Goal: Task Accomplishment & Management: Complete application form

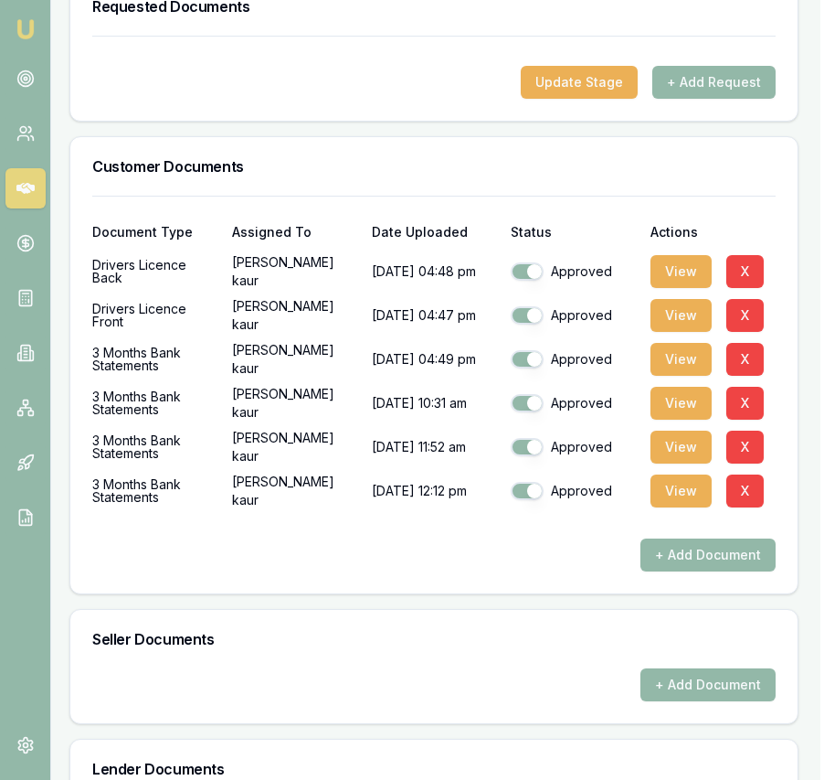
scroll to position [631, 4]
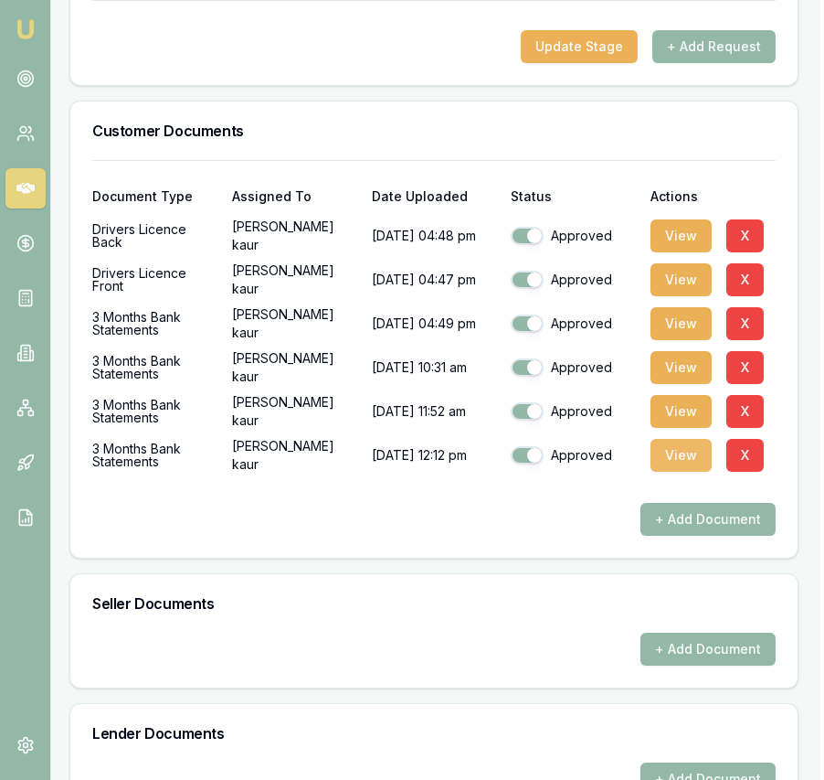
click at [675, 472] on button "View" at bounding box center [681, 455] width 61 height 33
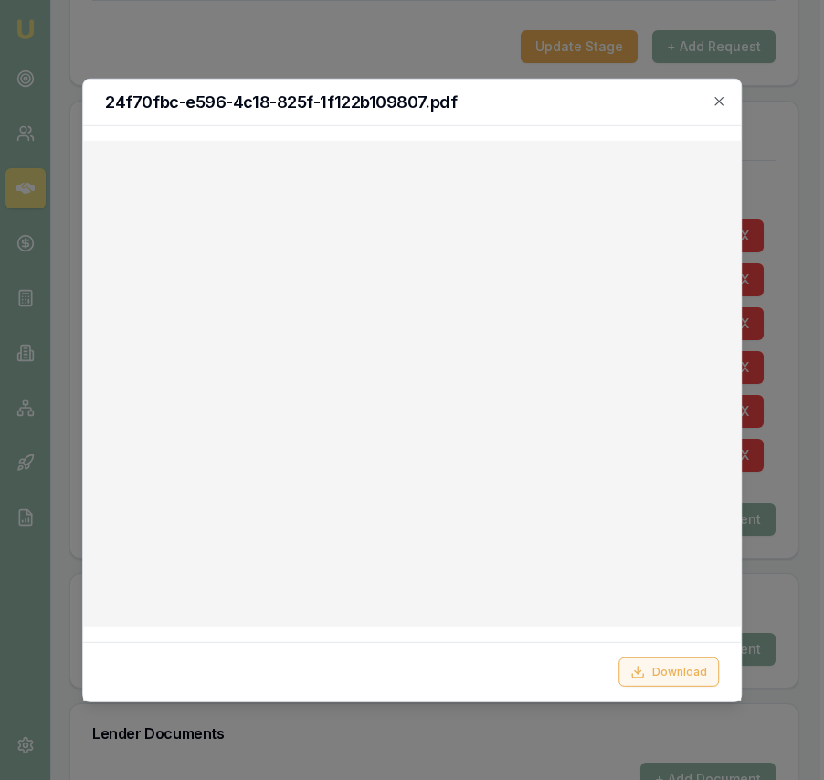
click at [654, 674] on button "Download" at bounding box center [669, 671] width 101 height 29
click at [768, 573] on div at bounding box center [412, 390] width 824 height 780
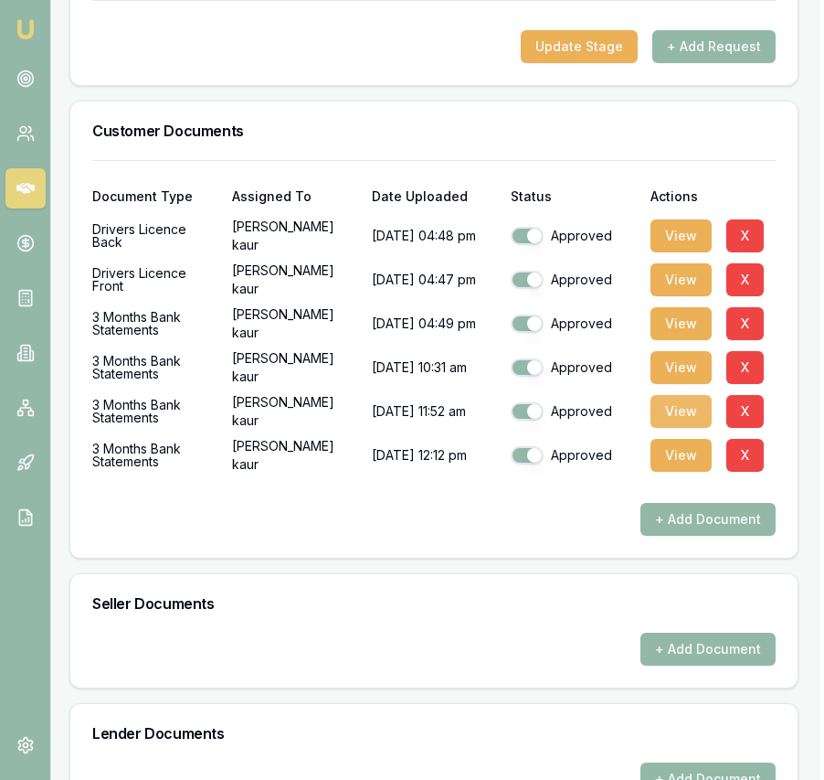
click at [672, 428] on button "View" at bounding box center [681, 411] width 61 height 33
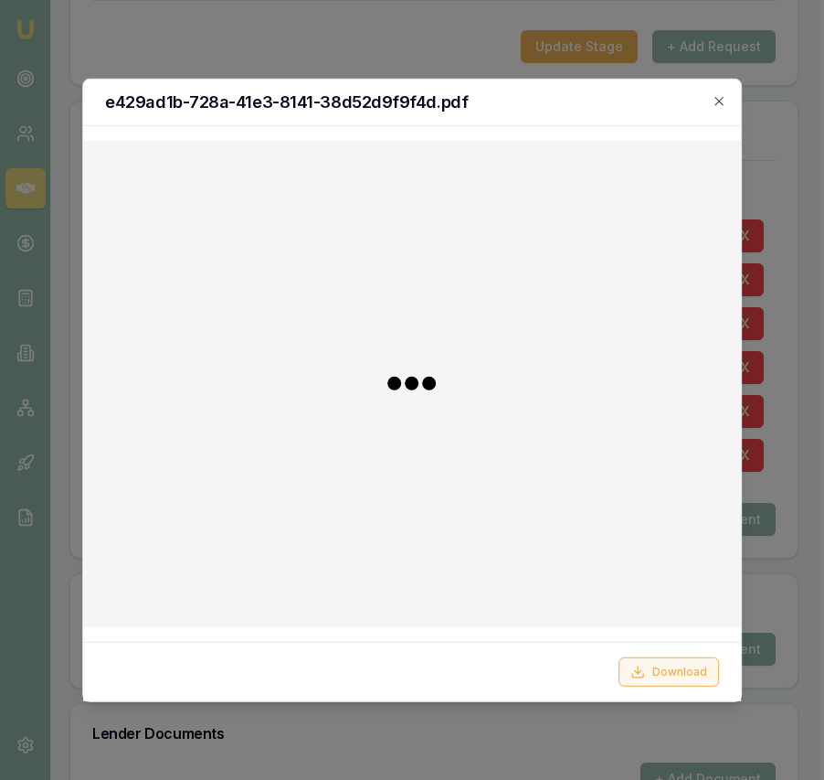
click at [668, 683] on button "Download" at bounding box center [669, 671] width 101 height 29
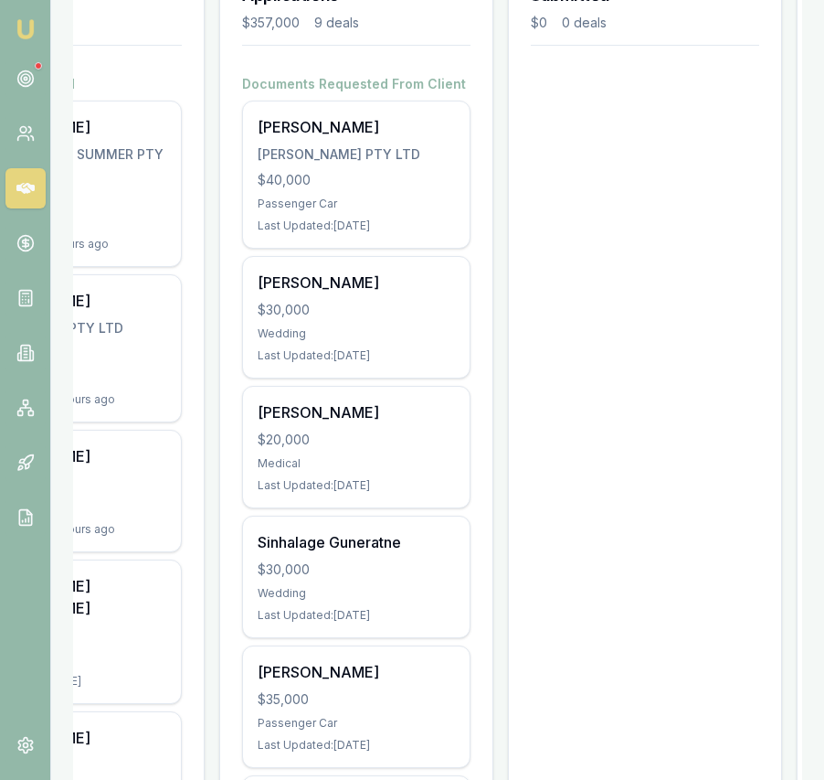
scroll to position [291, 0]
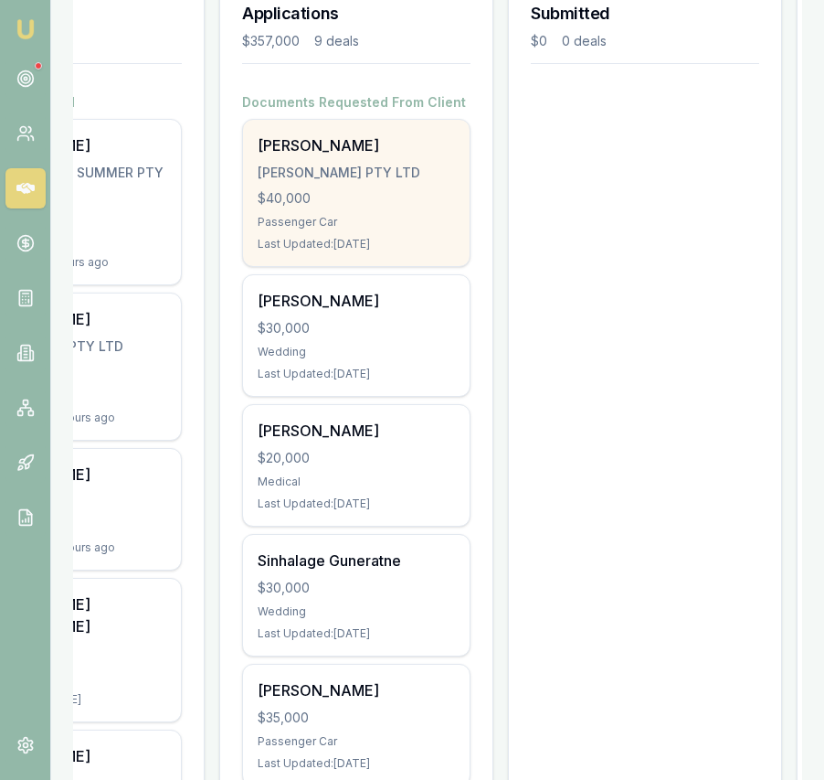
click at [449, 225] on div "Passenger Car" at bounding box center [356, 222] width 197 height 15
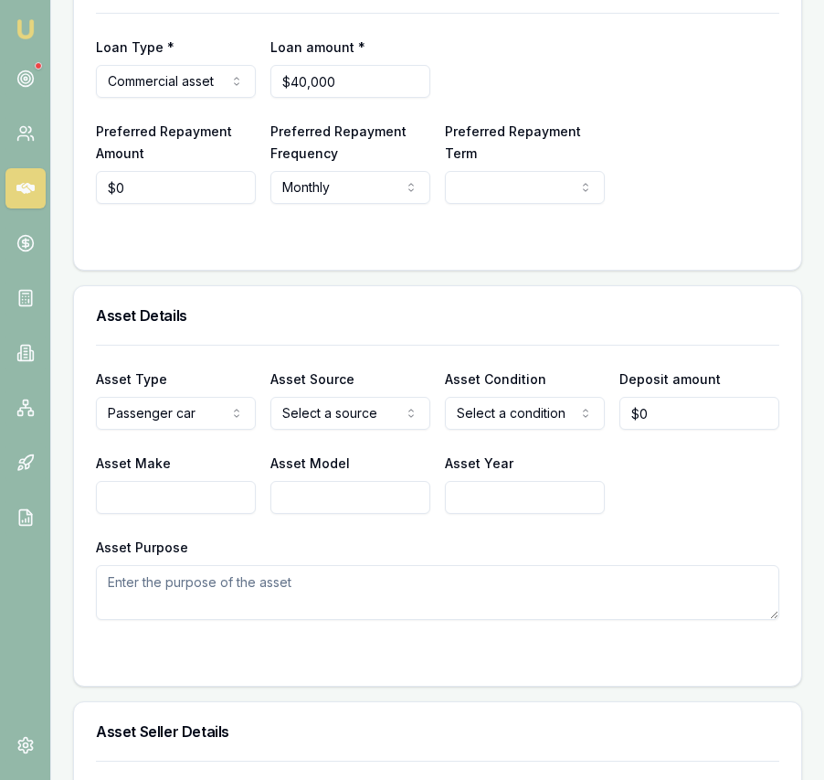
scroll to position [574, 0]
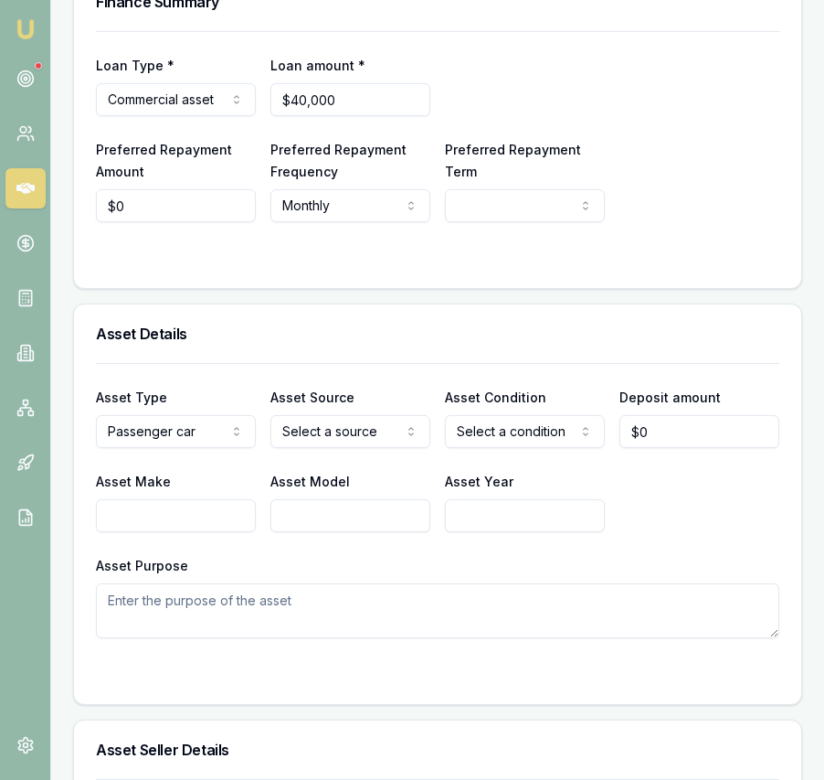
select select "60"
drag, startPoint x: 492, startPoint y: 383, endPoint x: 453, endPoint y: 369, distance: 40.8
click at [179, 222] on input "0" at bounding box center [176, 205] width 160 height 33
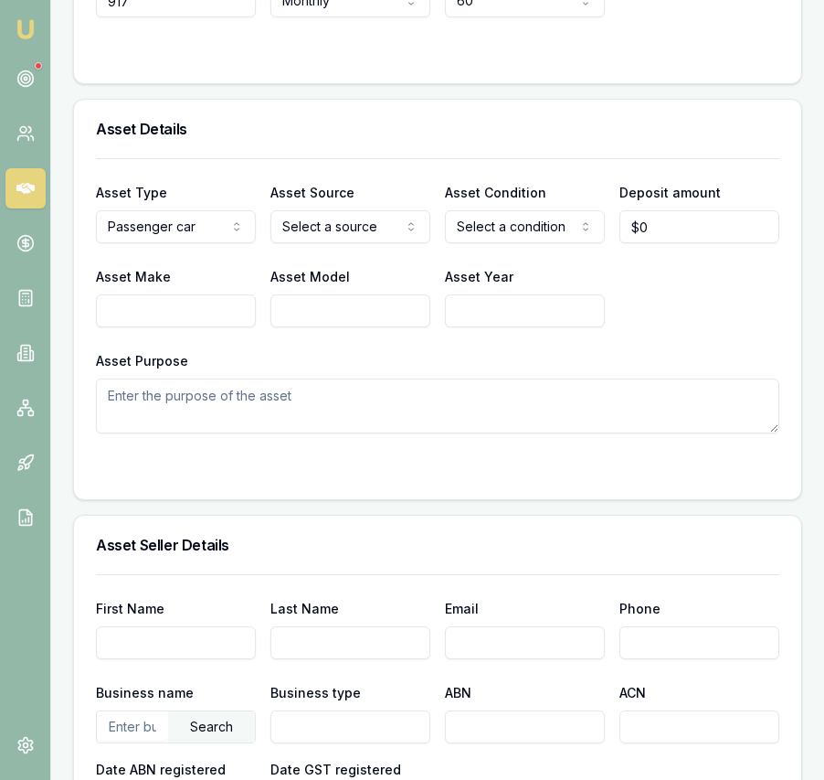
scroll to position [787, 0]
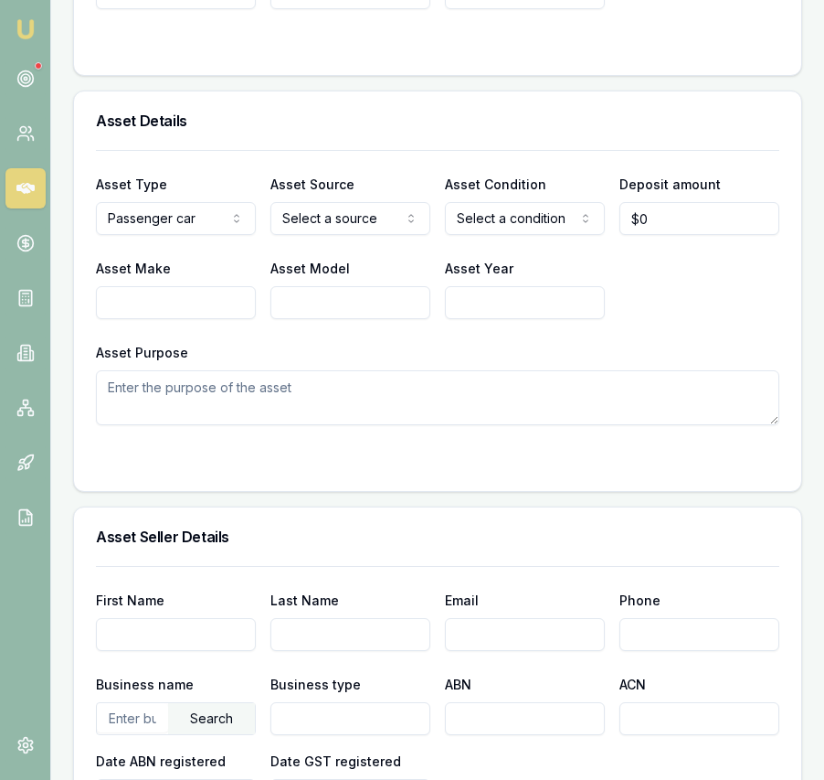
type input "$917"
select select "PRIVATE"
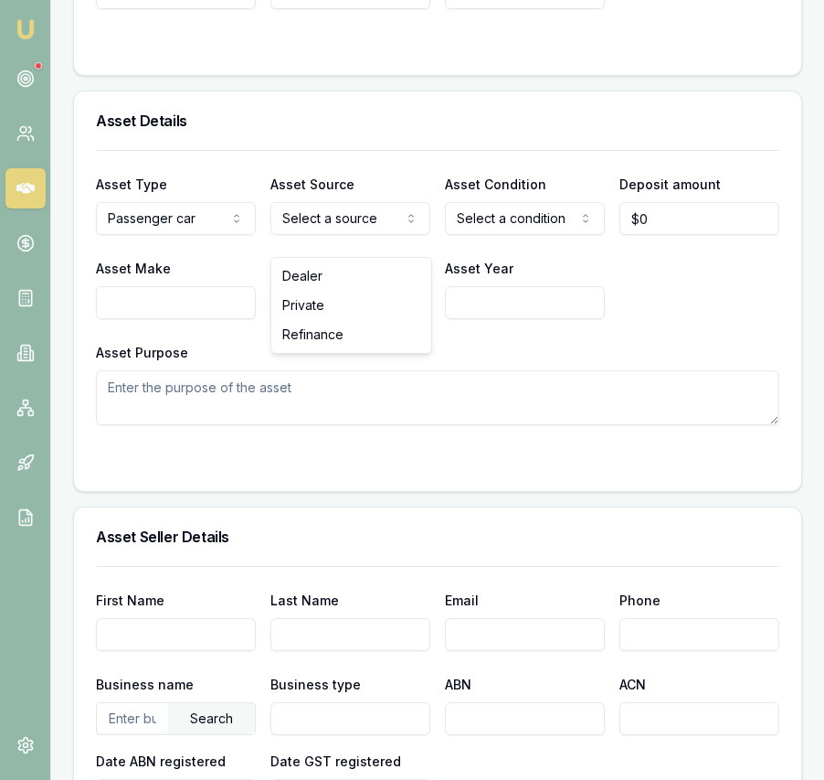
drag, startPoint x: 377, startPoint y: 306, endPoint x: 391, endPoint y: 298, distance: 16.8
select select "USED"
drag, startPoint x: 514, startPoint y: 299, endPoint x: 521, endPoint y: 292, distance: 10.3
click at [679, 235] on input "0" at bounding box center [700, 218] width 160 height 33
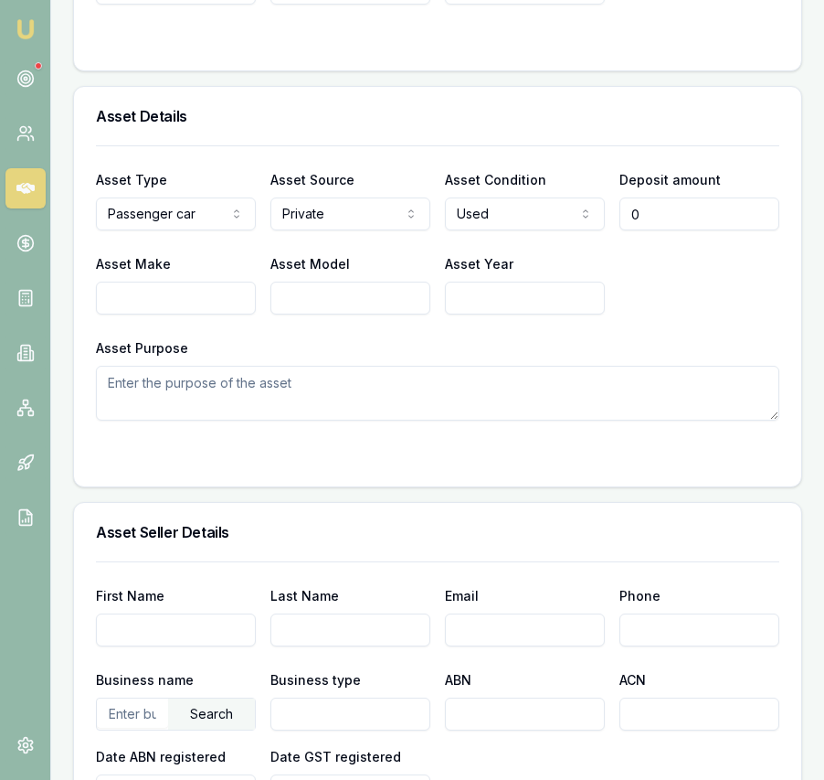
click at [679, 230] on input "0" at bounding box center [700, 213] width 160 height 33
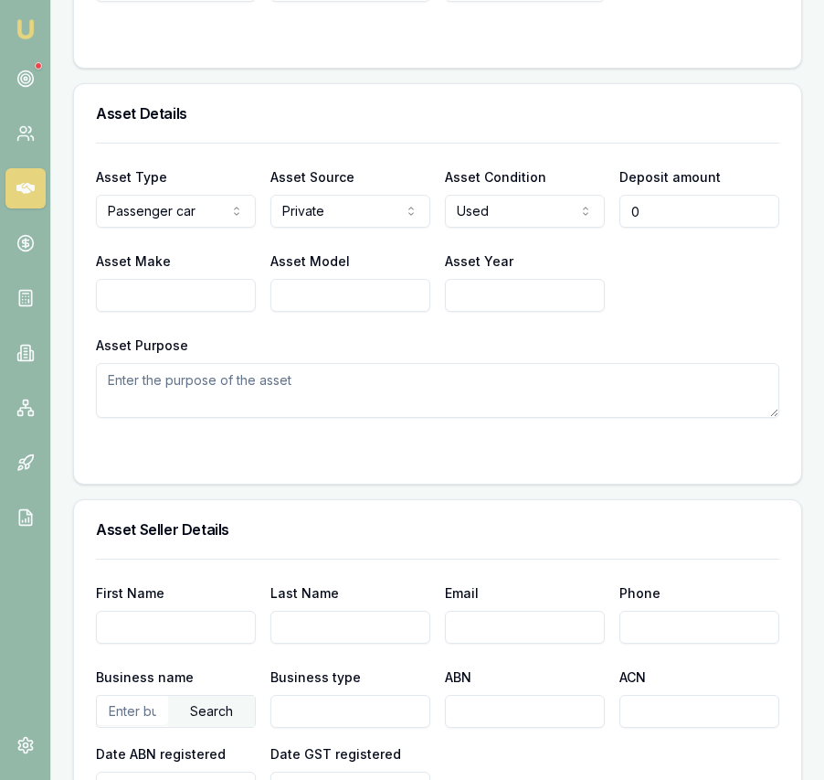
scroll to position [795, 0]
type input "$10,000"
click at [149, 300] on input "Asset Make" at bounding box center [176, 294] width 160 height 33
type input "Mercedez"
click at [290, 308] on input "Asset Model" at bounding box center [350, 294] width 160 height 33
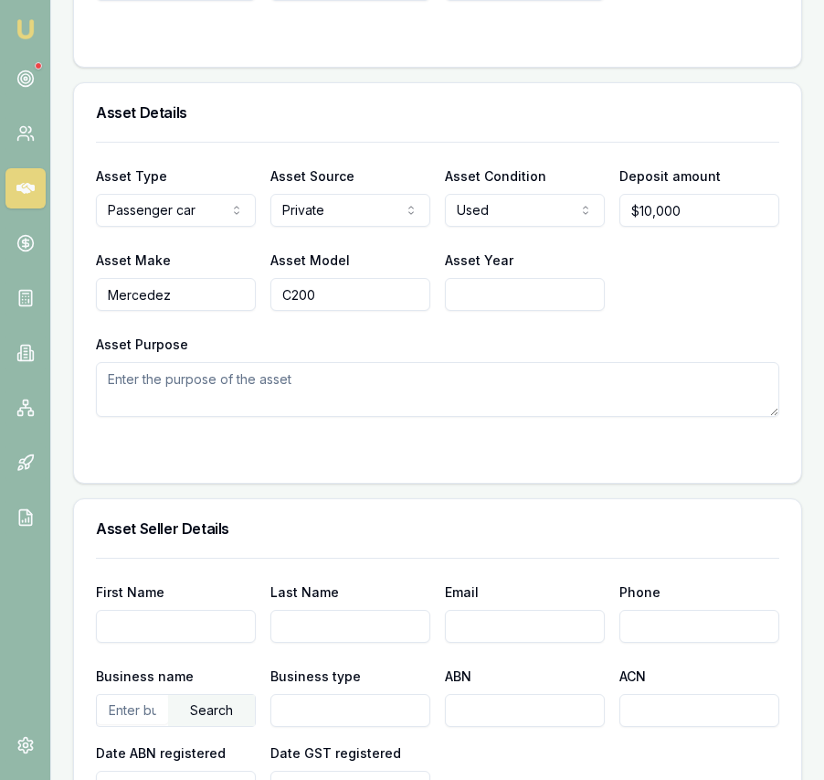
type input "C200"
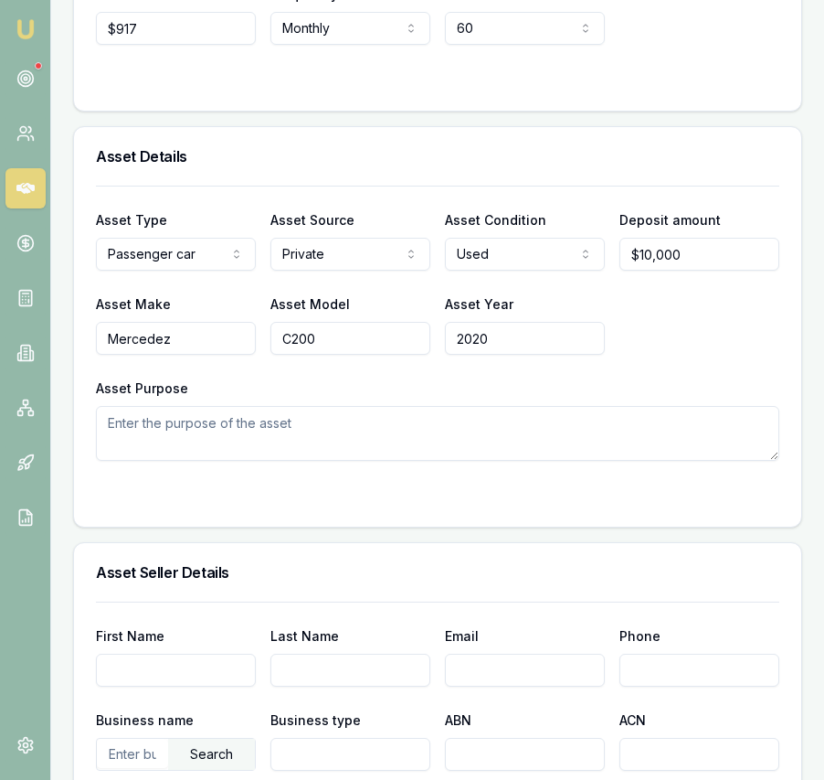
scroll to position [758, 0]
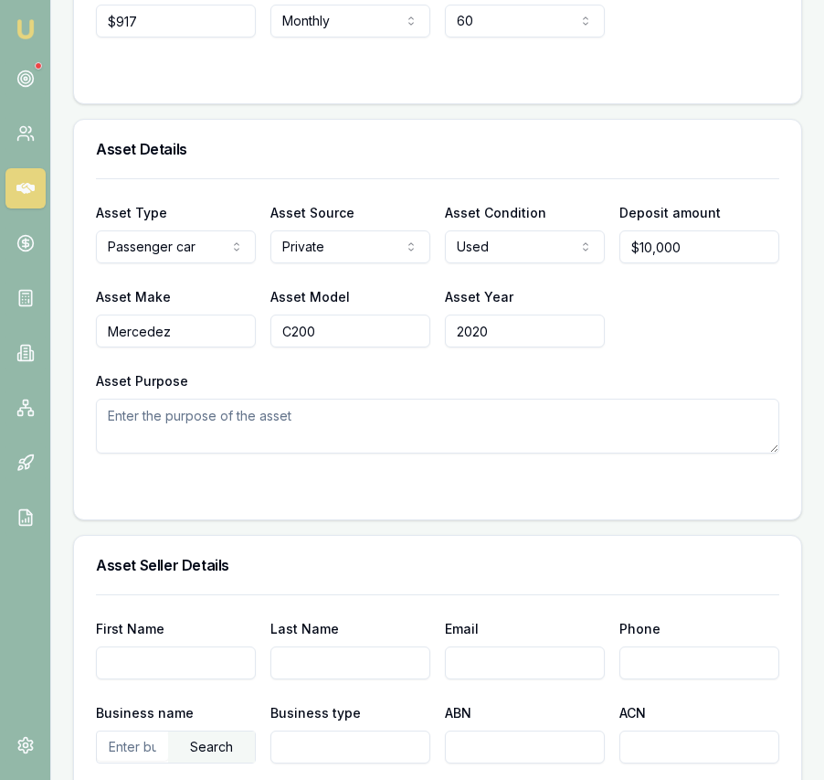
type input "2020"
click at [207, 442] on textarea "Asset Purpose" at bounding box center [438, 425] width 684 height 55
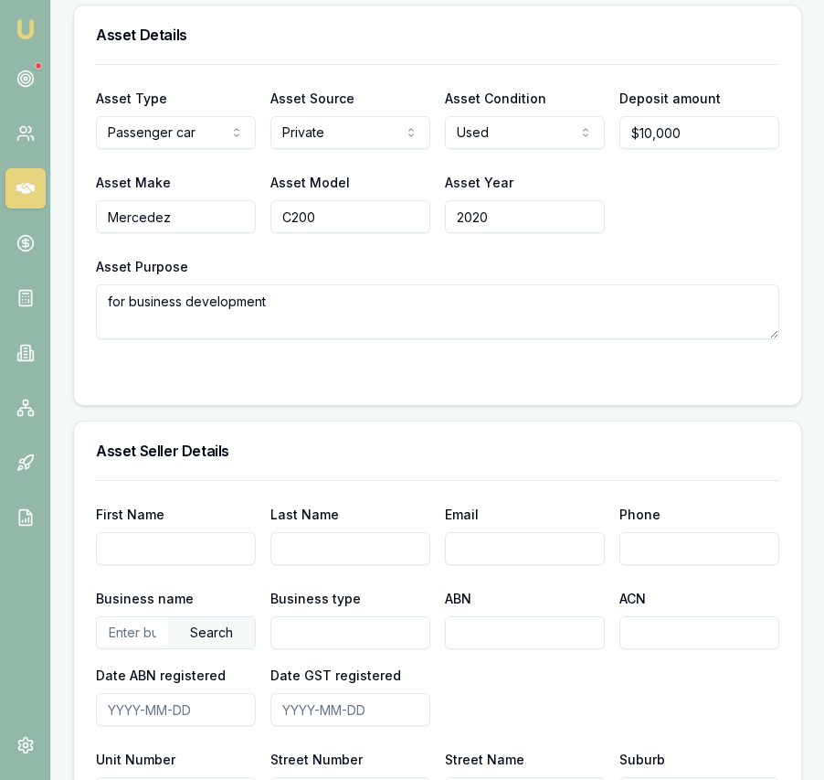
scroll to position [946, 0]
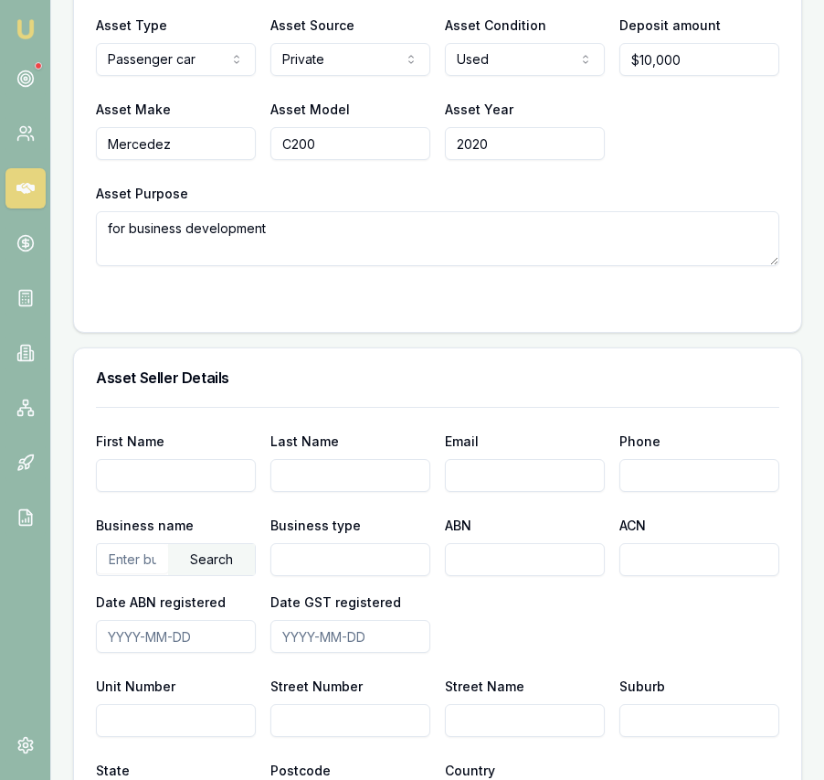
type textarea "for business development"
click at [202, 492] on input "First Name" at bounding box center [176, 475] width 160 height 33
type input "Kaffi"
type input "Verma"
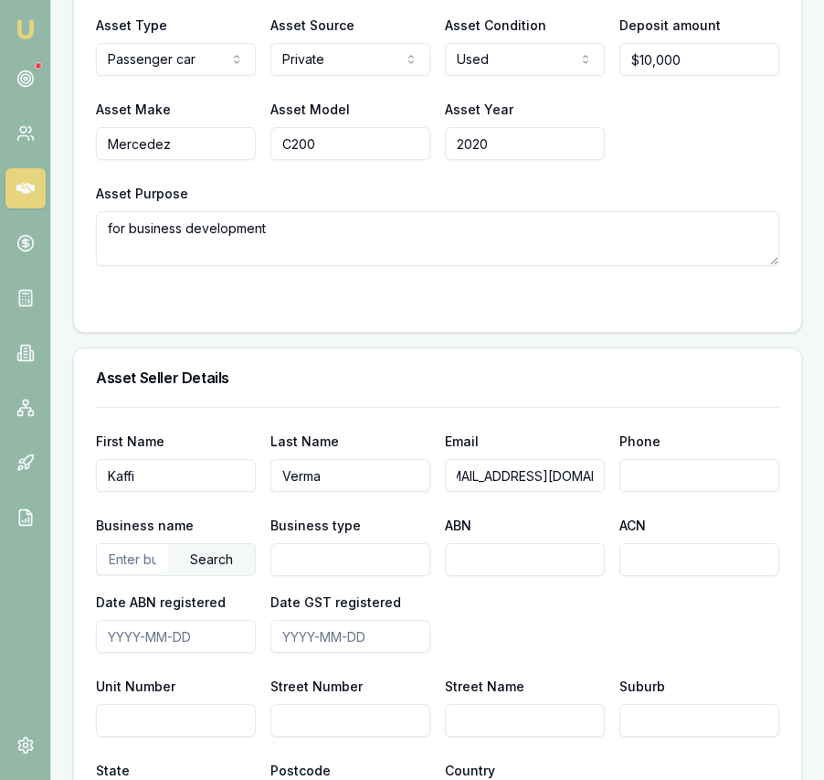
type input "kaffiverma98@gmail.com"
click at [675, 491] on input "Phone" at bounding box center [700, 475] width 160 height 33
type input "0468 947 670"
click at [689, 385] on h3 "Asset Seller Details" at bounding box center [438, 377] width 684 height 15
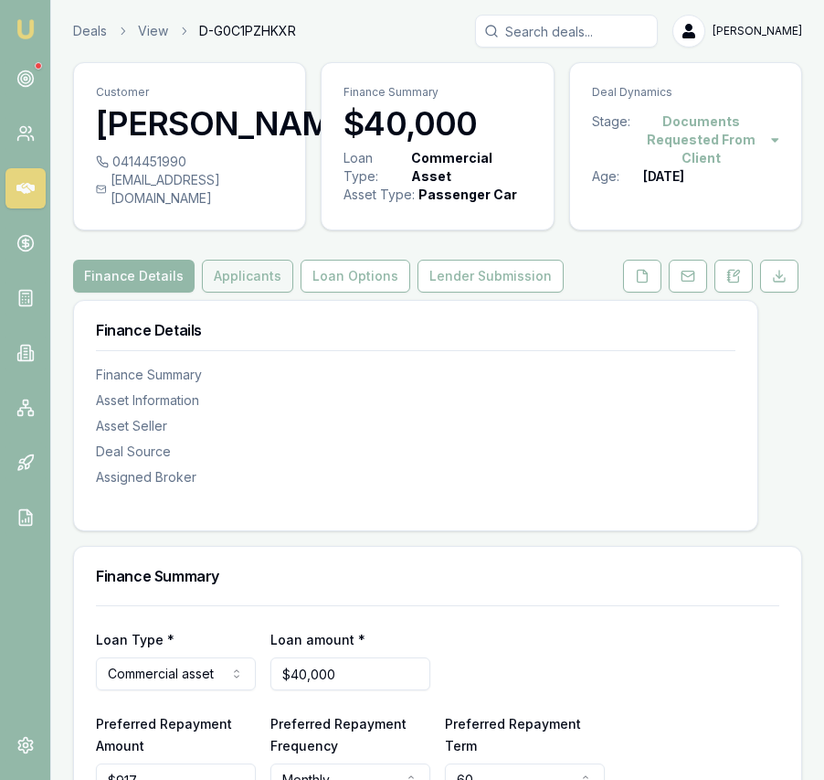
click at [251, 292] on button "Applicants" at bounding box center [247, 276] width 91 height 33
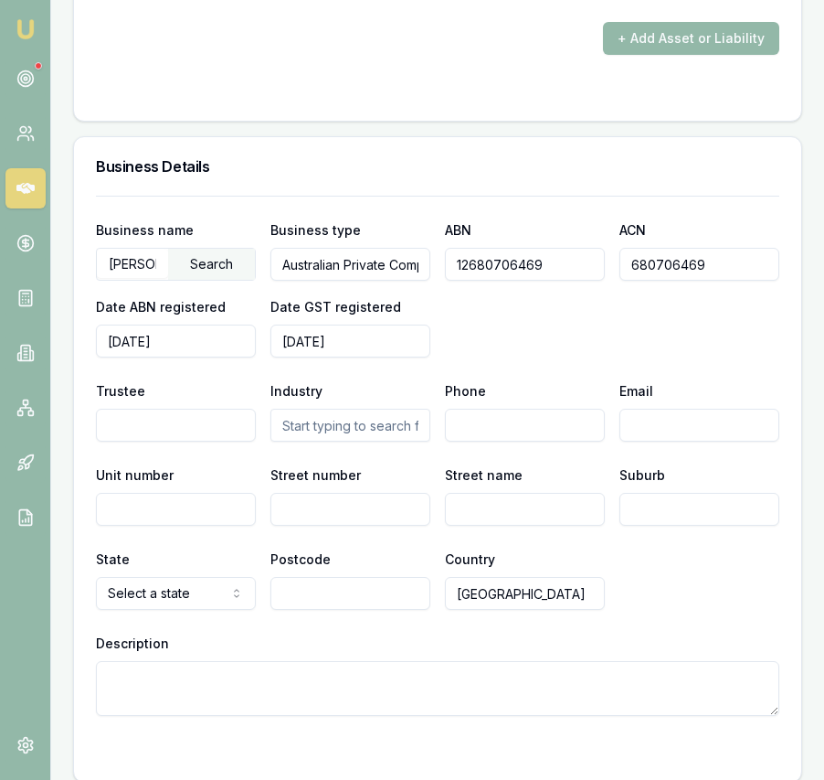
scroll to position [2955, 0]
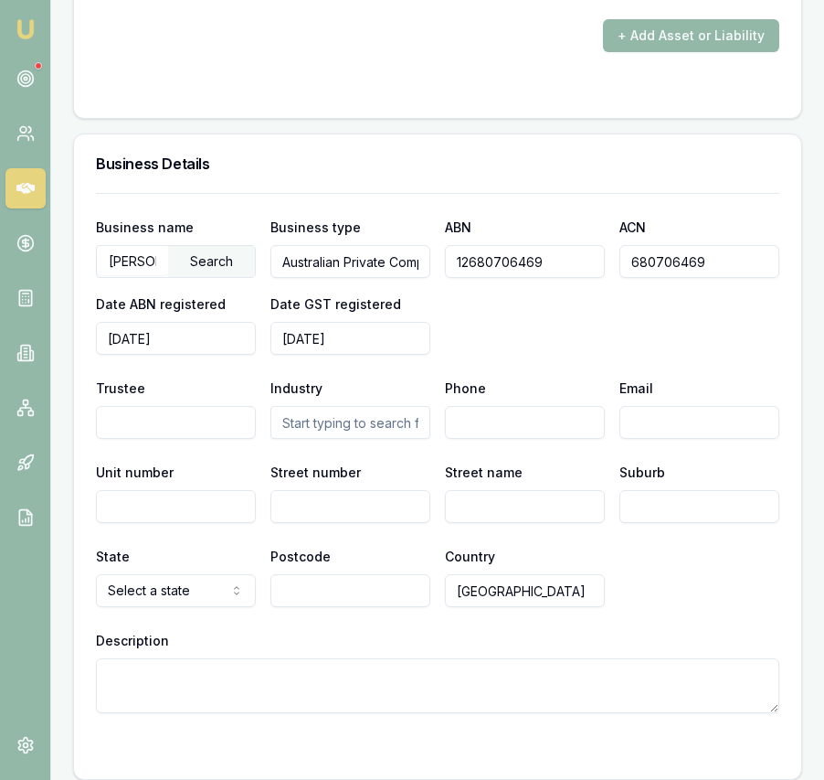
click at [224, 437] on input "Trustee" at bounding box center [176, 422] width 160 height 33
click at [323, 438] on input "text" at bounding box center [350, 422] width 160 height 33
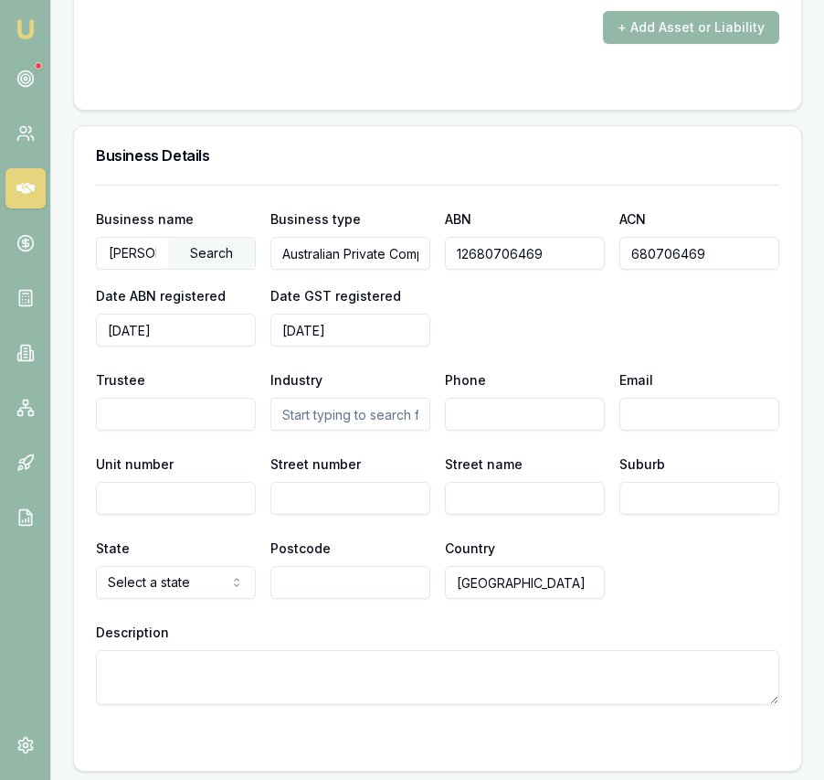
scroll to position [2964, 0]
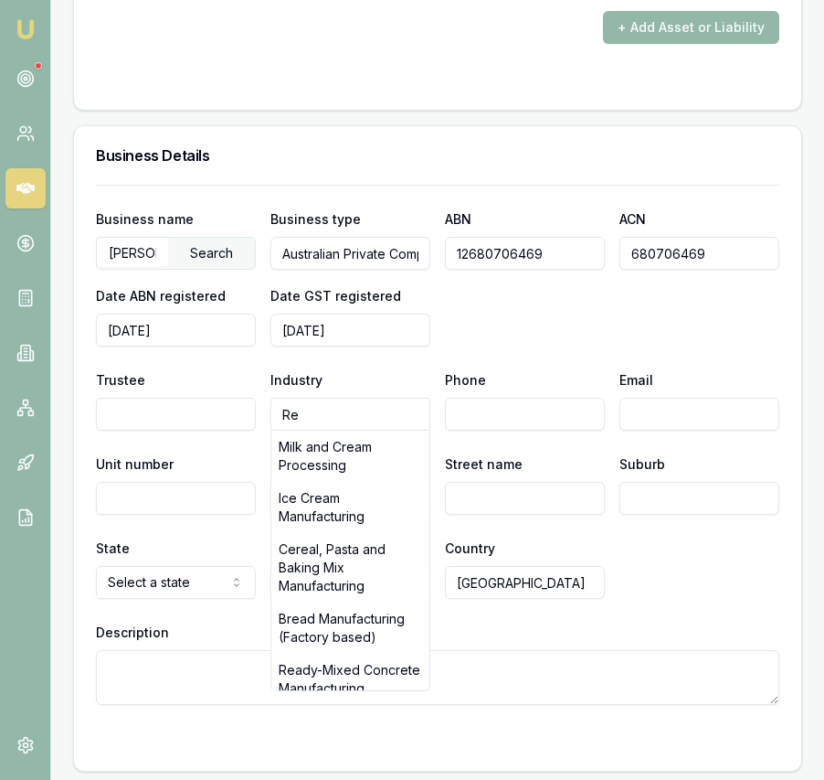
type input "R"
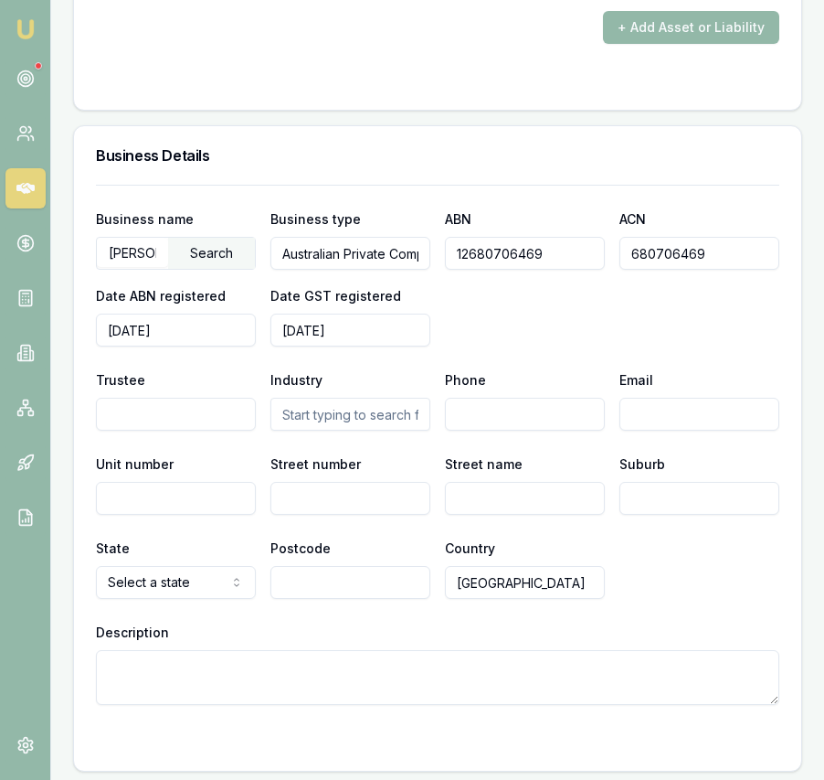
type input "t"
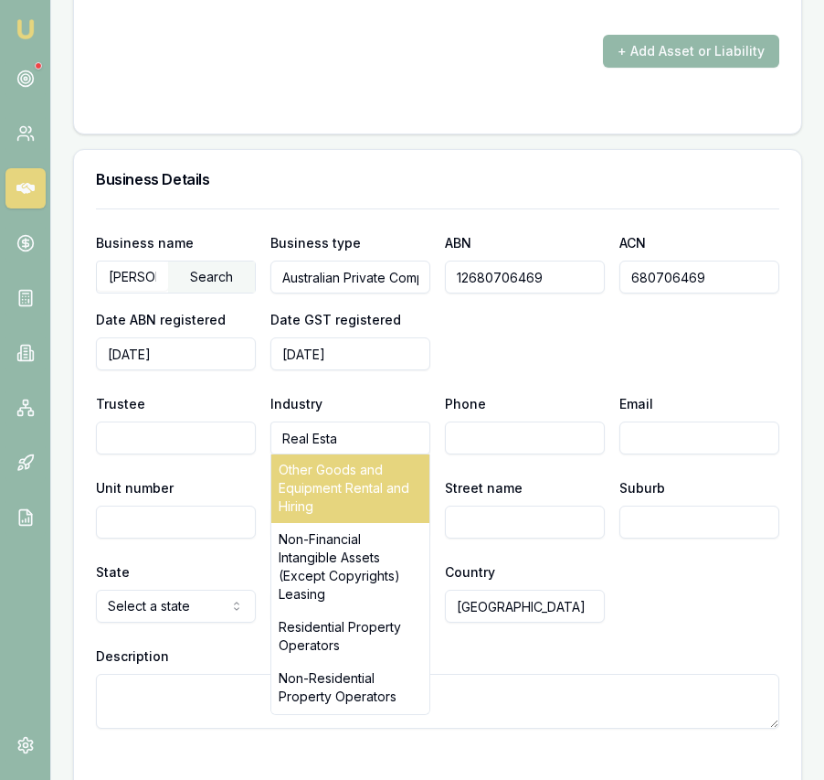
scroll to position [362, 0]
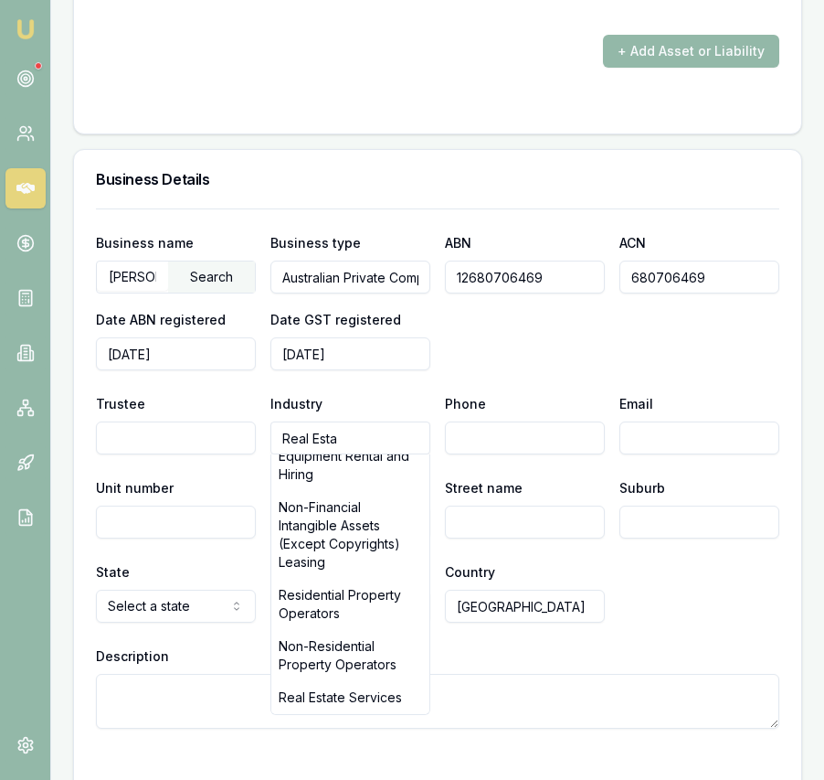
click at [355, 705] on div "Real Estate Services" at bounding box center [350, 697] width 158 height 33
type input "Real Estate Services"
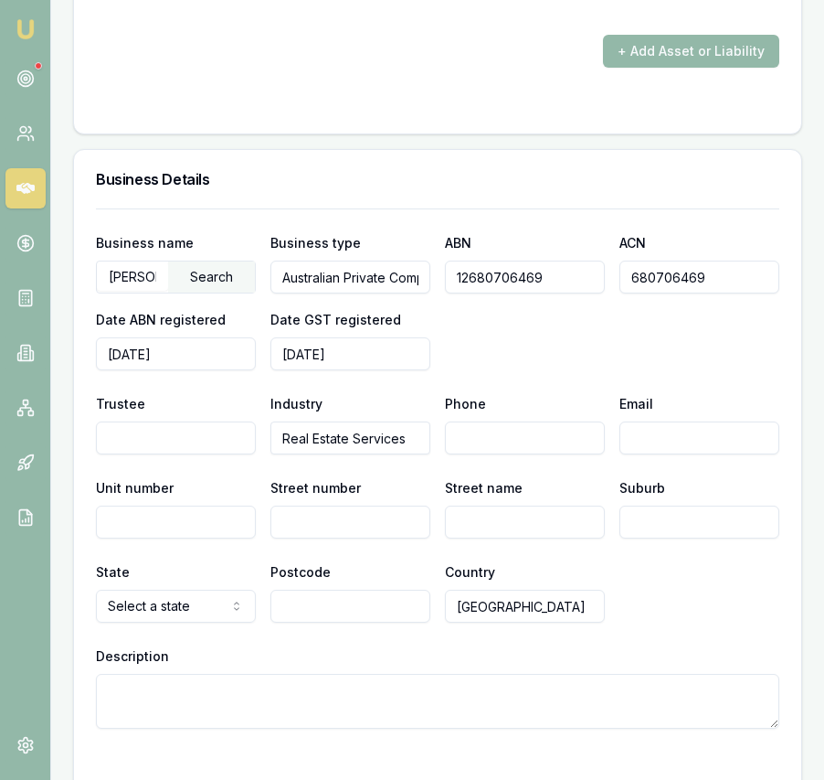
click at [537, 454] on input "Phone" at bounding box center [525, 437] width 160 height 33
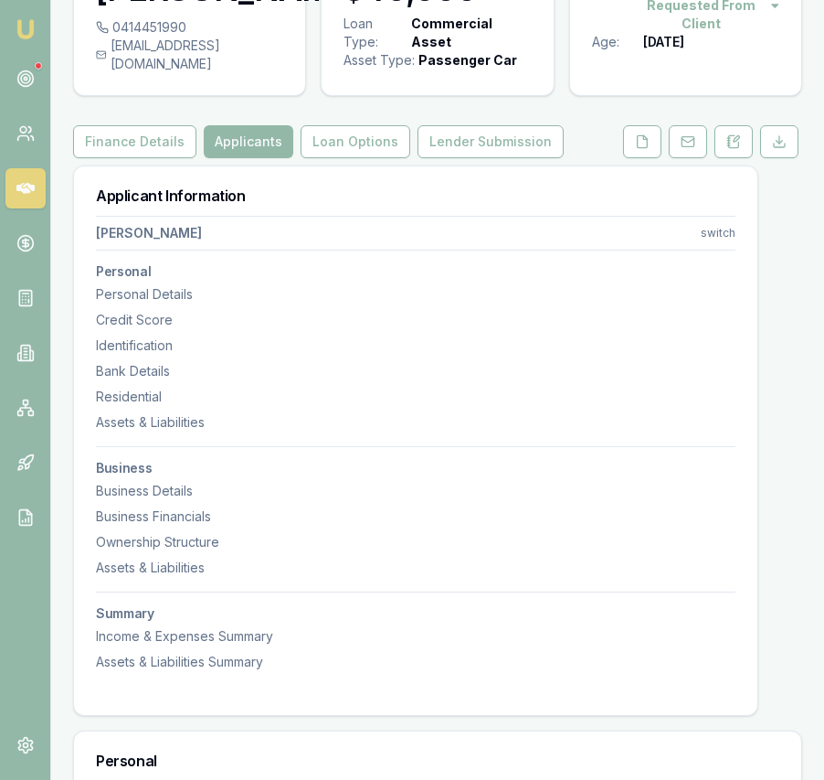
scroll to position [0, 0]
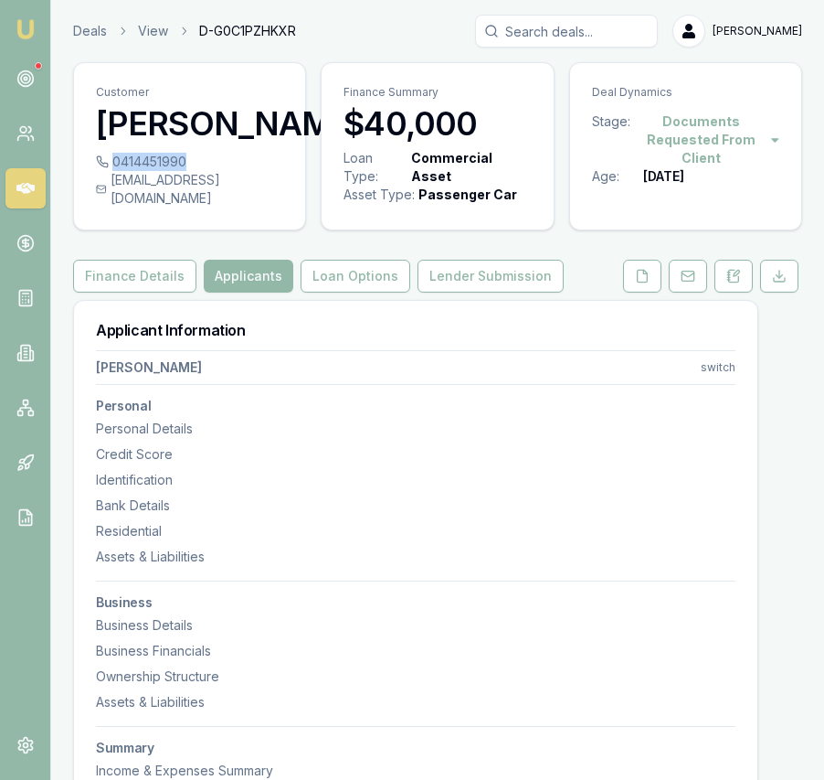
drag, startPoint x: 203, startPoint y: 201, endPoint x: 183, endPoint y: 198, distance: 20.3
click at [183, 171] on div "0414451990" at bounding box center [189, 162] width 187 height 18
copy div "0414451990"
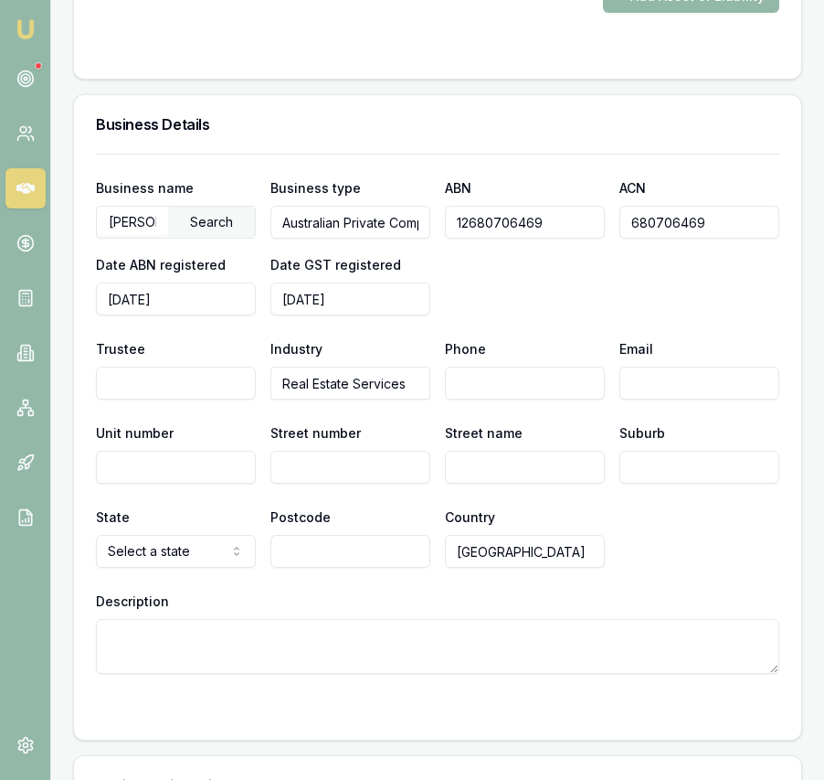
scroll to position [3014, 0]
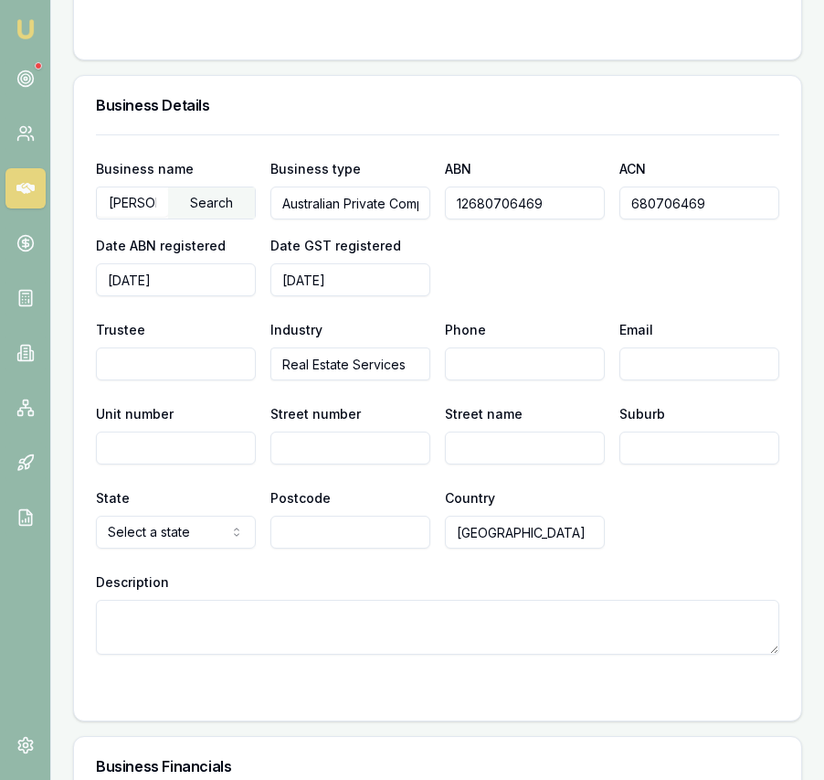
click at [538, 380] on input "Phone" at bounding box center [525, 363] width 160 height 33
paste input "0414 451 990"
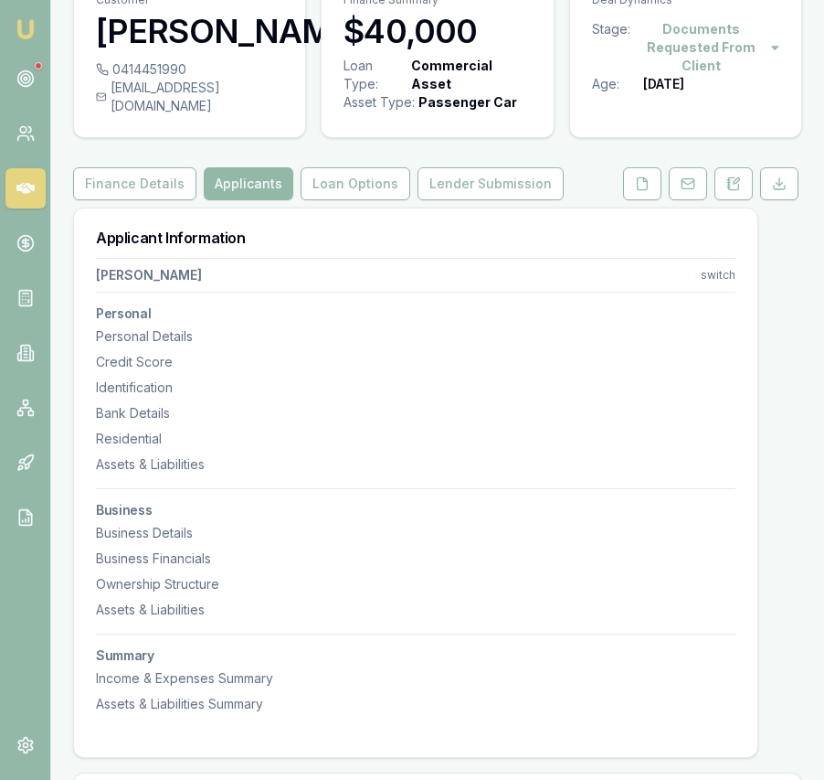
scroll to position [0, 0]
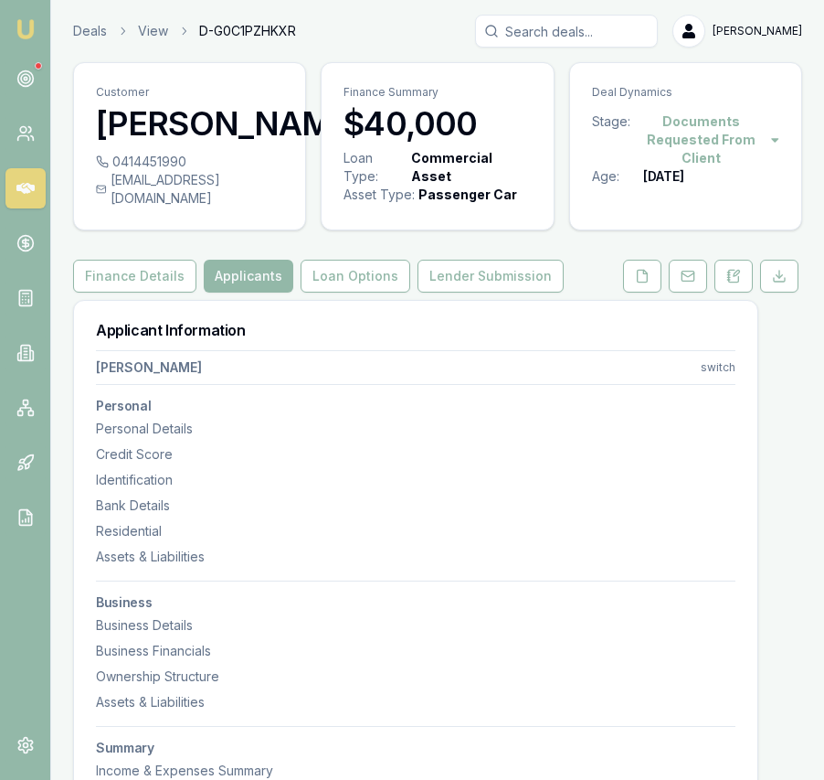
type input "0414 451 990"
click at [244, 207] on div "[EMAIL_ADDRESS][DOMAIN_NAME]" at bounding box center [189, 189] width 187 height 37
copy div "[EMAIL_ADDRESS][DOMAIN_NAME]"
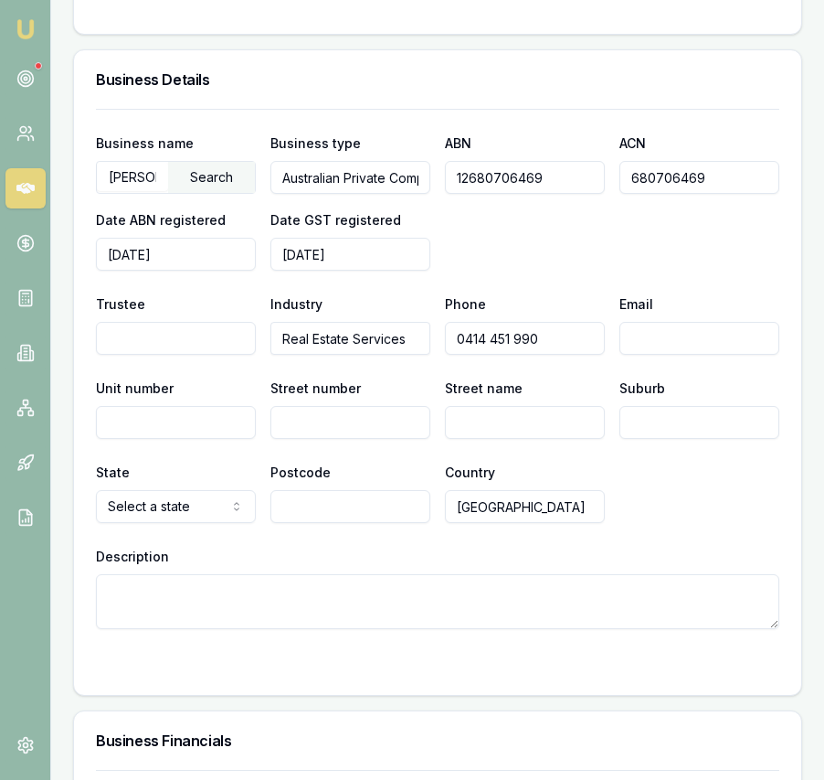
scroll to position [3041, 0]
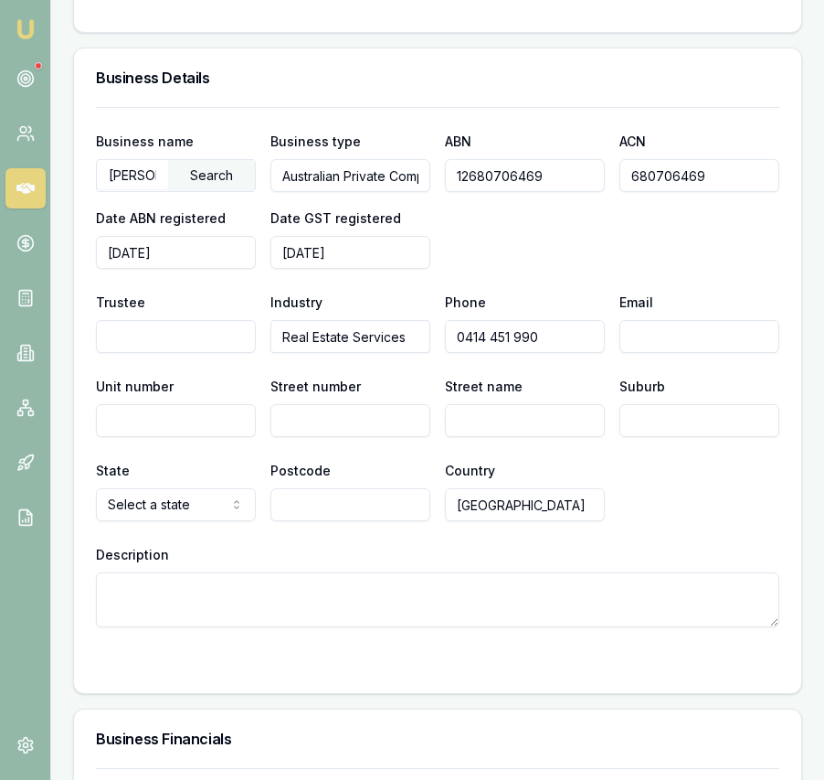
click at [658, 348] on input "Email" at bounding box center [700, 336] width 160 height 33
paste input "[EMAIL_ADDRESS][DOMAIN_NAME]"
type input "[EMAIL_ADDRESS][DOMAIN_NAME]"
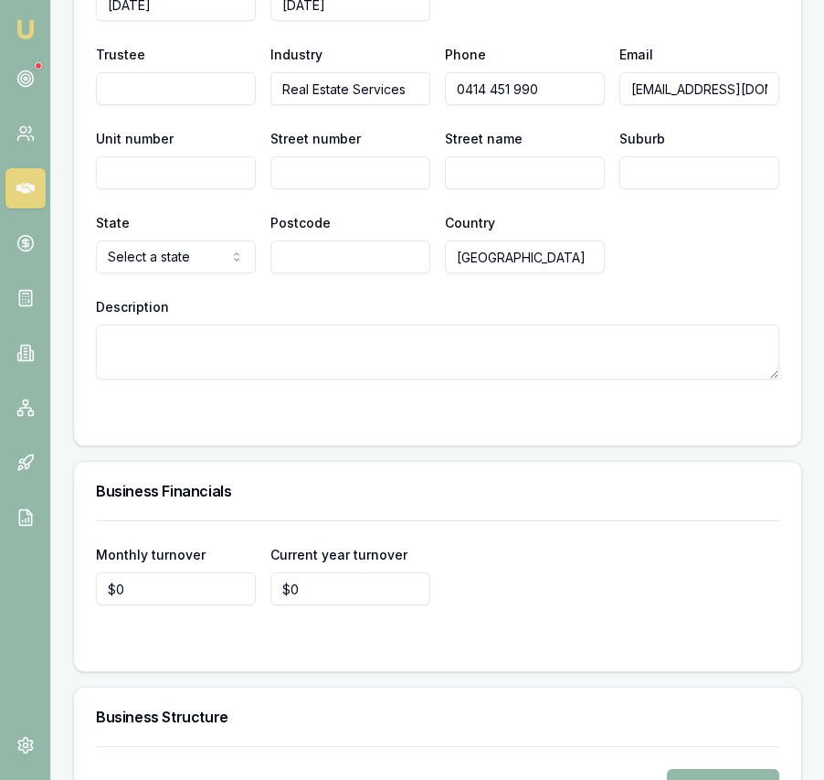
scroll to position [3272, 0]
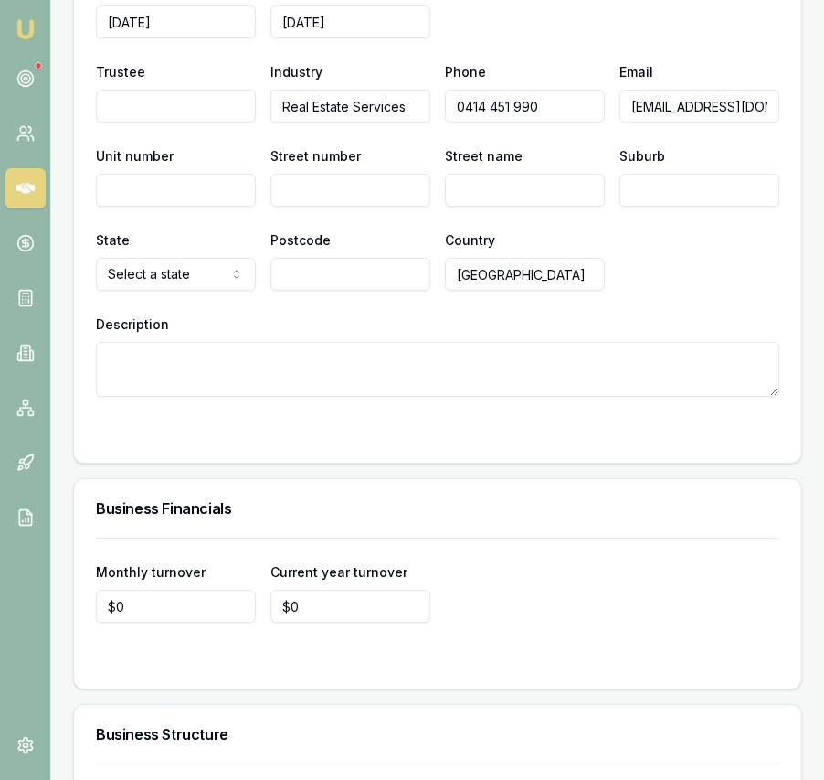
click at [216, 207] on input "Unit number" at bounding box center [176, 190] width 160 height 33
type input "3"
click at [280, 207] on input "Street number" at bounding box center [350, 190] width 160 height 33
type input "21"
click at [477, 207] on input "Street name" at bounding box center [525, 190] width 160 height 33
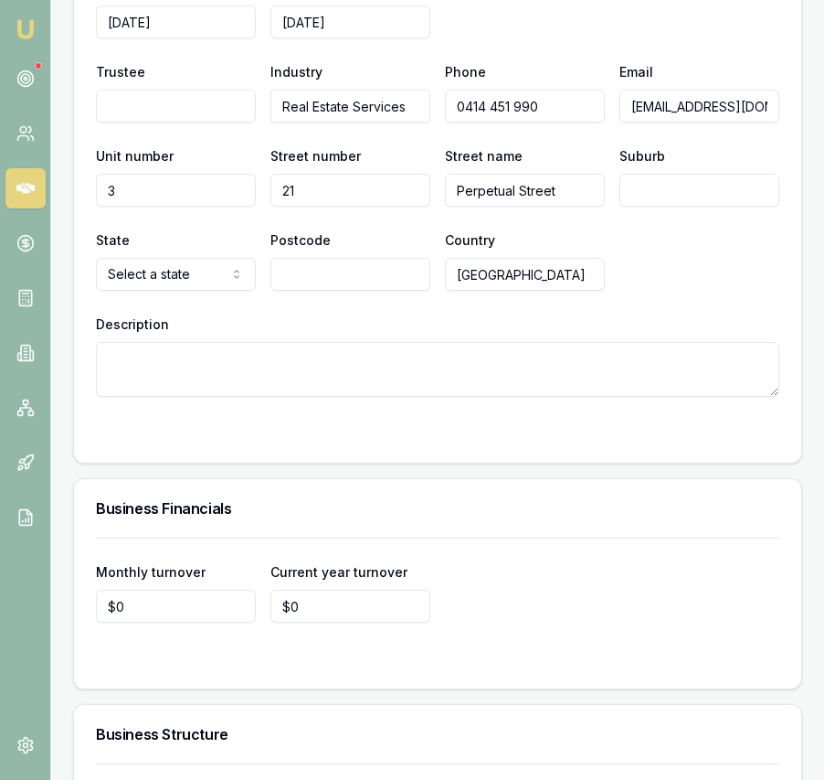
type input "Perpetual Street"
type input "Truganina"
select select "VIC"
type input "3029"
click at [263, 397] on textarea "Description" at bounding box center [438, 369] width 684 height 55
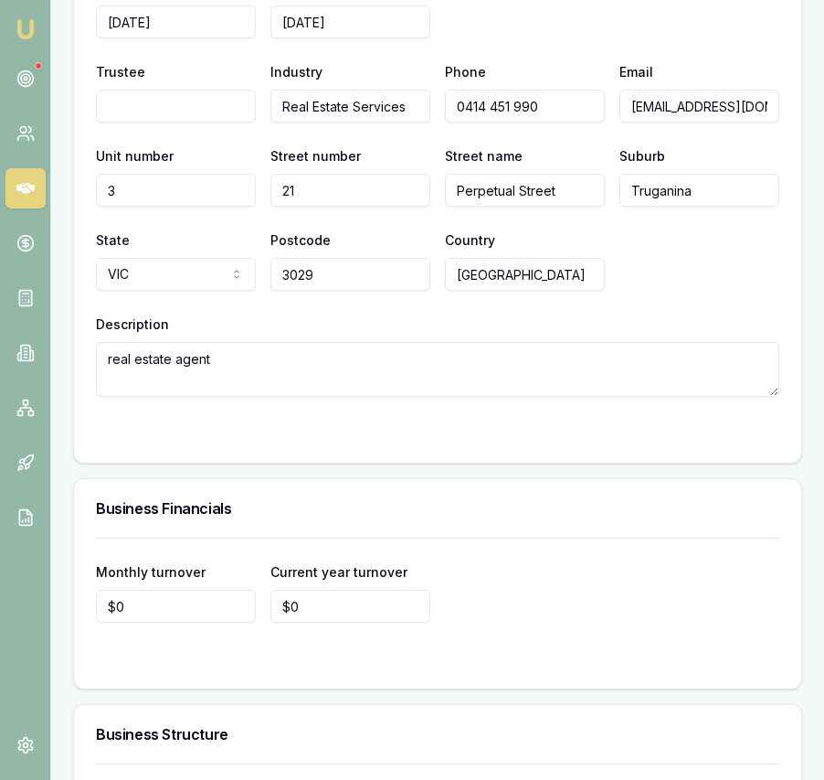
type textarea "real estate agent"
click at [225, 618] on input "0" at bounding box center [176, 605] width 160 height 33
type input "$25,000"
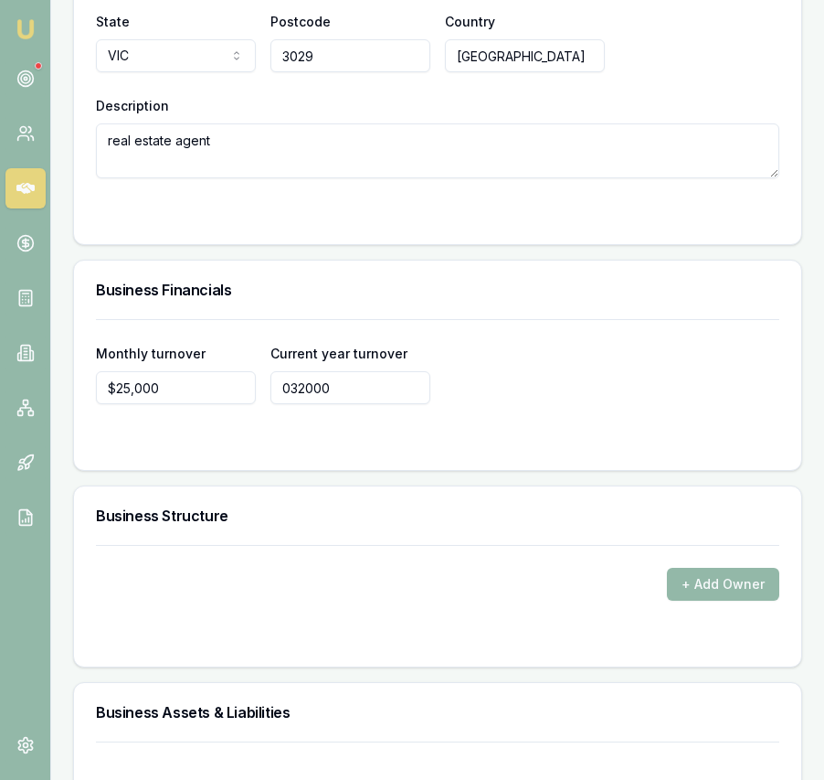
scroll to position [3517, 0]
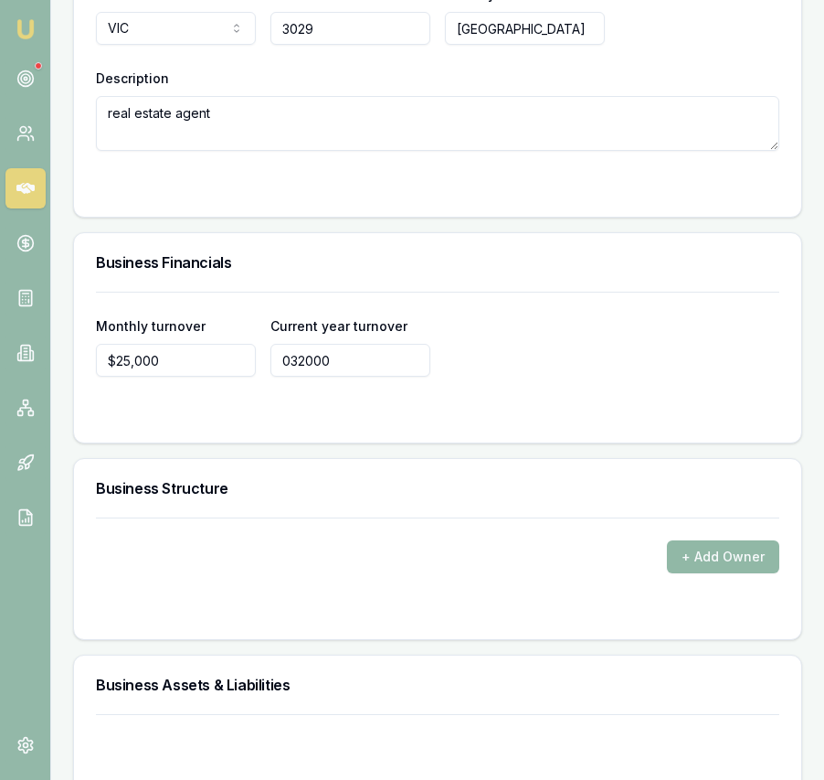
type input "$32,000"
click at [752, 566] on button "+ Add Owner" at bounding box center [723, 556] width 112 height 33
click at [225, 600] on form "+ Add Owner" at bounding box center [438, 567] width 684 height 100
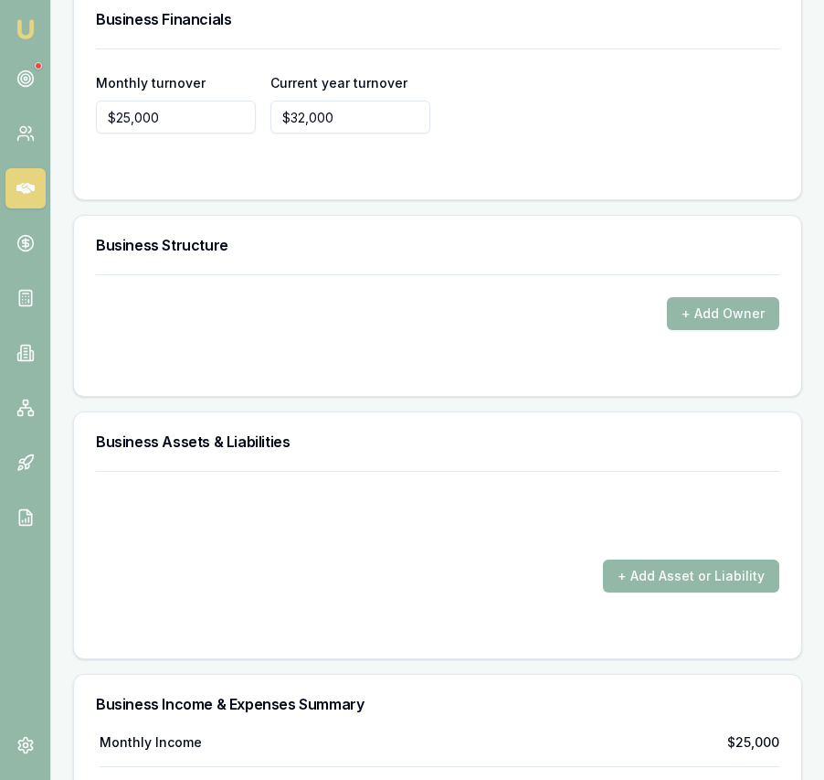
scroll to position [3795, 0]
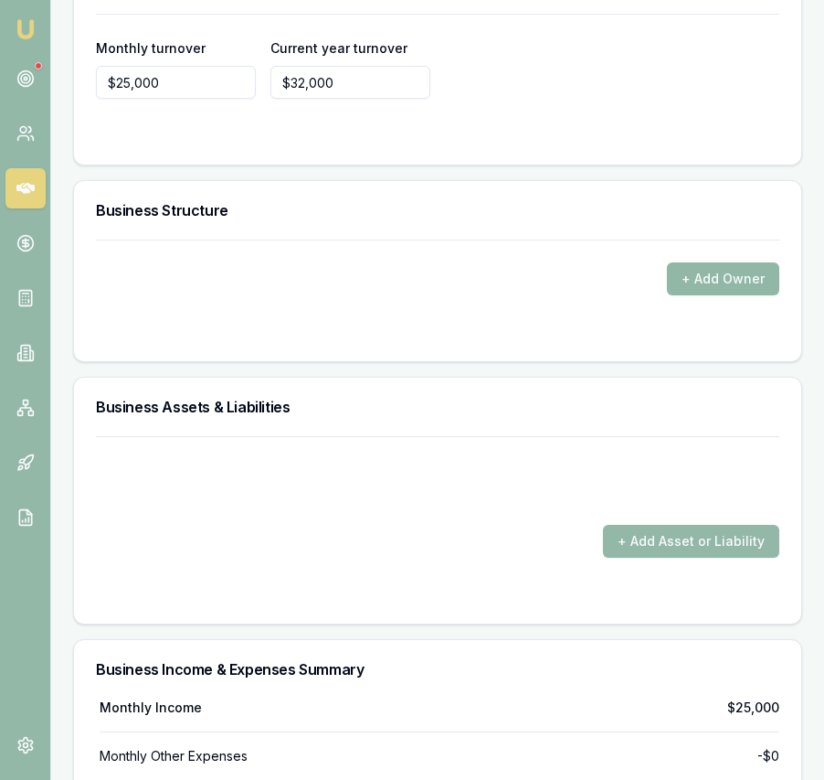
click at [705, 295] on button "+ Add Owner" at bounding box center [723, 278] width 112 height 33
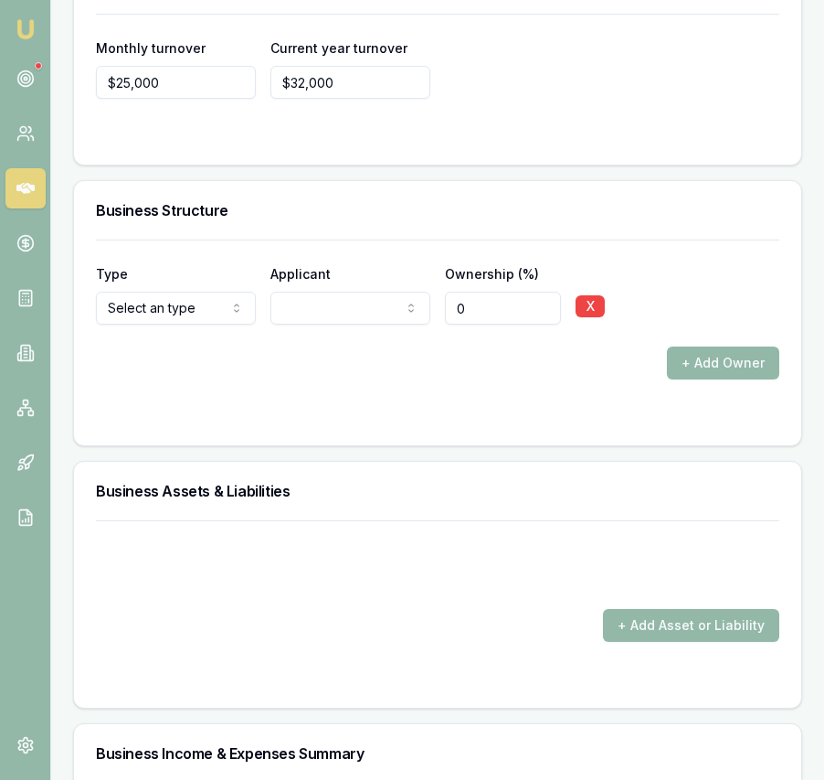
click at [294, 345] on div "Type Director Director Shareholder Company Trust Other Applicant Rishant Sharma…" at bounding box center [438, 309] width 684 height 140
click at [364, 363] on div "Type Director Director Shareholder Company Trust Other Applicant Rishant Sharma…" at bounding box center [438, 309] width 684 height 140
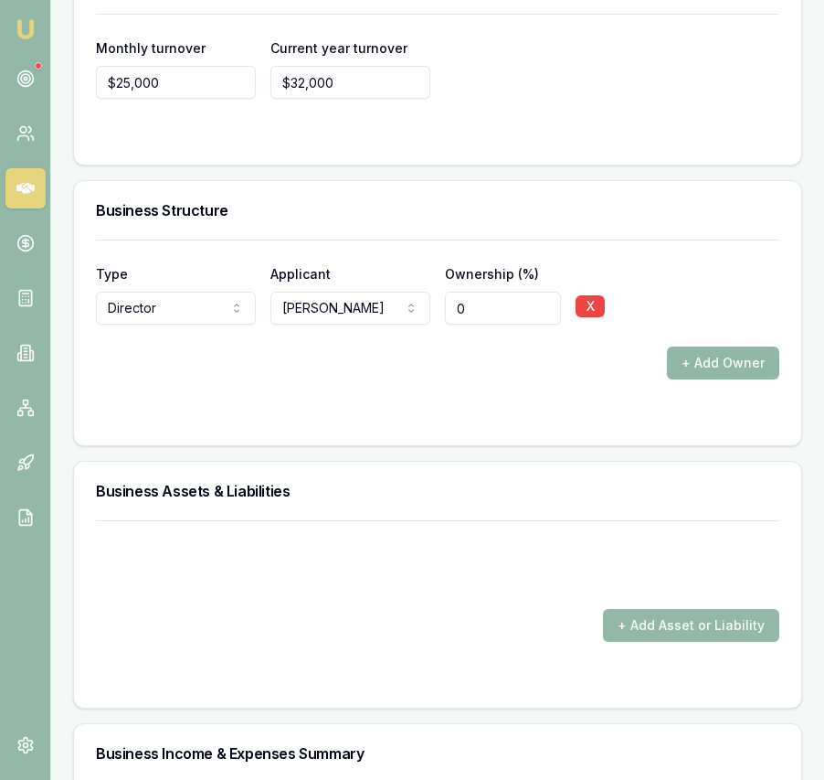
click at [705, 377] on button "+ Add Owner" at bounding box center [723, 362] width 112 height 33
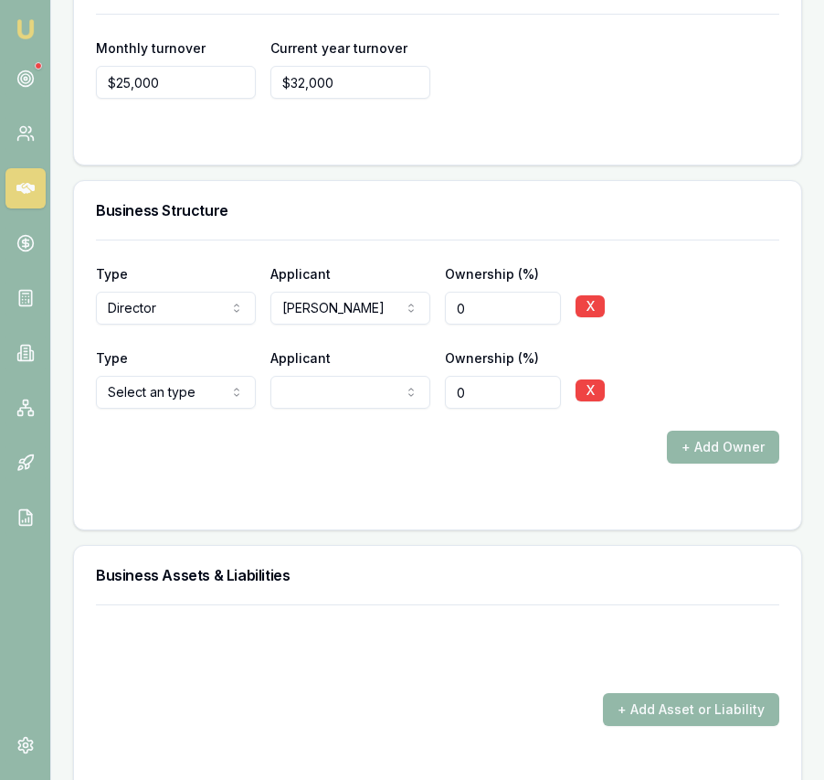
drag, startPoint x: 205, startPoint y: 392, endPoint x: 205, endPoint y: 432, distance: 40.2
click at [205, 392] on div "Type Select an type Director Shareholder Company Trust Other" at bounding box center [176, 377] width 160 height 62
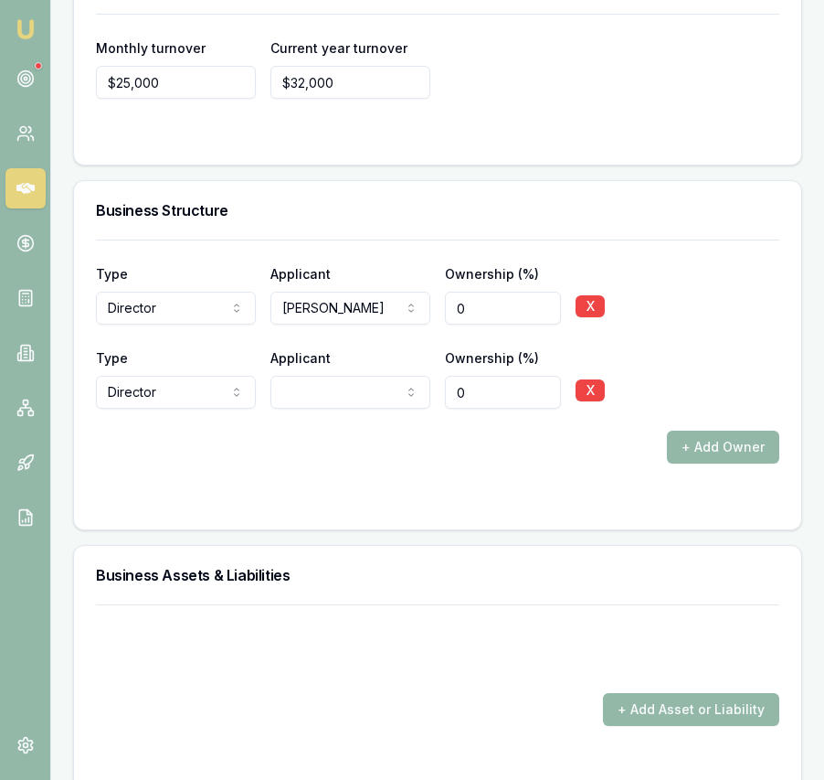
click at [348, 451] on div "+ Add Owner" at bounding box center [438, 446] width 684 height 33
click at [465, 408] on input "0" at bounding box center [503, 392] width 116 height 33
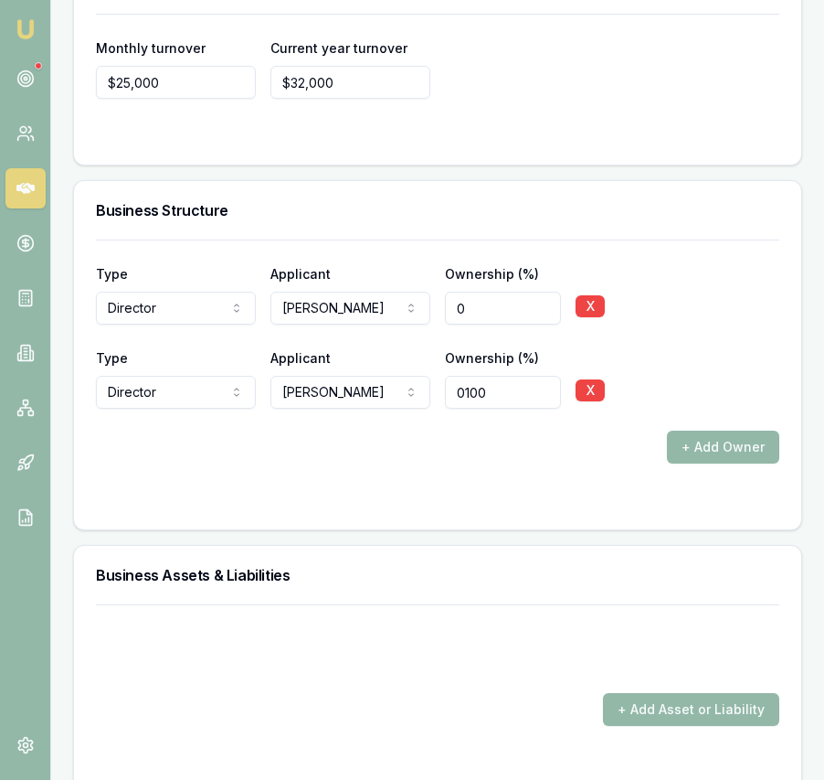
type input "0100"
click at [470, 317] on input "0" at bounding box center [503, 308] width 116 height 33
type input "100"
click at [521, 463] on div "+ Add Owner" at bounding box center [438, 446] width 684 height 33
click at [620, 726] on button "+ Add Asset or Liability" at bounding box center [691, 709] width 176 height 33
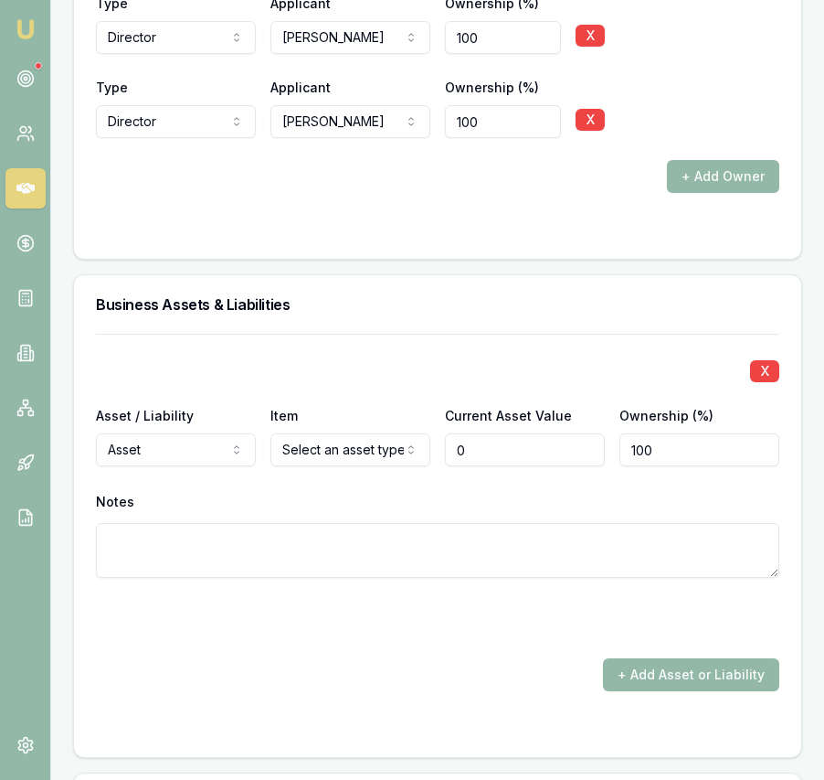
scroll to position [4078, 0]
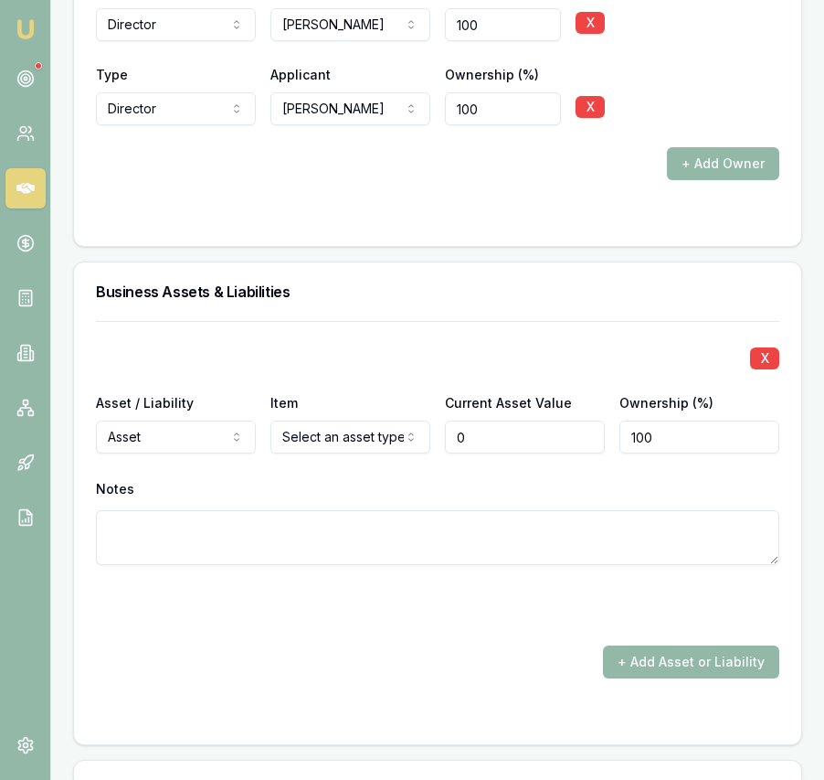
type input "$0"
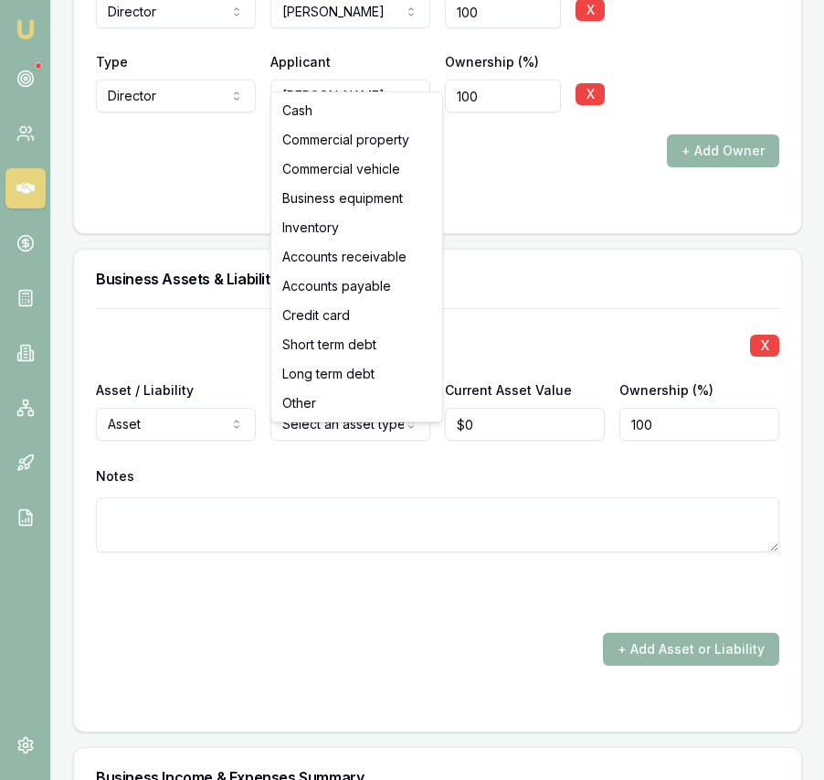
drag, startPoint x: 340, startPoint y: 119, endPoint x: 345, endPoint y: 127, distance: 9.9
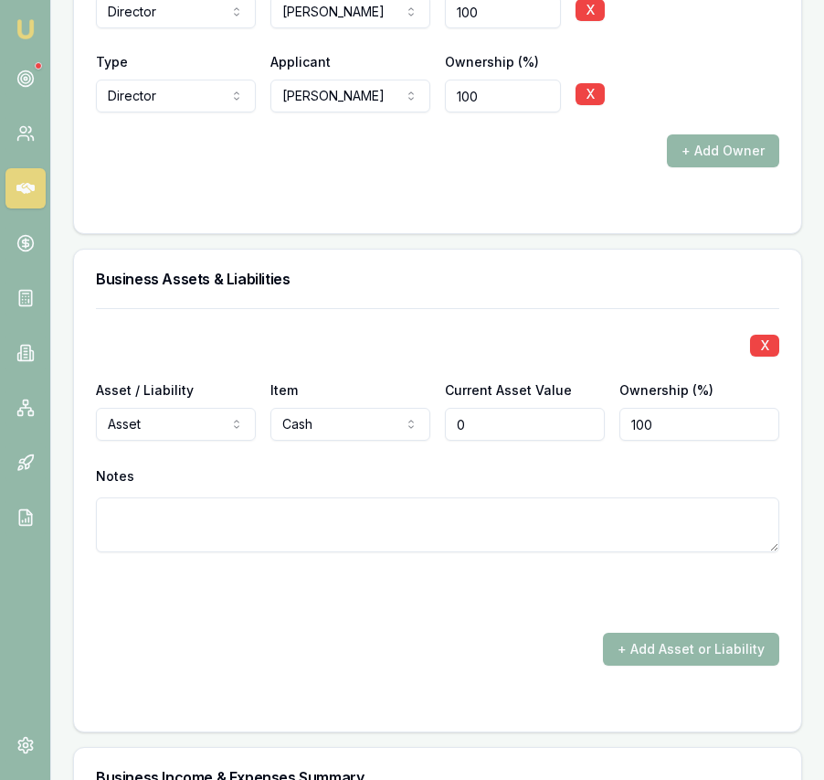
click at [483, 440] on input "0" at bounding box center [525, 424] width 160 height 33
type input "$10,000"
click at [459, 659] on div "+ Add Asset or Liability" at bounding box center [438, 648] width 684 height 33
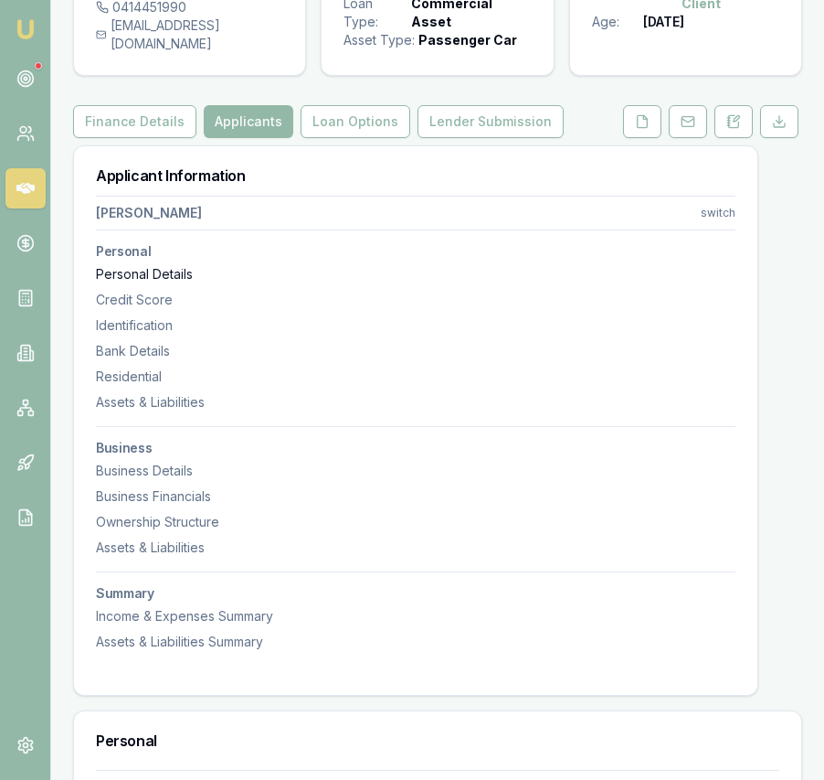
scroll to position [155, 0]
click at [366, 137] on button "Loan Options" at bounding box center [356, 120] width 110 height 33
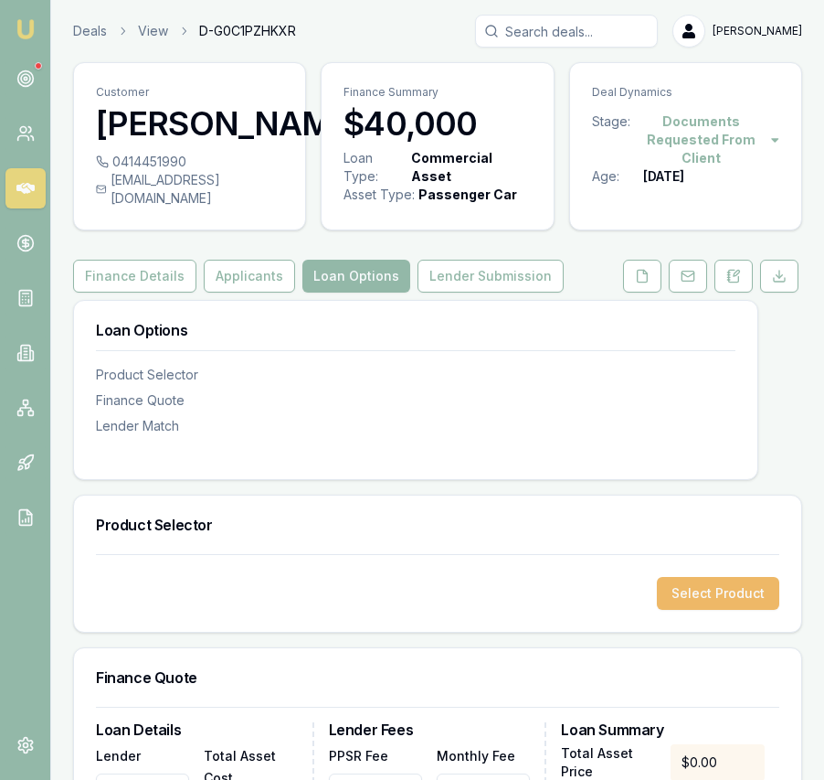
click at [691, 604] on button "Select Product" at bounding box center [718, 593] width 122 height 33
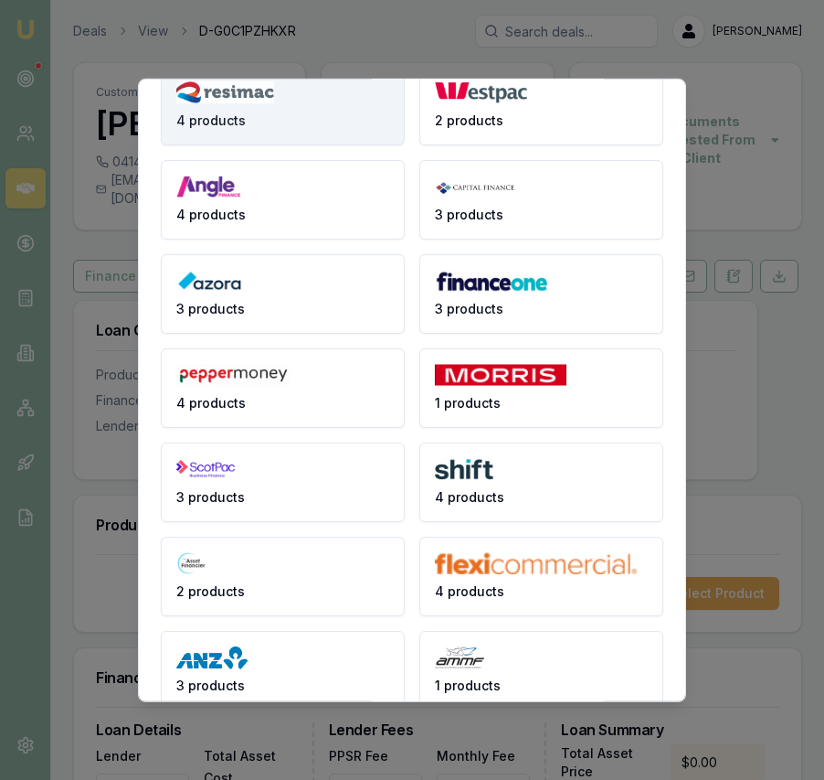
scroll to position [72, 0]
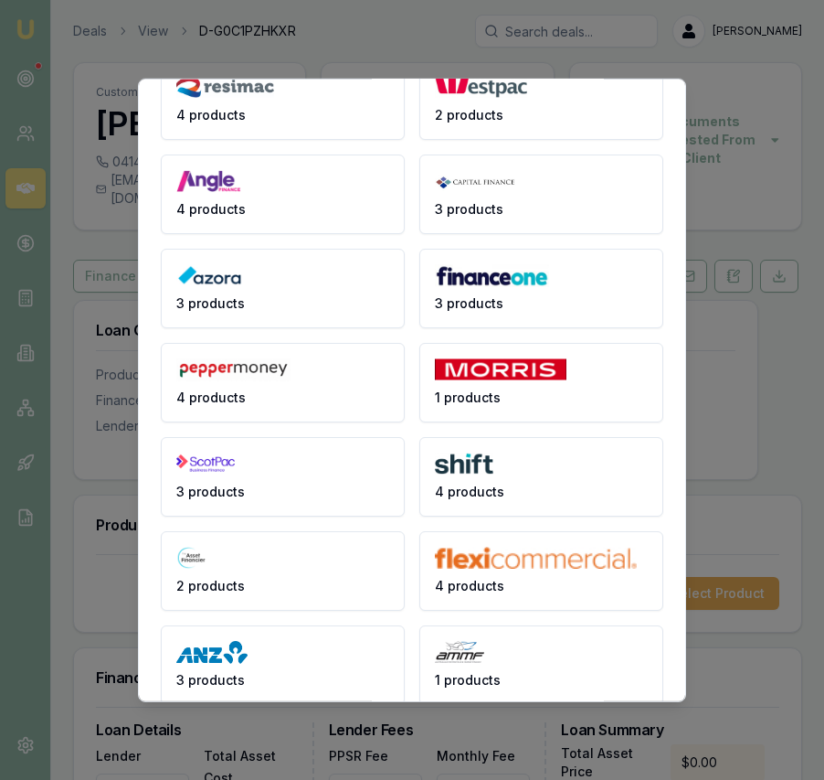
click at [348, 112] on button "4 products" at bounding box center [283, 99] width 244 height 80
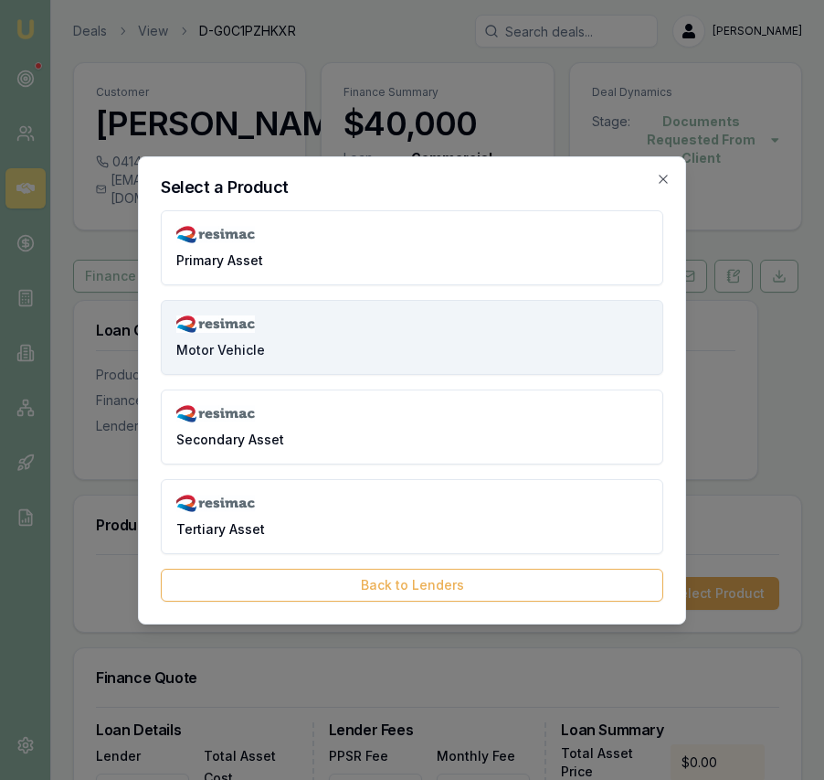
click at [384, 311] on button "Motor Vehicle" at bounding box center [412, 337] width 503 height 75
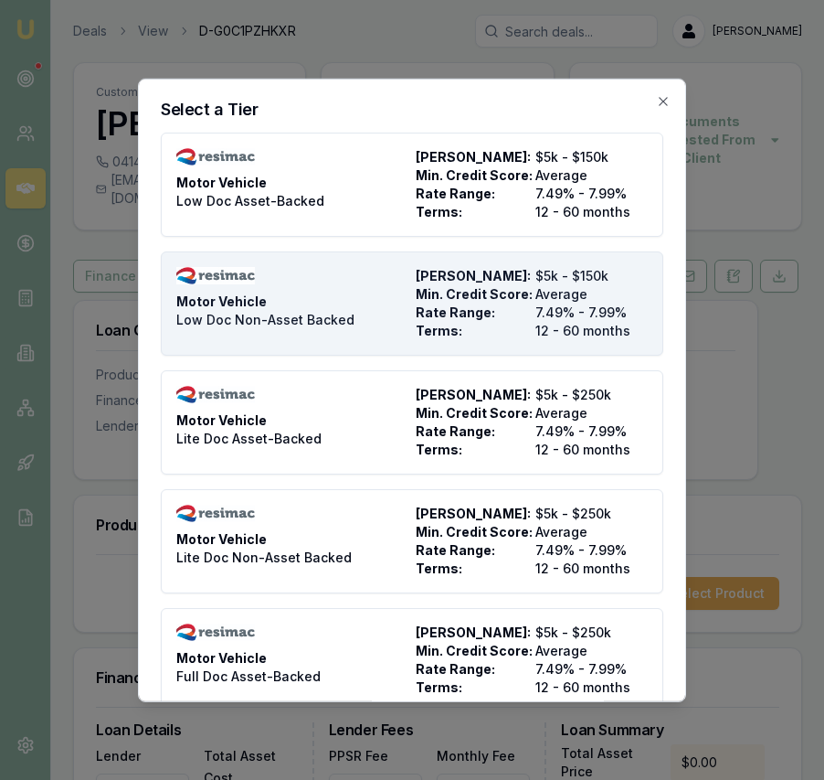
click at [389, 308] on div "Motor Vehicle Low Doc Non-Asset Backed" at bounding box center [292, 302] width 232 height 73
type input "Resimac"
type input "Motor Vehicle"
type input "Low Doc Non-Asset Backed"
type input "7.49"
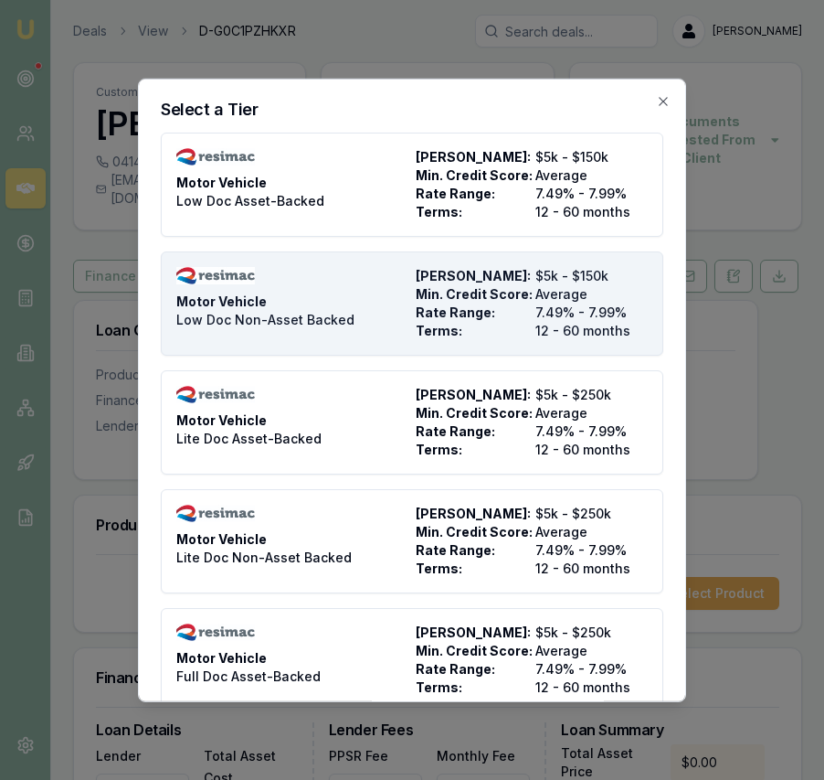
type input "12"
type input "$4.95"
type input "$495.00"
type input "990"
type input "8"
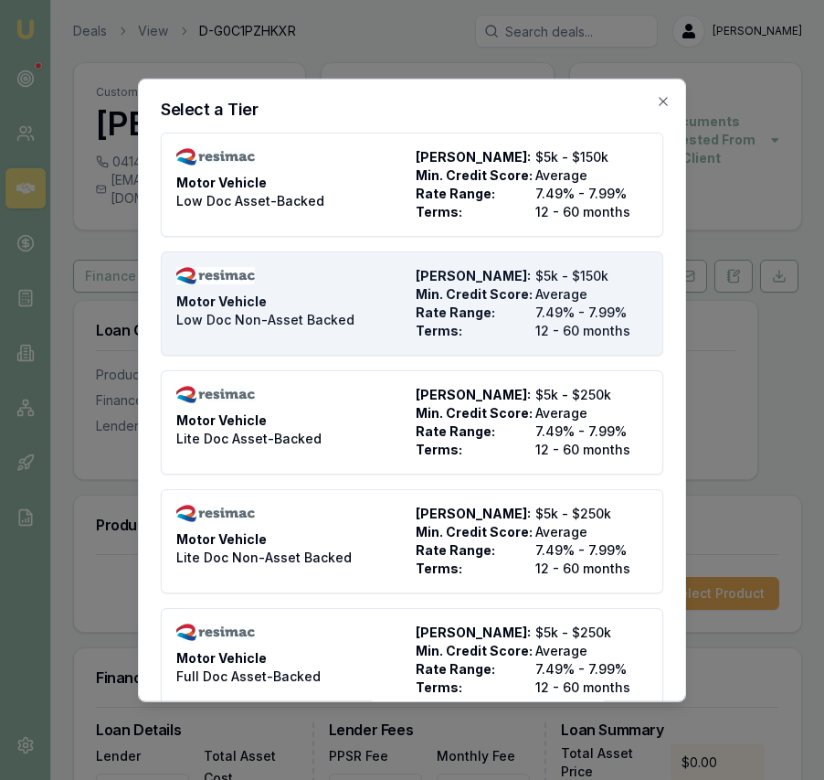
type input "$3,200.00"
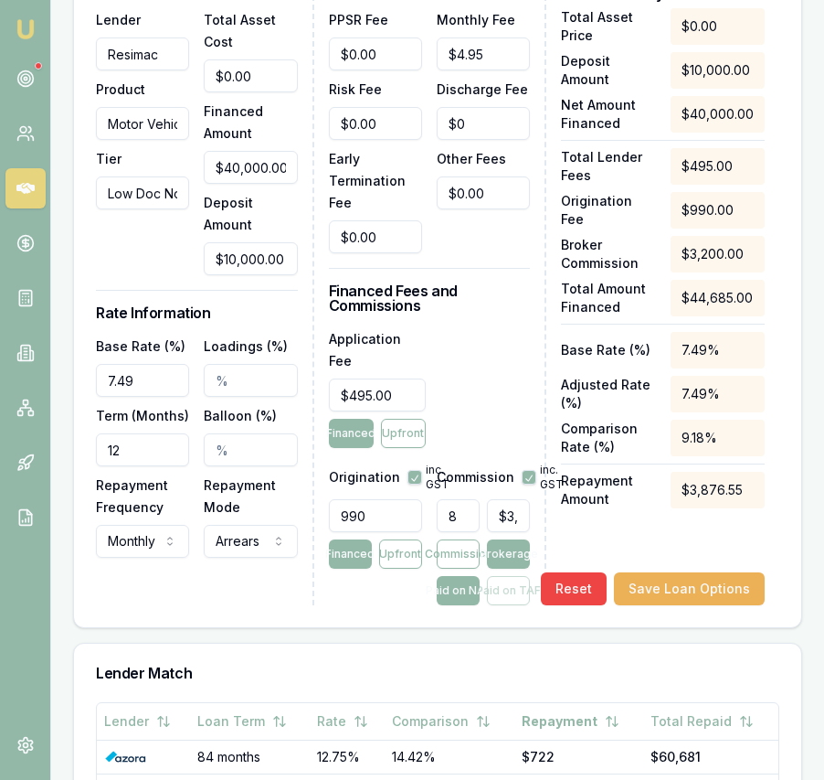
scroll to position [778, 0]
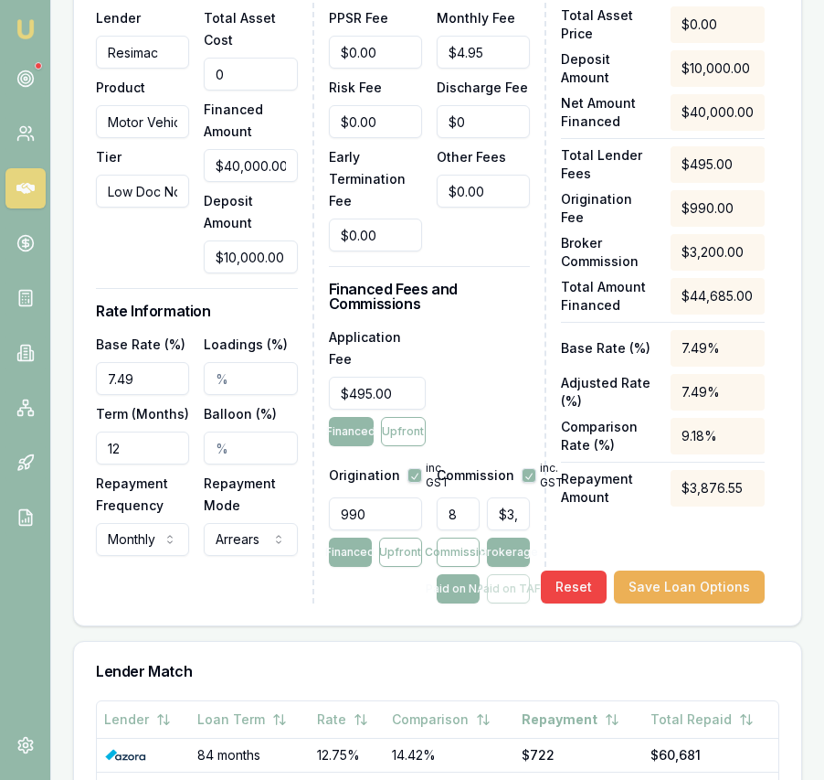
click at [263, 90] on input "0" at bounding box center [250, 74] width 93 height 33
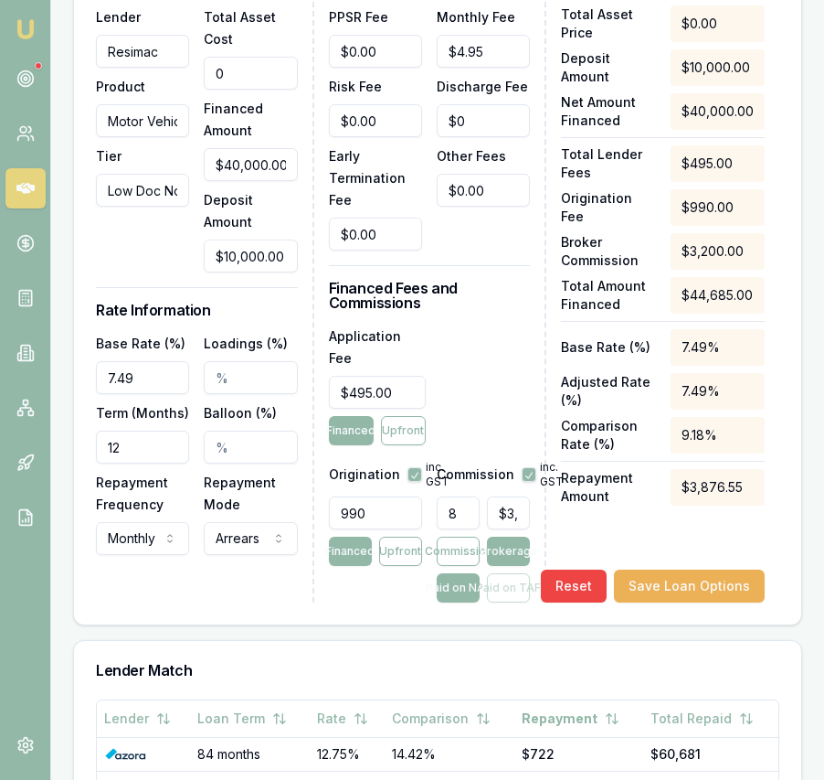
click at [263, 90] on input "0" at bounding box center [250, 73] width 93 height 33
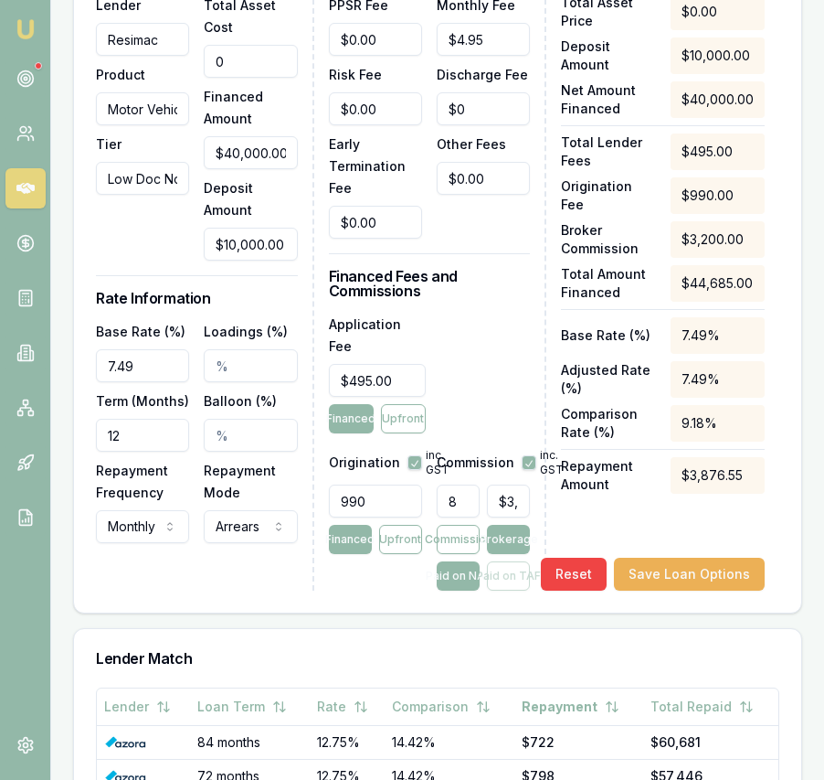
scroll to position [792, 0]
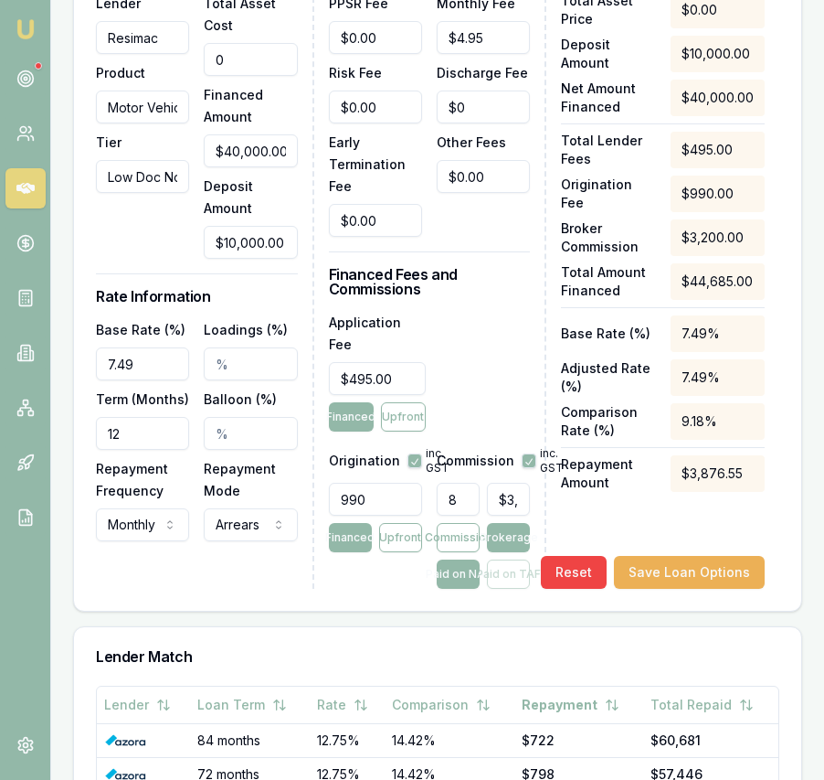
type input "5"
type input "$0.00"
type input "50000"
type input "$40,000.00"
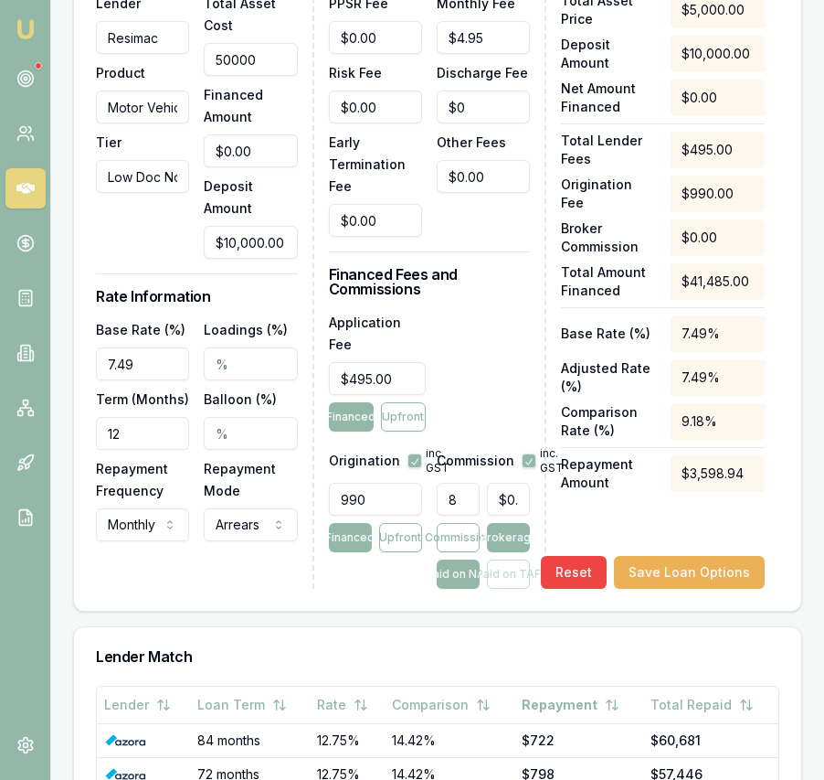
type input "$3,200.00"
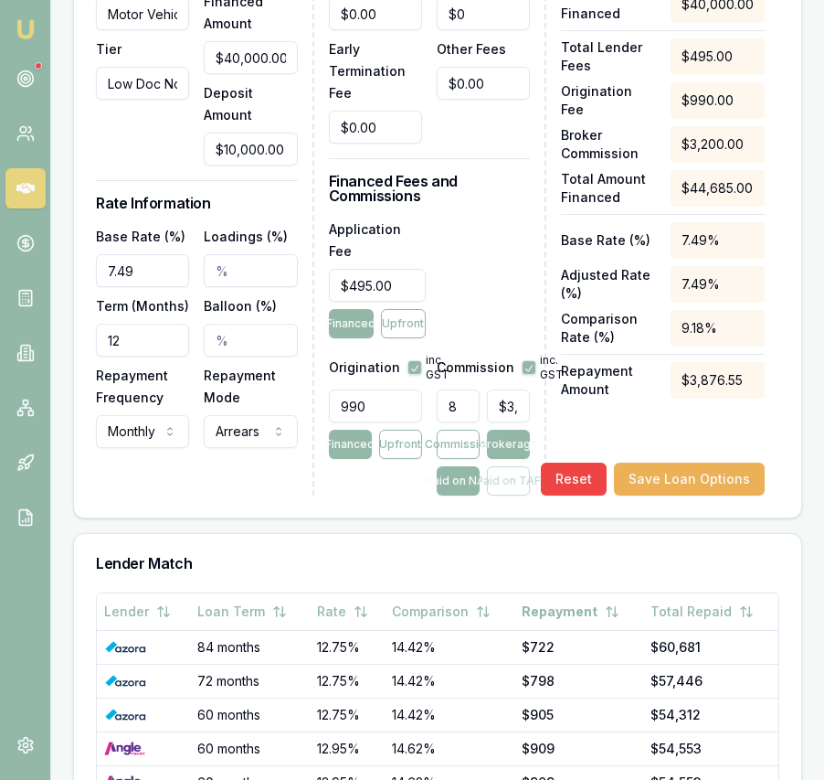
scroll to position [900, 0]
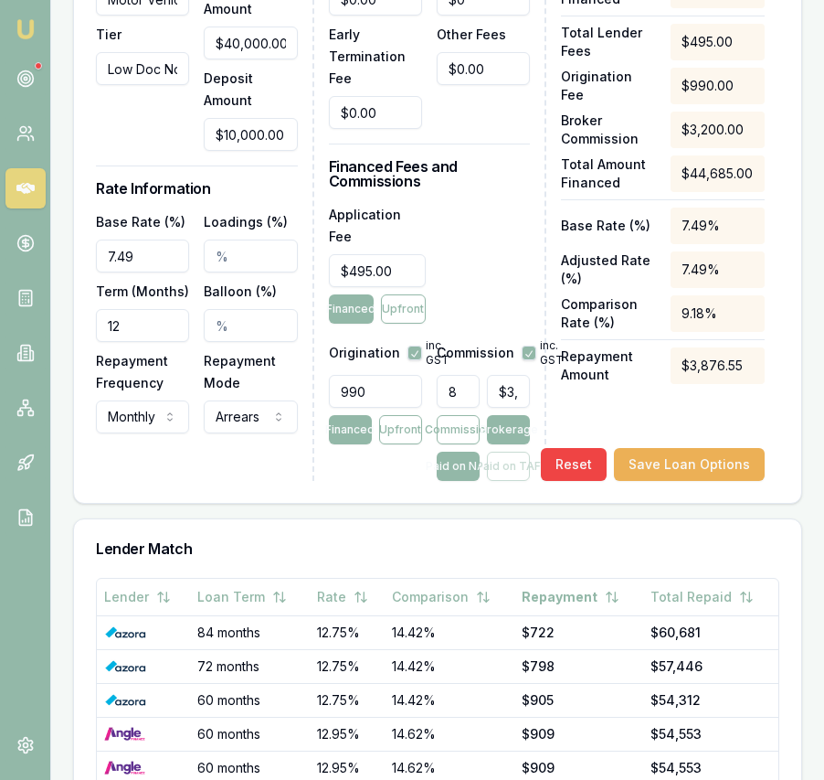
type input "$50,000.00"
click at [137, 272] on input "7.49" at bounding box center [142, 255] width 93 height 33
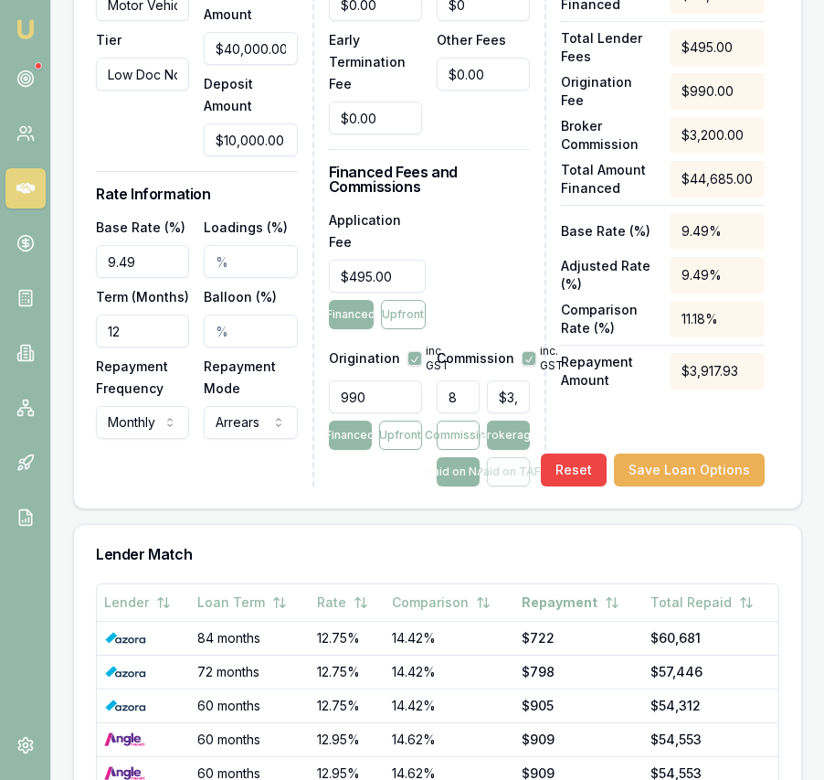
type input "9.49%"
click at [122, 347] on input "12" at bounding box center [142, 330] width 93 height 33
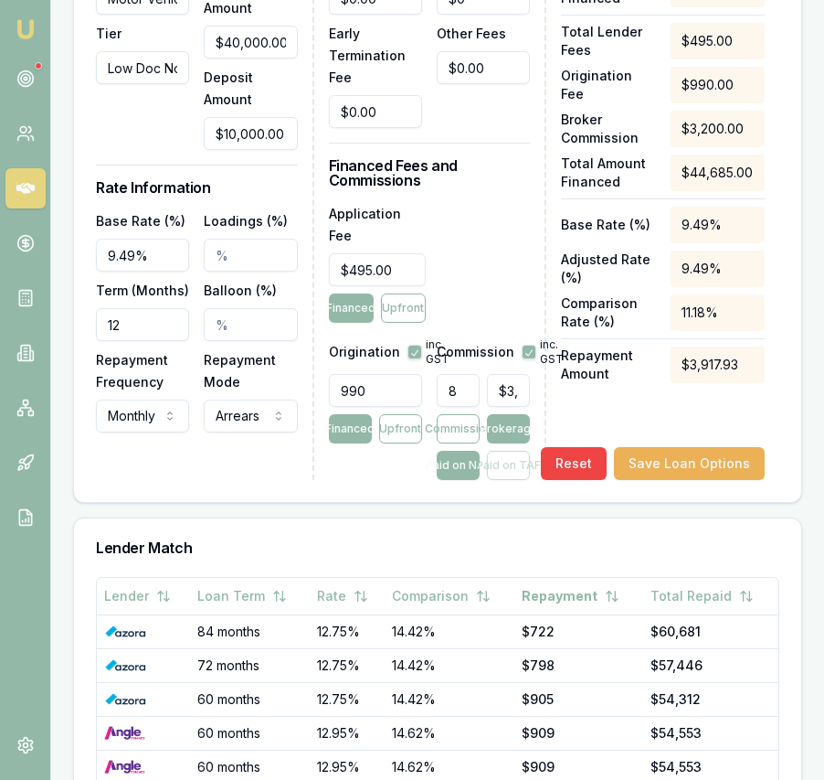
click at [122, 341] on input "12" at bounding box center [142, 324] width 93 height 33
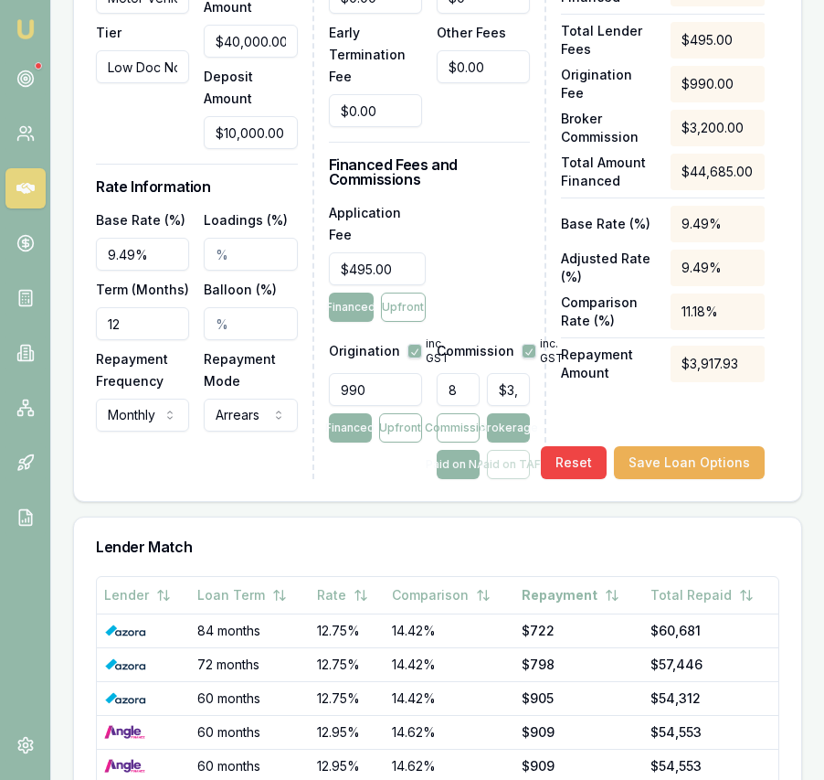
scroll to position [904, 0]
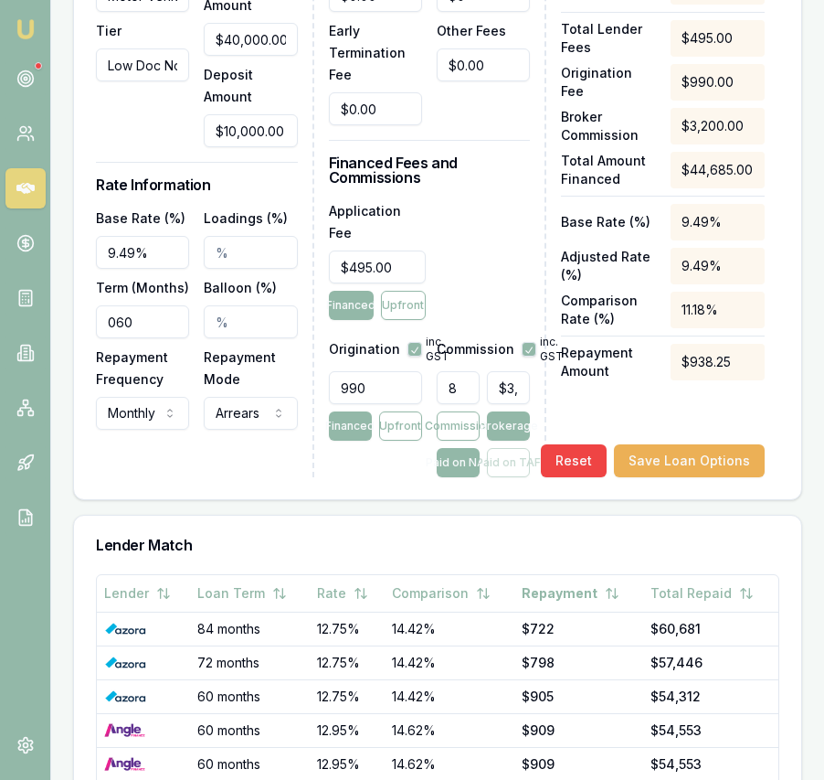
type input "060"
select select "ADVANCE"
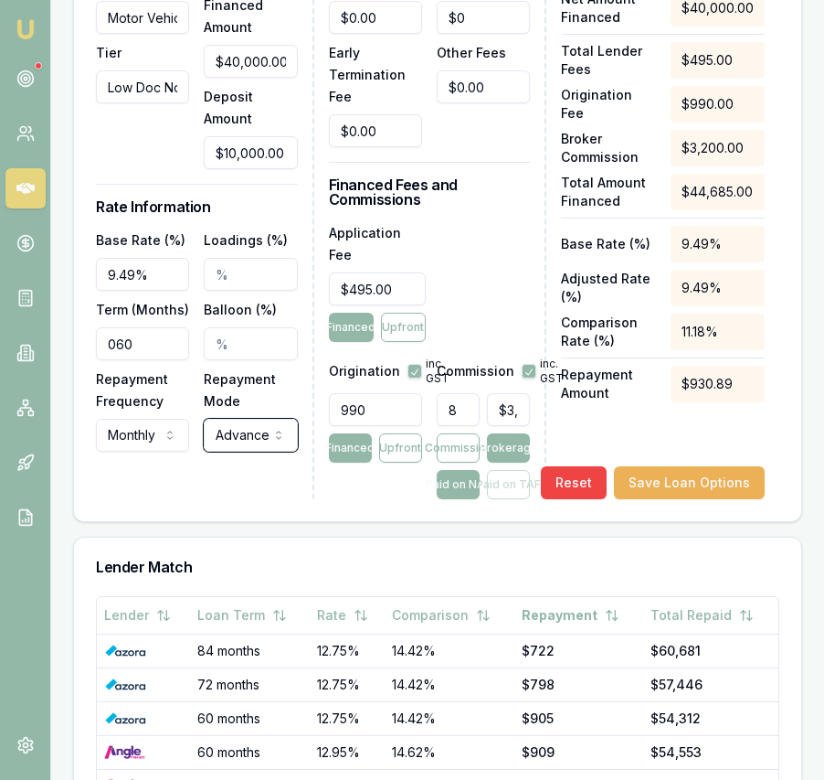
scroll to position [804, 0]
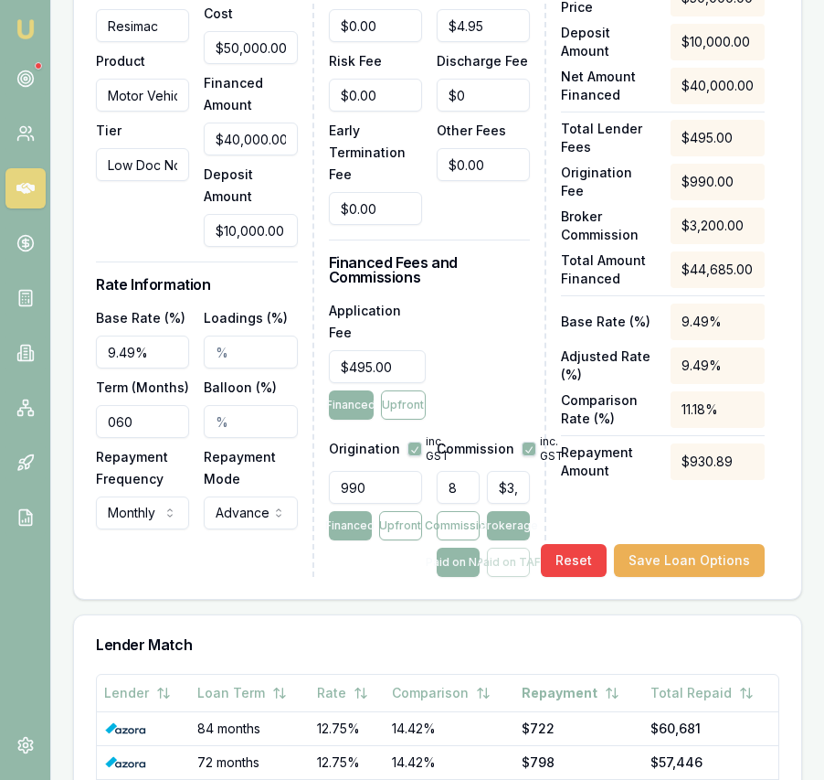
click at [392, 481] on input "990" at bounding box center [375, 487] width 93 height 33
click at [393, 481] on input "990" at bounding box center [375, 487] width 93 height 33
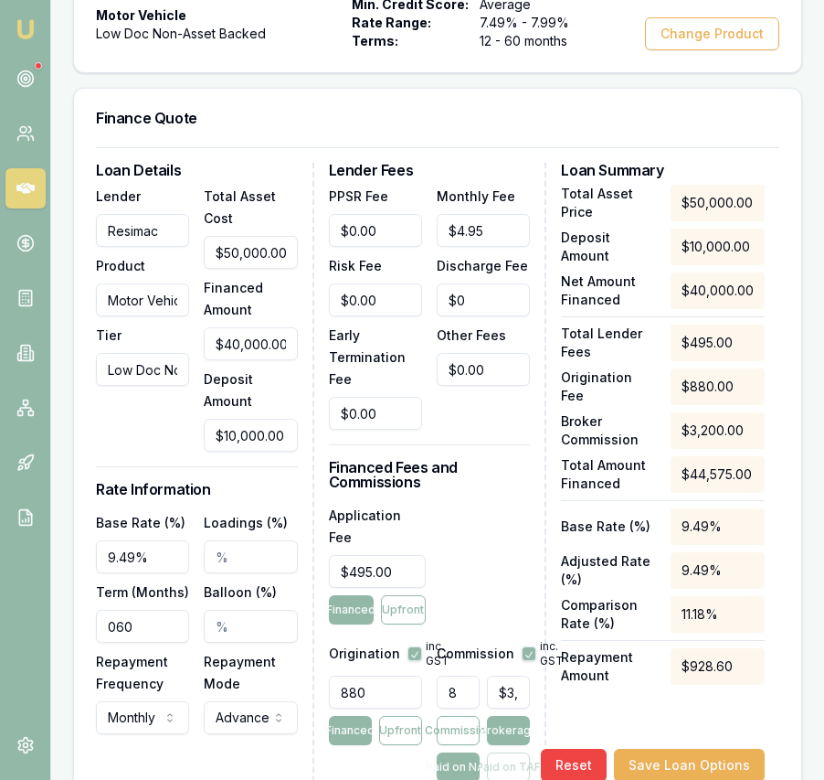
scroll to position [596, 0]
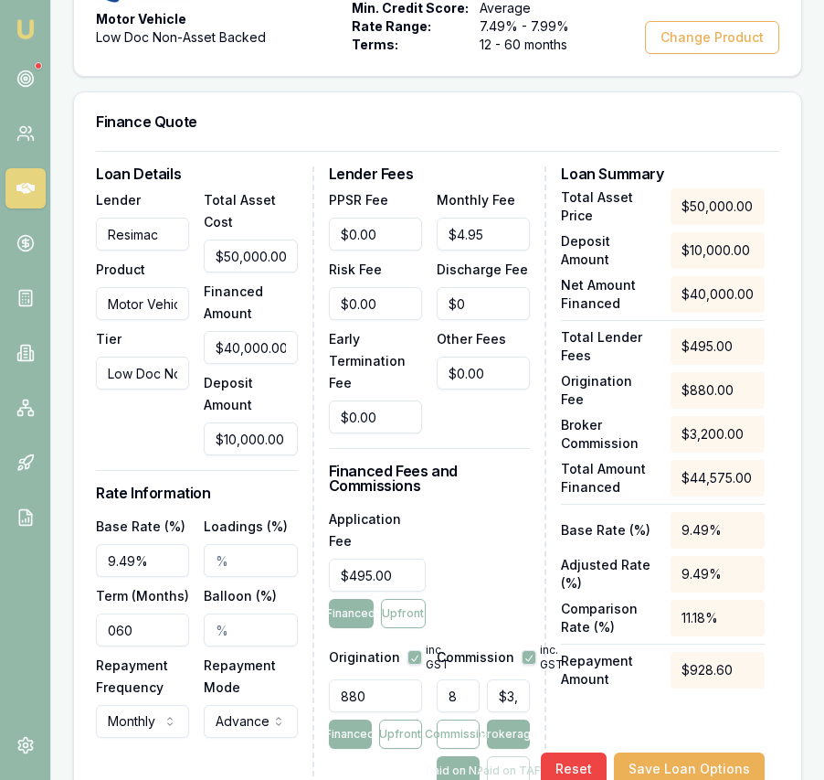
type input "880"
type input "0"
type input "880.00"
click at [396, 249] on input "0" at bounding box center [375, 233] width 93 height 33
click at [397, 249] on input "0" at bounding box center [375, 233] width 93 height 33
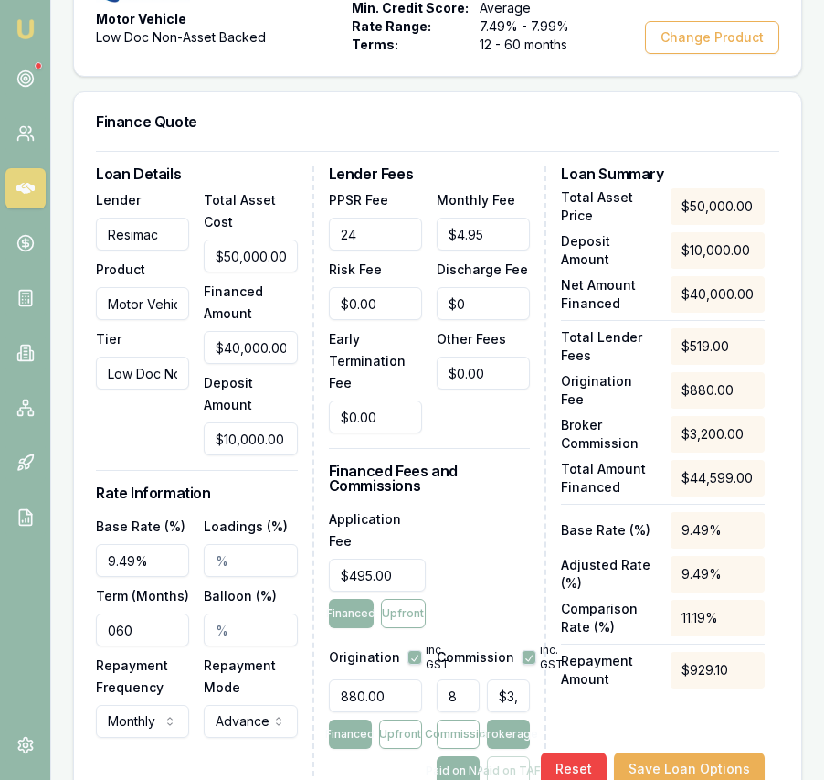
scroll to position [598, 0]
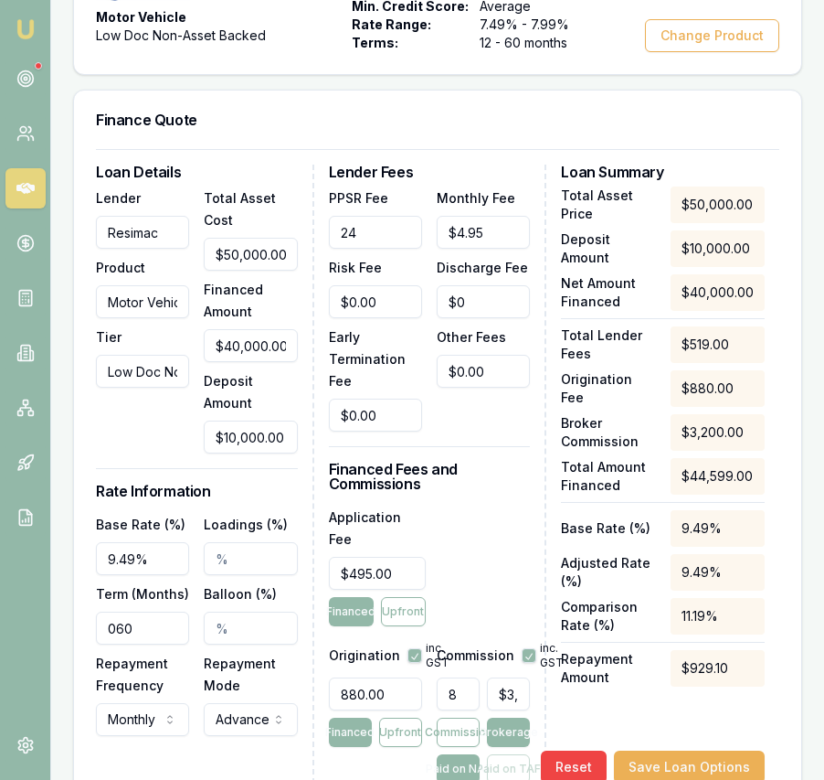
type input "$24.00"
click at [354, 569] on input "495" at bounding box center [377, 573] width 97 height 33
type input "$695.00"
click at [481, 553] on div "Application Fee $695.00 Financed Upfront" at bounding box center [430, 565] width 202 height 121
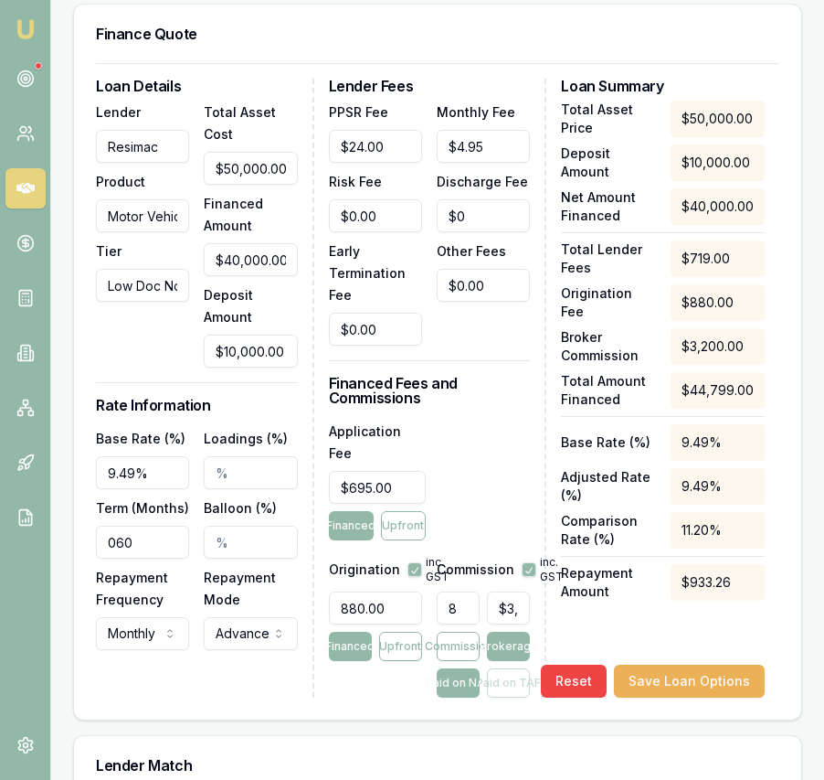
scroll to position [730, 0]
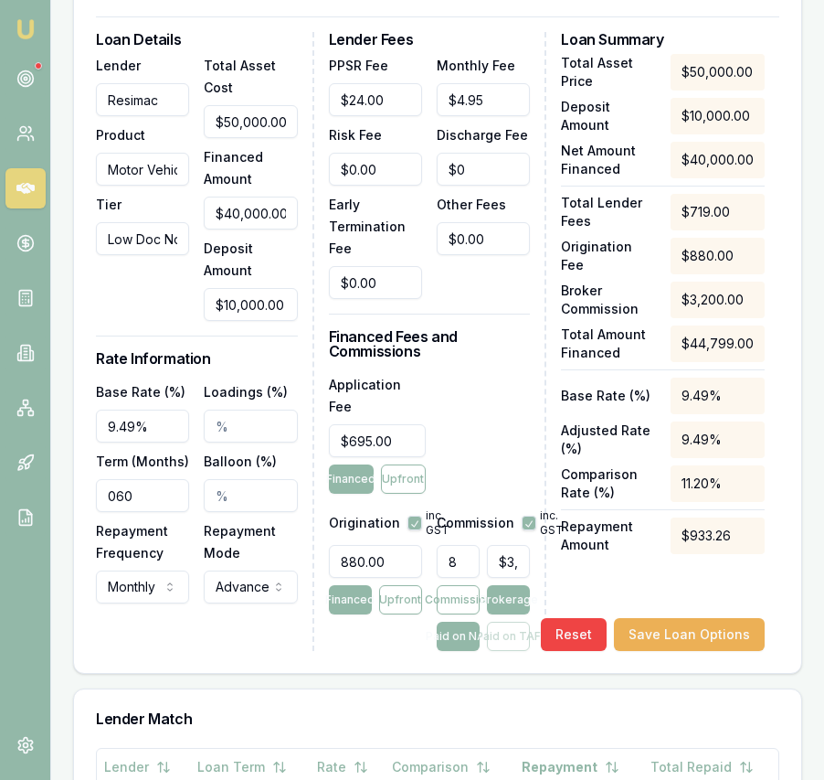
type input "3200"
click at [493, 560] on input "3200" at bounding box center [508, 561] width 43 height 33
type input "0.006666666666666667"
type input "2"
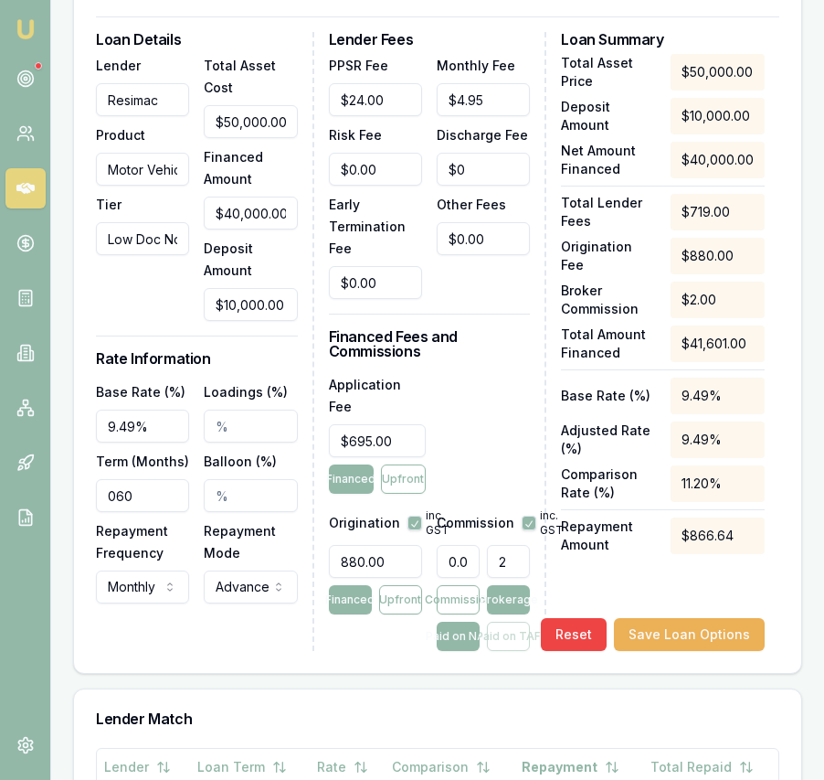
type input "0.07333333333333333"
type input "22"
type input "0.7333333333333333"
type input "220"
type input "7.333333333333333"
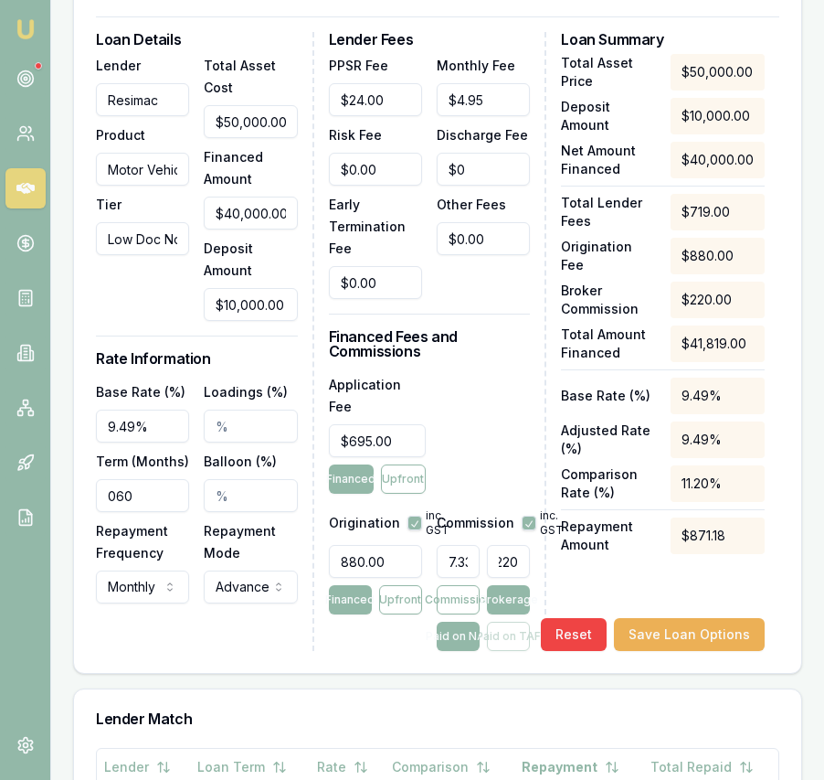
scroll to position [0, 12]
click at [475, 457] on div "Application Fee $695.00 Financed Upfront" at bounding box center [430, 433] width 202 height 121
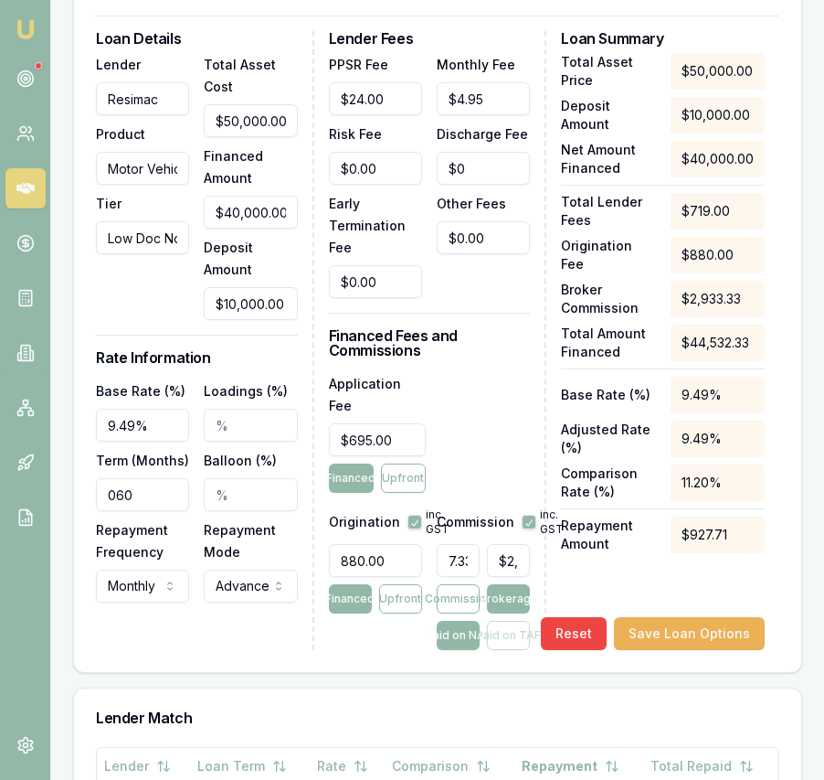
click at [494, 628] on div "Paid on NAF Paid on TAF" at bounding box center [483, 634] width 93 height 29
click at [466, 602] on button "Commission" at bounding box center [458, 598] width 43 height 29
click at [506, 556] on input "2933" at bounding box center [508, 560] width 43 height 33
type input "$2,933.33"
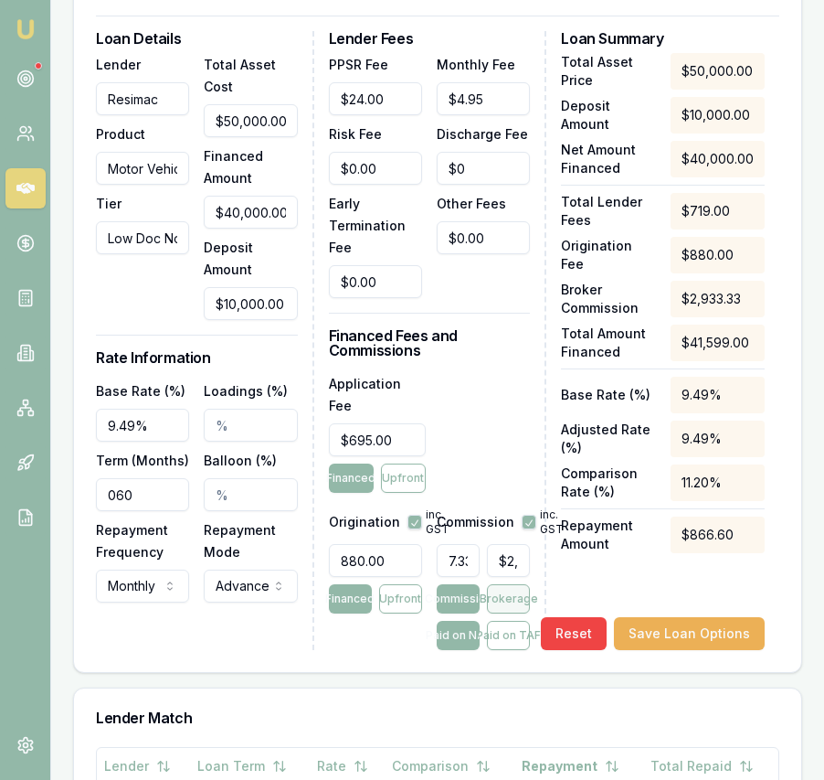
click at [490, 588] on button "Brokerage" at bounding box center [508, 598] width 43 height 29
drag, startPoint x: 440, startPoint y: 557, endPoint x: 490, endPoint y: 558, distance: 49.4
click at [490, 558] on div "7.333333333333333 $2,933.33" at bounding box center [483, 556] width 93 height 40
type input "5"
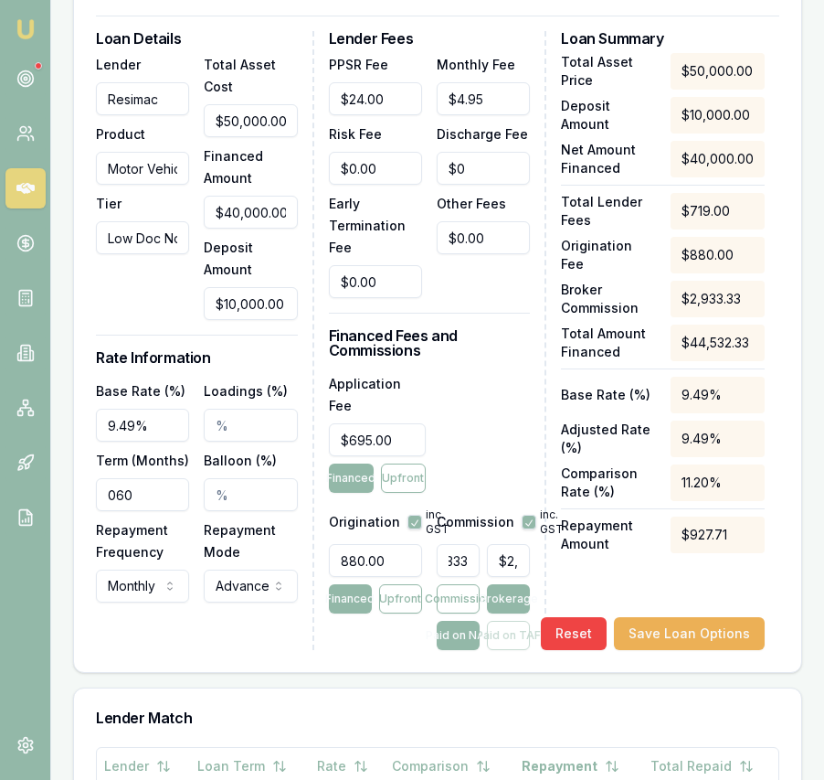
type input "$2,000.00"
type input "5.5"
type input "$2,200.00"
type input "5.50%"
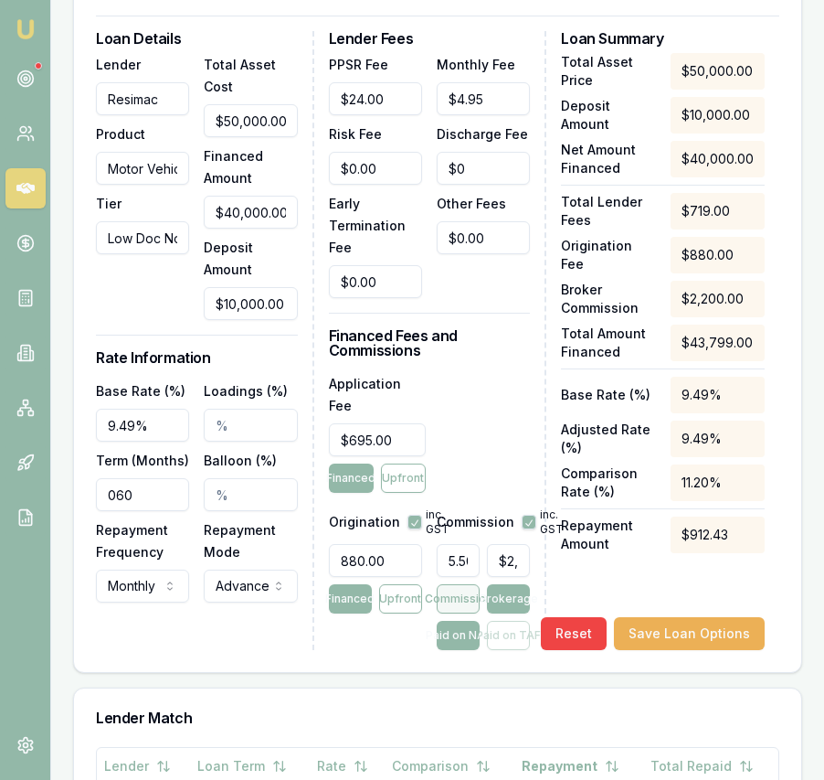
click at [466, 593] on button "Commission" at bounding box center [458, 598] width 43 height 29
click at [501, 661] on div "Loan Details Lender Resimac Product Motor Vehicle Tier Low Doc Non-Asset Backed…" at bounding box center [437, 344] width 727 height 656
click at [710, 630] on button "Save Loan Options" at bounding box center [689, 633] width 151 height 33
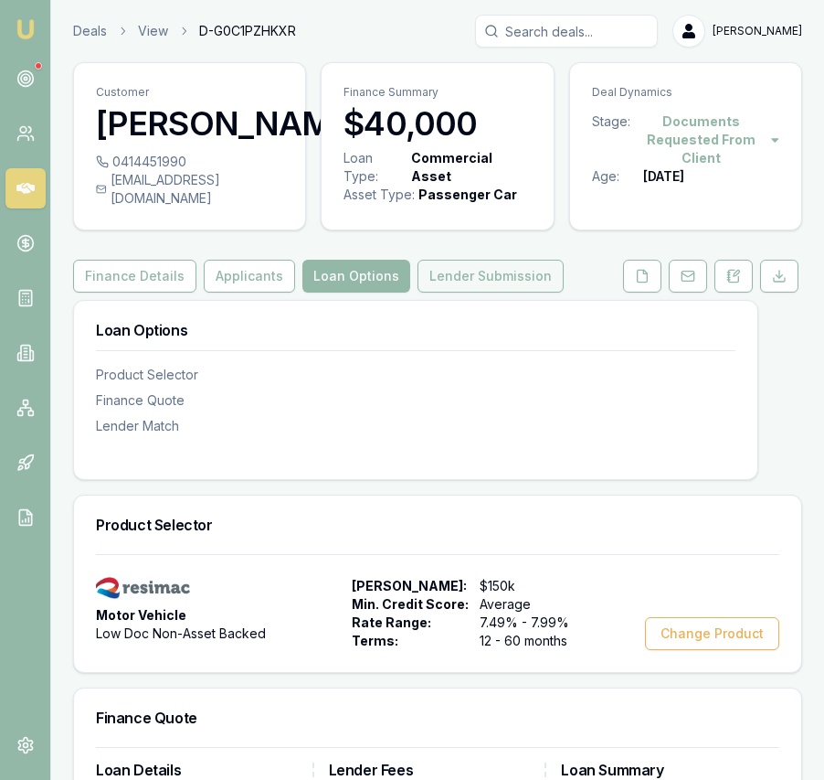
click at [485, 292] on button "Lender Submission" at bounding box center [491, 276] width 146 height 33
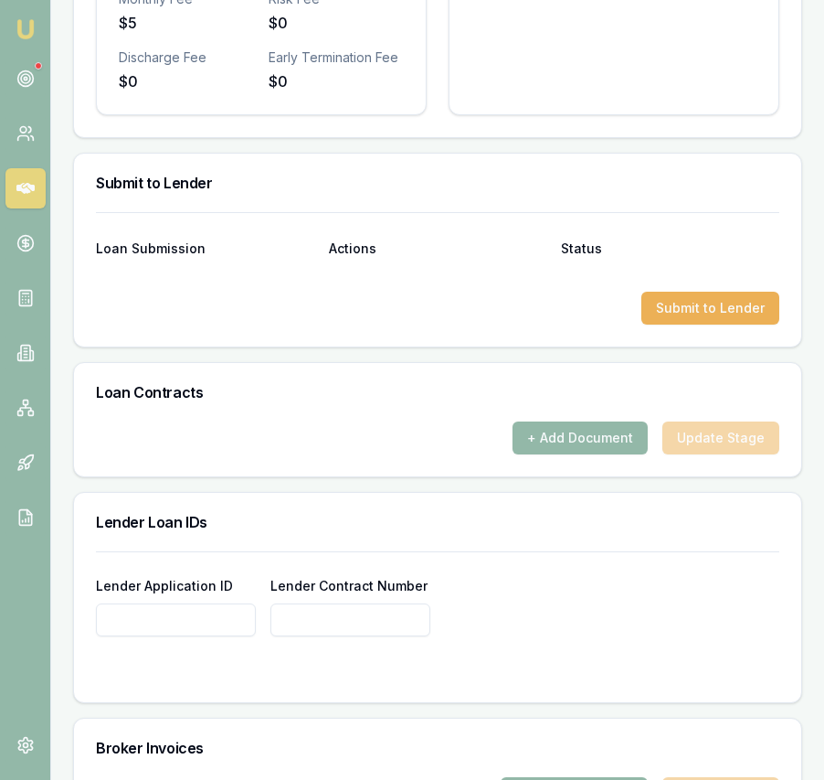
scroll to position [1130, 0]
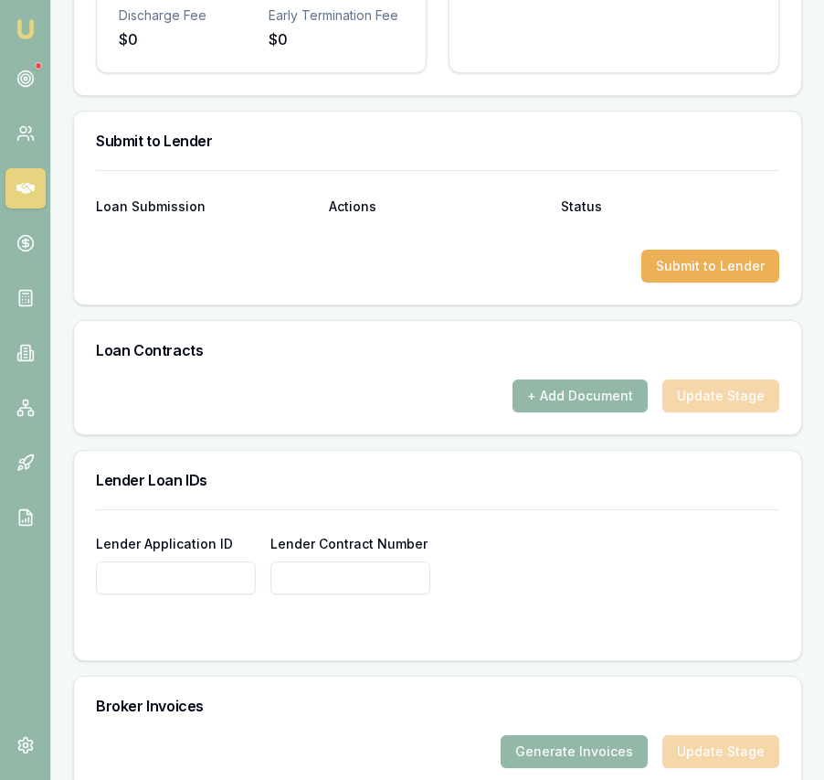
click at [185, 591] on input "Lender Application ID" at bounding box center [176, 577] width 160 height 33
paste input "74197355"
type input "74197355"
click at [465, 376] on div "Loan Contracts" at bounding box center [437, 350] width 727 height 58
click at [691, 272] on button "Submit to Lender" at bounding box center [711, 265] width 138 height 33
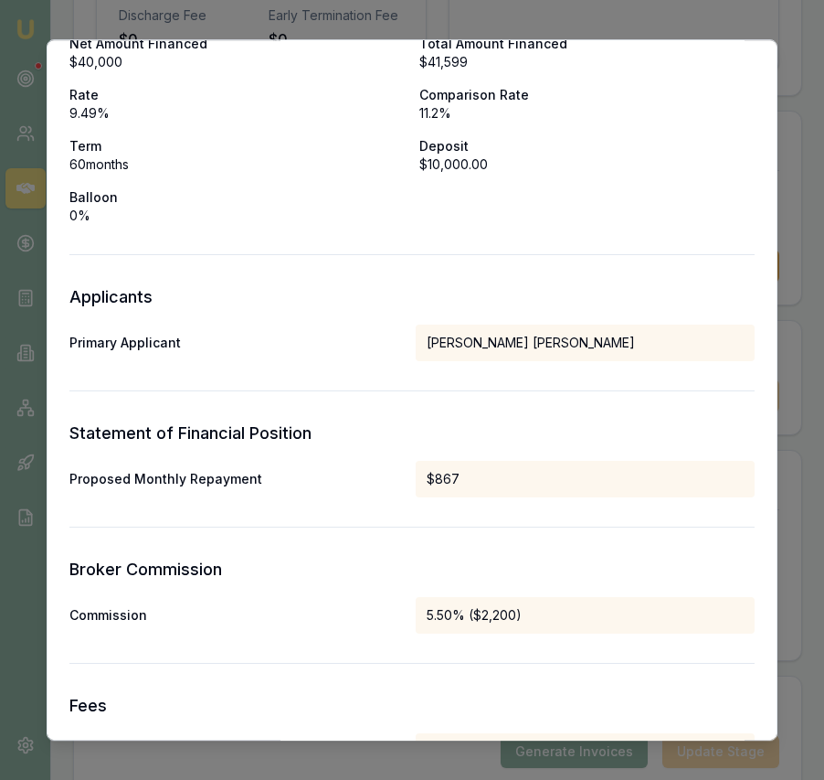
scroll to position [902, 0]
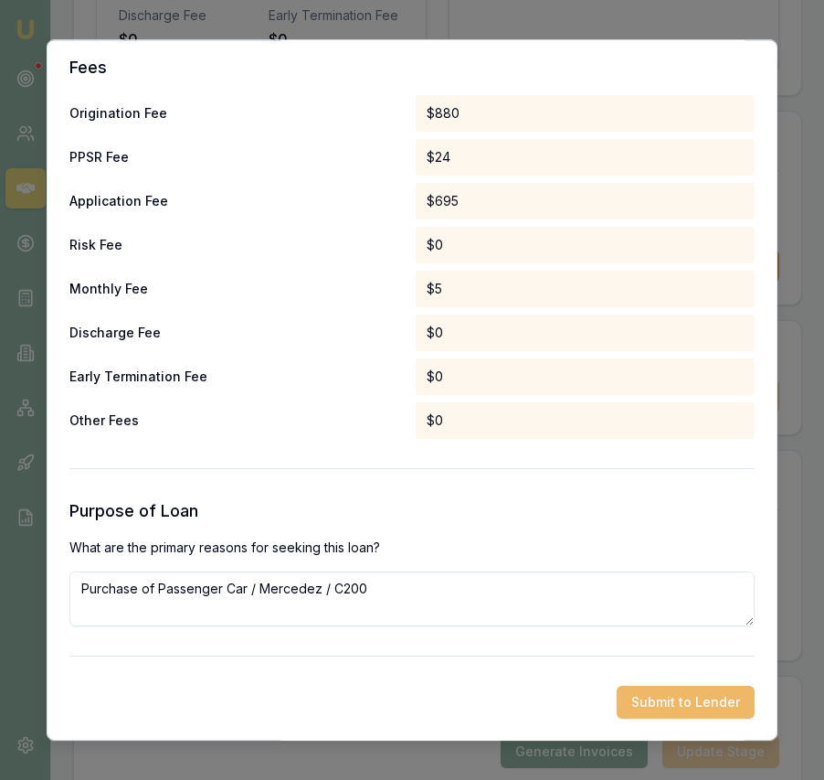
click at [676, 689] on button "Submit to Lender" at bounding box center [686, 701] width 138 height 33
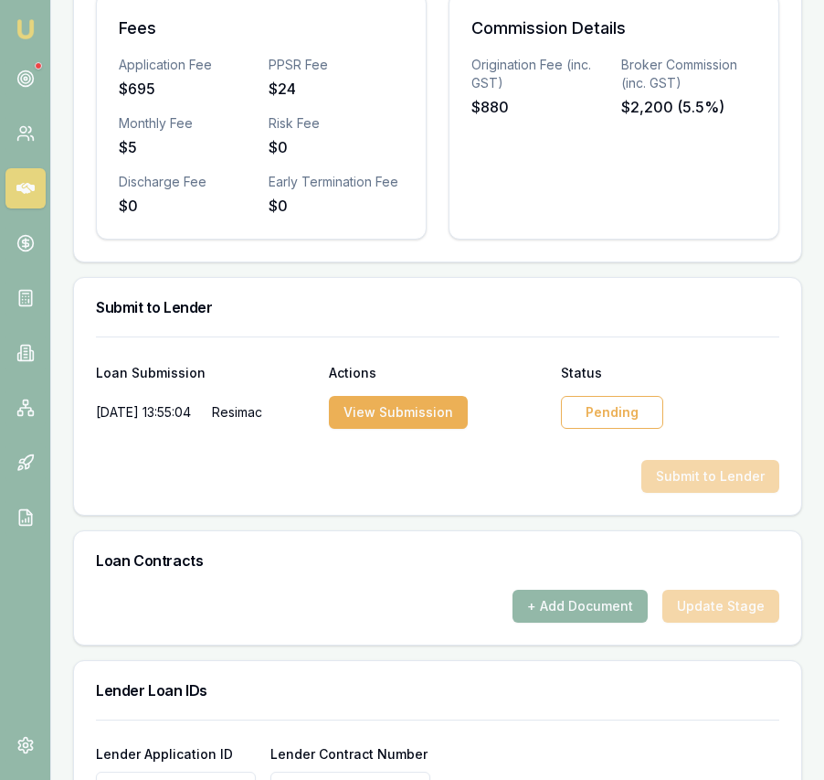
scroll to position [965, 0]
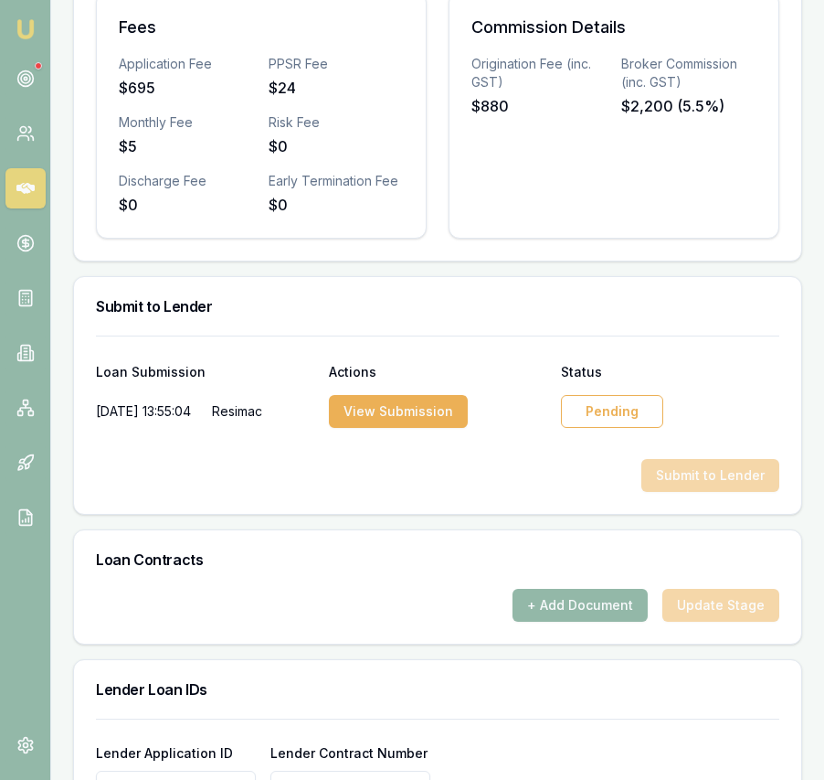
click at [628, 428] on div "Pending" at bounding box center [612, 411] width 102 height 33
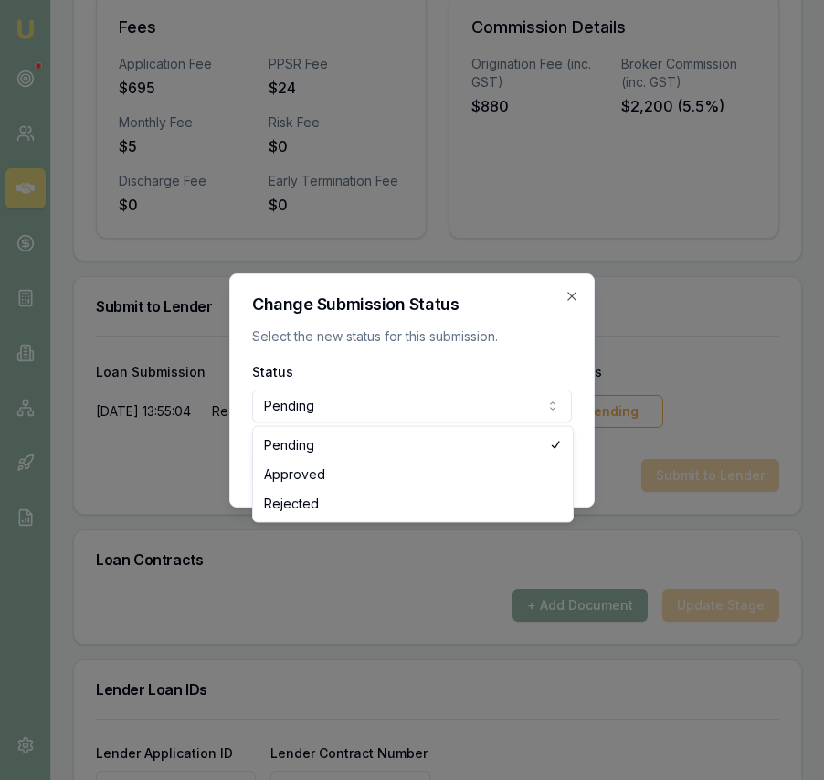
select select "APPROVED"
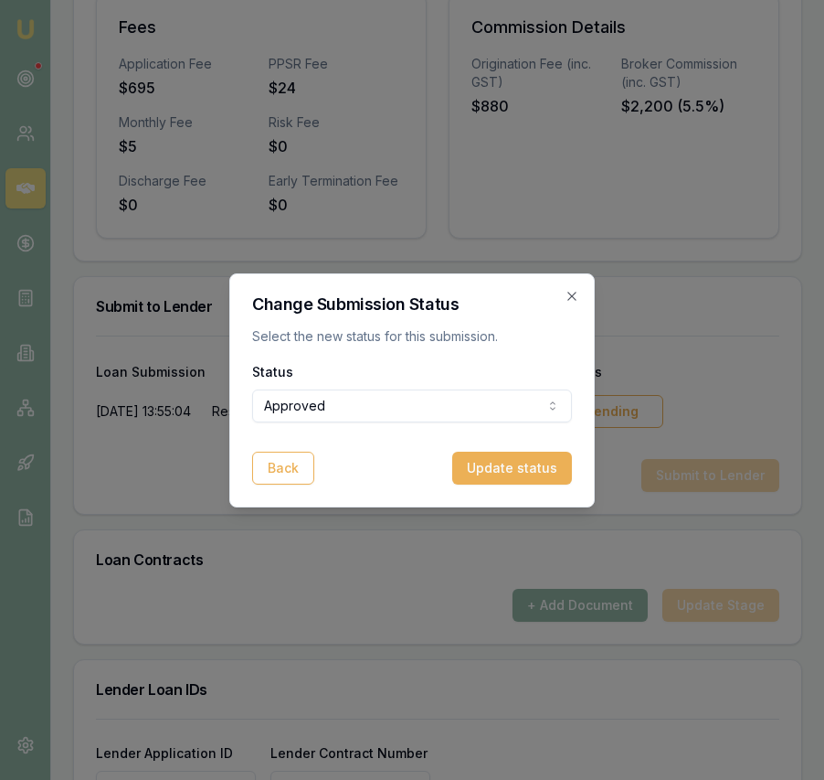
click at [543, 467] on button "Update status" at bounding box center [512, 467] width 120 height 33
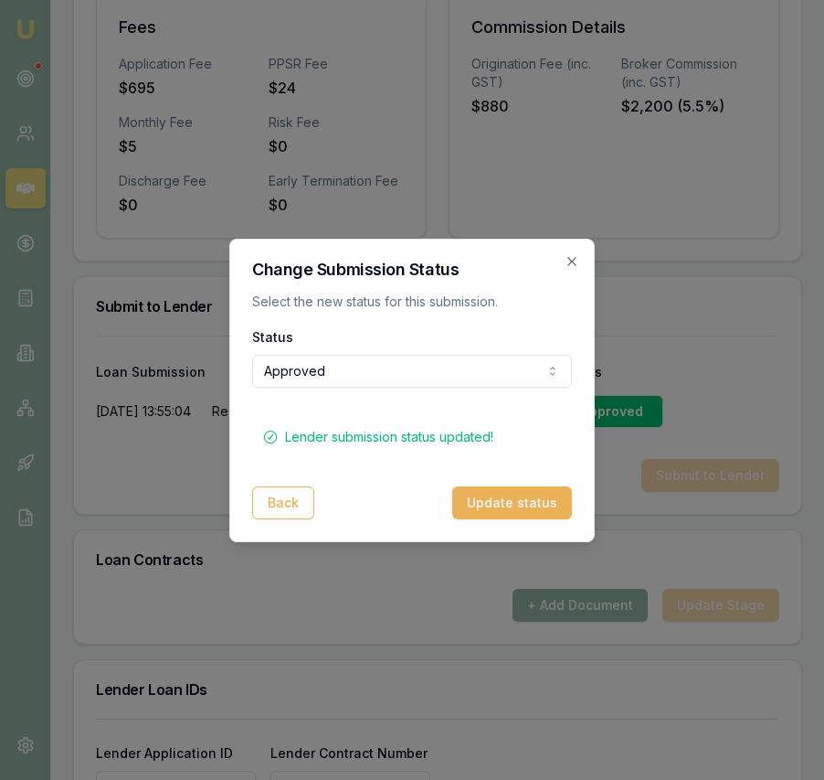
click at [570, 257] on icon "button" at bounding box center [572, 261] width 15 height 15
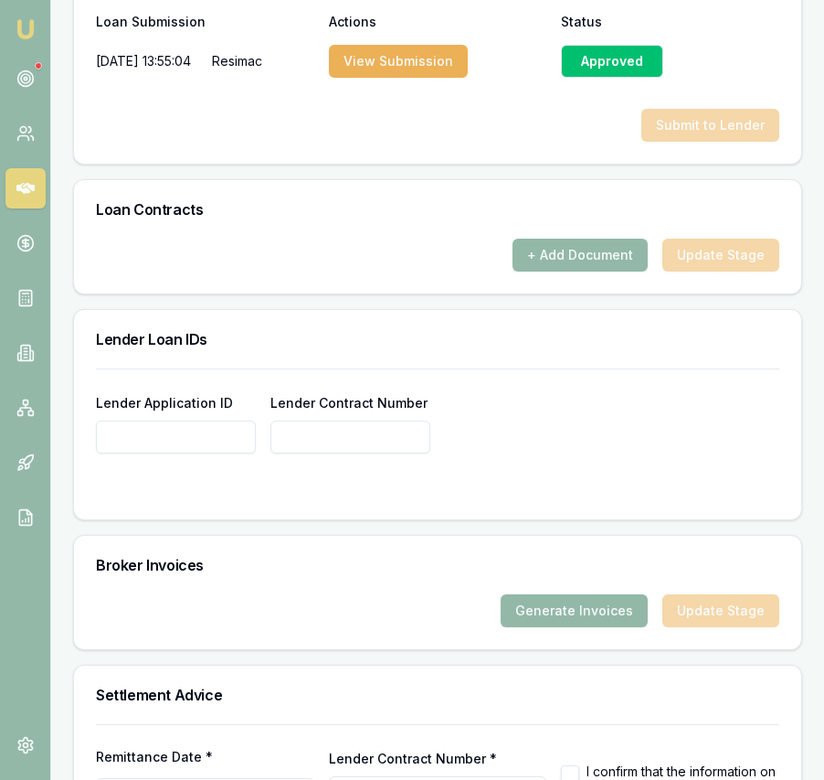
scroll to position [1320, 0]
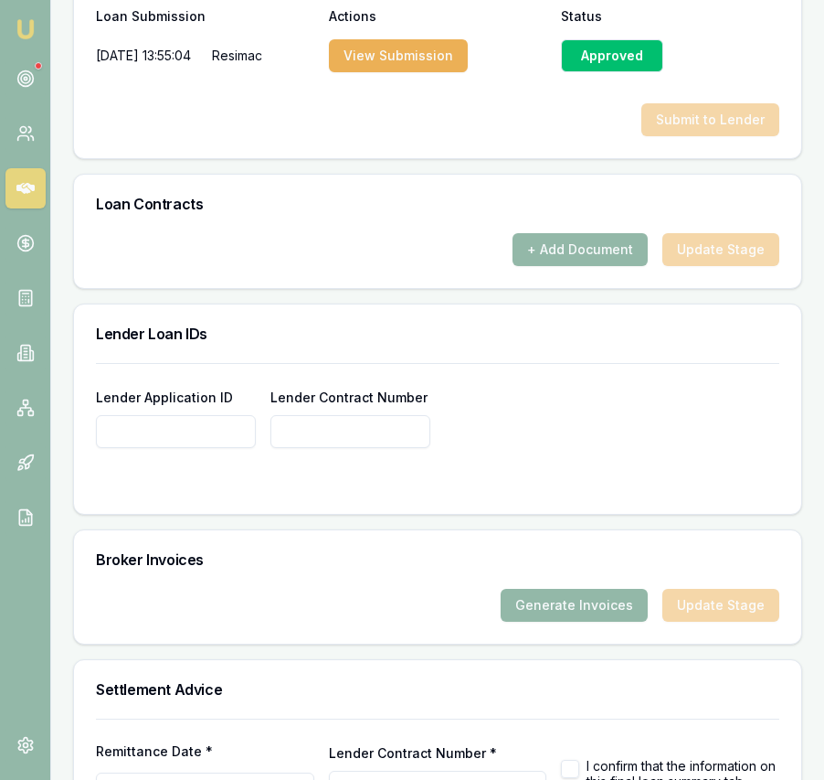
click at [232, 448] on input "Lender Application ID" at bounding box center [176, 431] width 160 height 33
paste input "74197355"
type input "74197355"
click at [288, 589] on div "Broker Invoices" at bounding box center [437, 559] width 727 height 58
click at [536, 621] on button "Generate Invoices" at bounding box center [574, 605] width 147 height 33
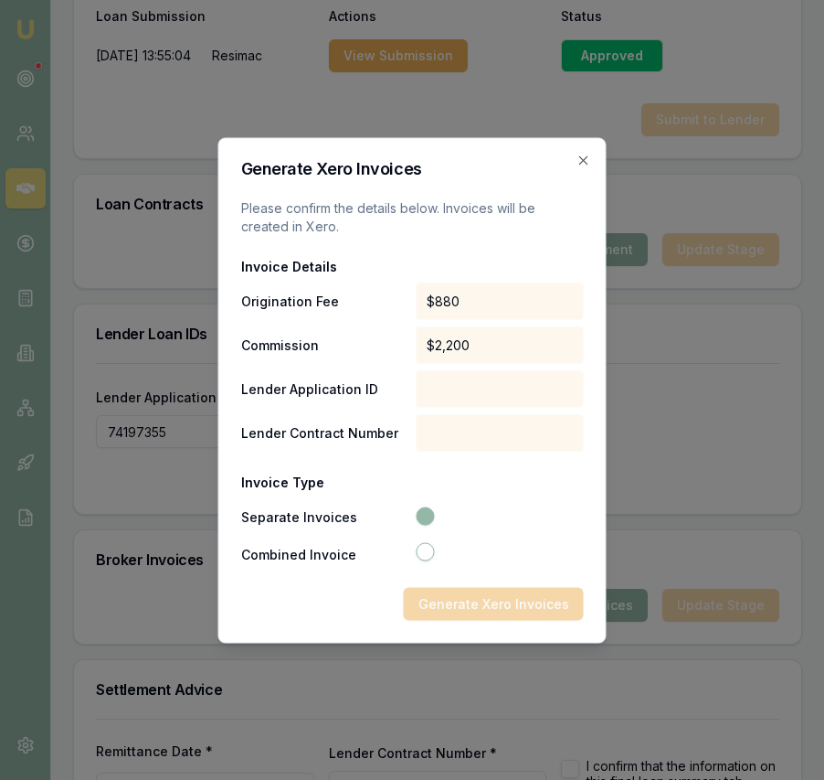
click at [499, 519] on div at bounding box center [498, 516] width 172 height 22
click at [584, 159] on icon "button" at bounding box center [583, 159] width 8 height 8
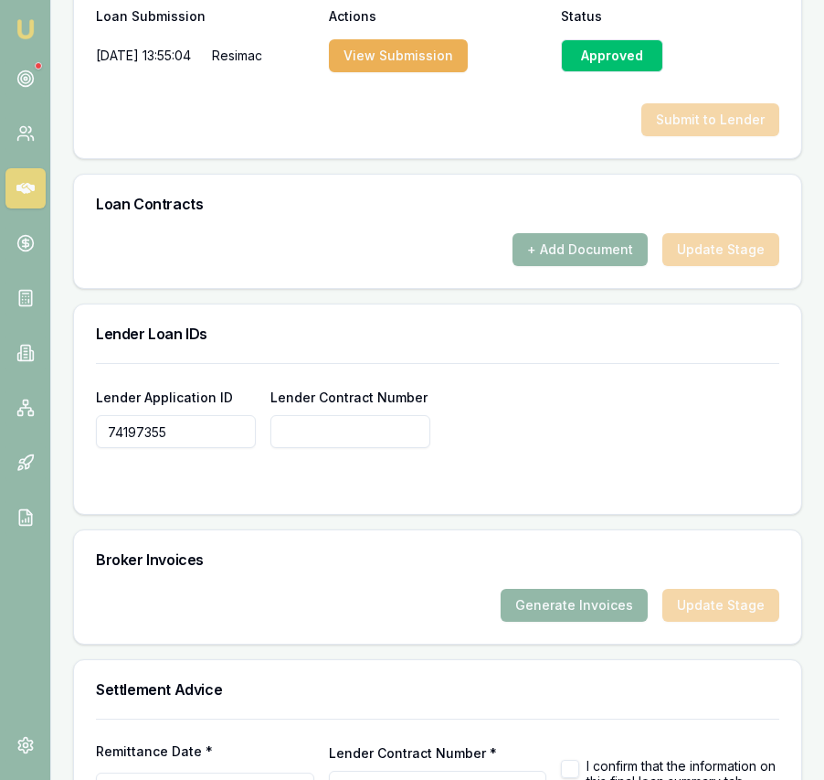
click at [413, 589] on div "Broker Invoices" at bounding box center [437, 559] width 727 height 58
paste input "74197355"
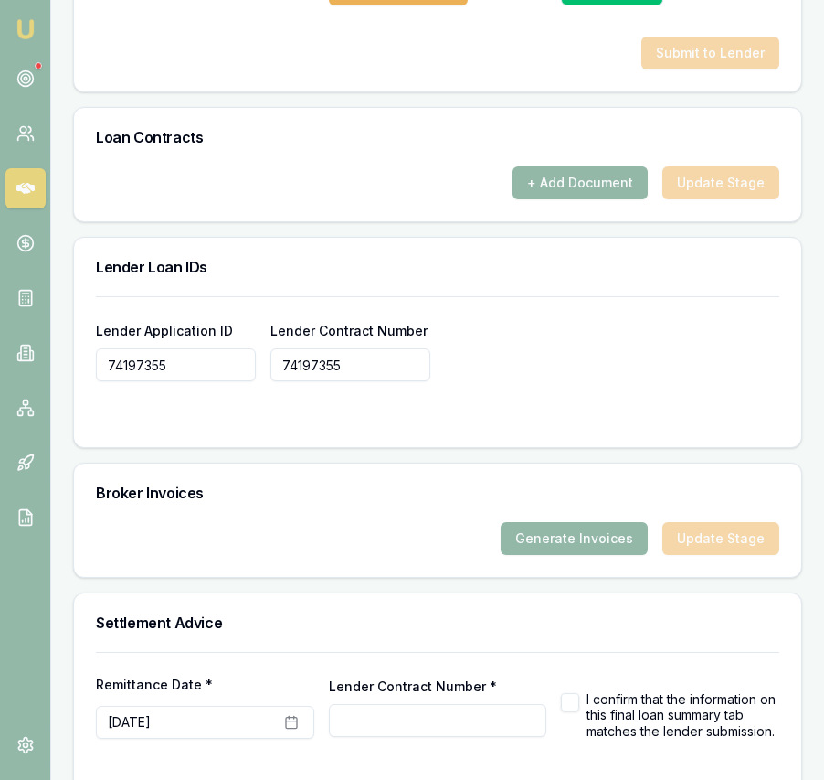
scroll to position [1388, 0]
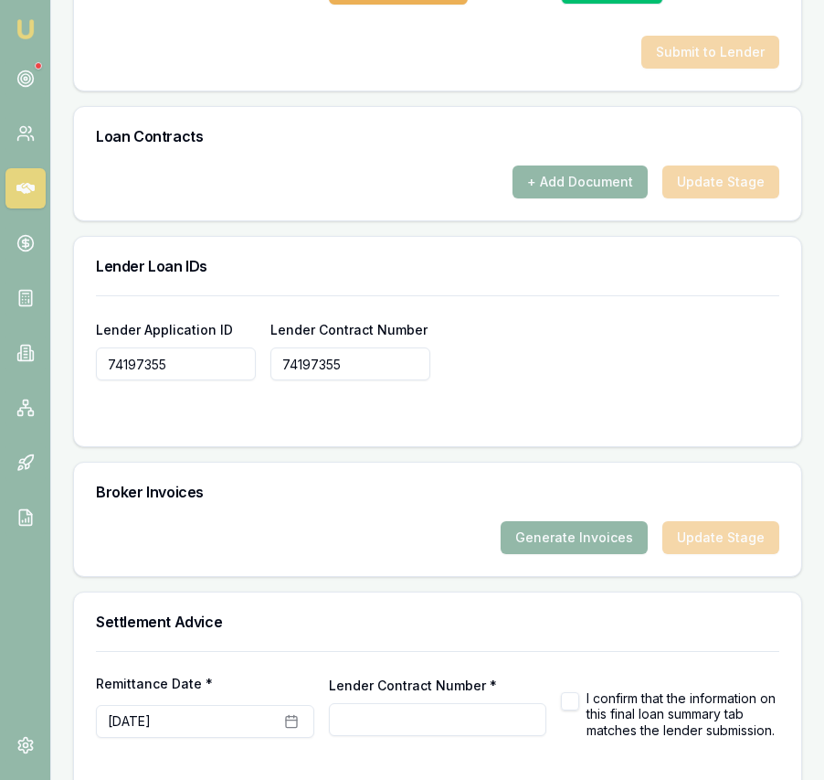
type input "74197355"
click at [393, 554] on div "Generate Invoices Update Stage" at bounding box center [438, 537] width 684 height 33
type input "74197355"
click at [517, 554] on button "Generate Invoices" at bounding box center [574, 537] width 147 height 33
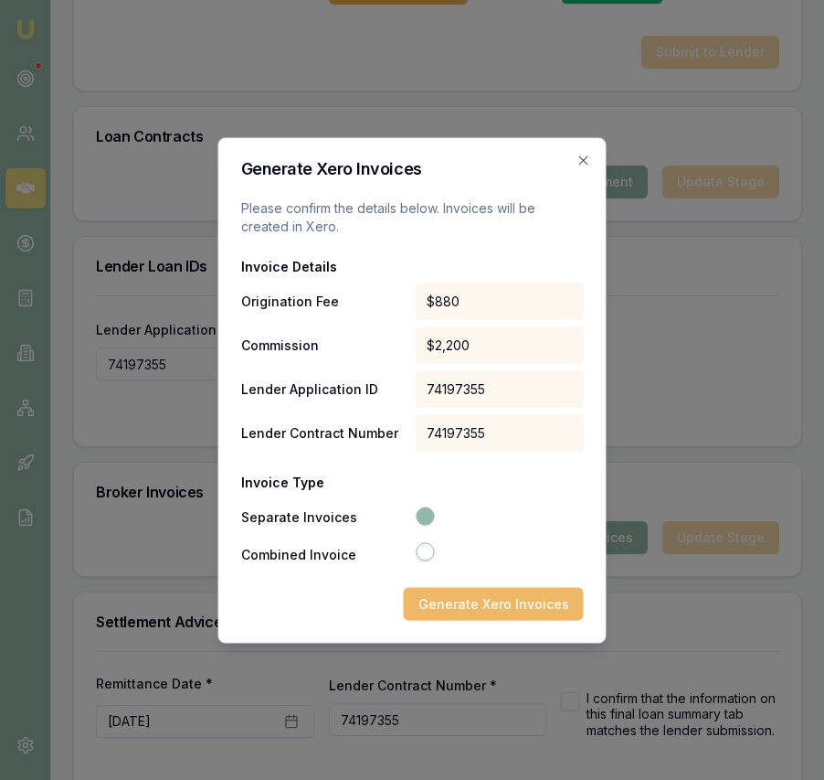
click at [505, 605] on button "Generate Xero Invoices" at bounding box center [494, 603] width 180 height 33
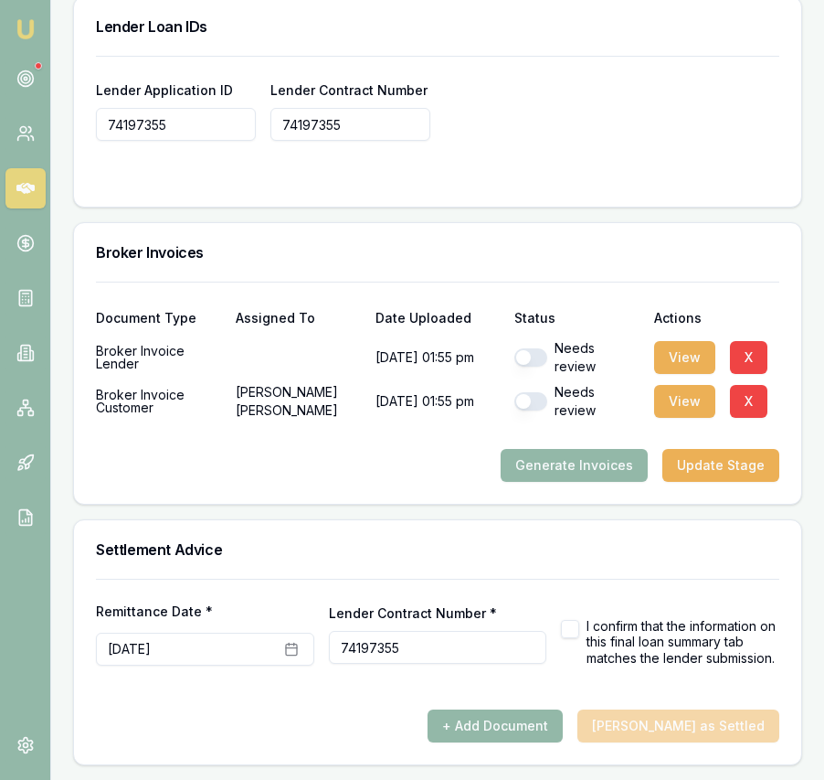
scroll to position [1646, 0]
click at [537, 399] on button "button" at bounding box center [530, 401] width 33 height 18
checkbox input "true"
click at [530, 348] on button "button" at bounding box center [530, 357] width 33 height 18
checkbox input "true"
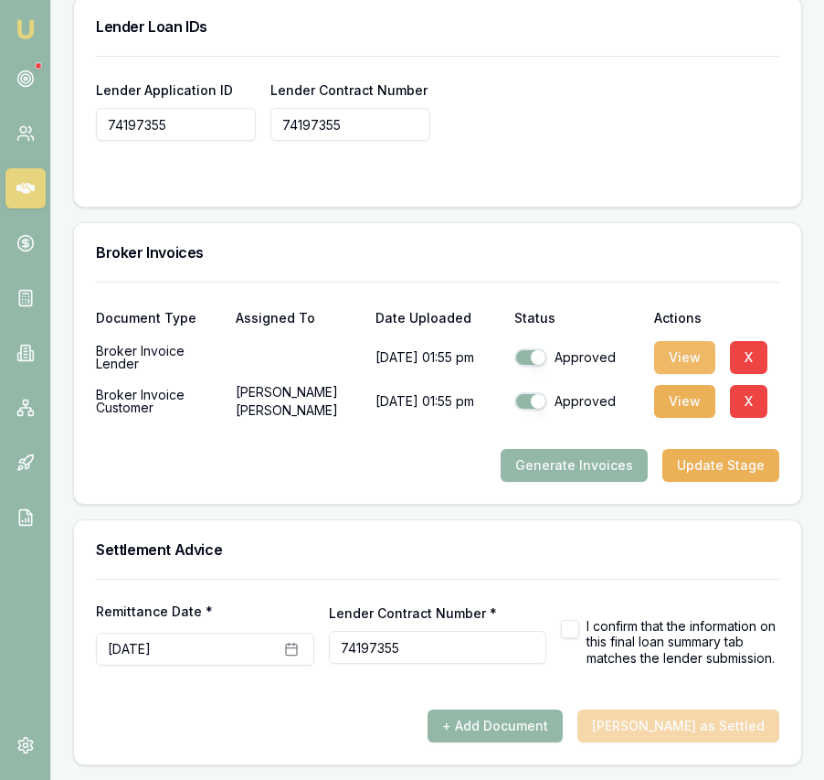
click at [676, 357] on button "View" at bounding box center [684, 357] width 61 height 33
click at [681, 400] on button "View" at bounding box center [684, 401] width 61 height 33
